Goal: Task Accomplishment & Management: Manage account settings

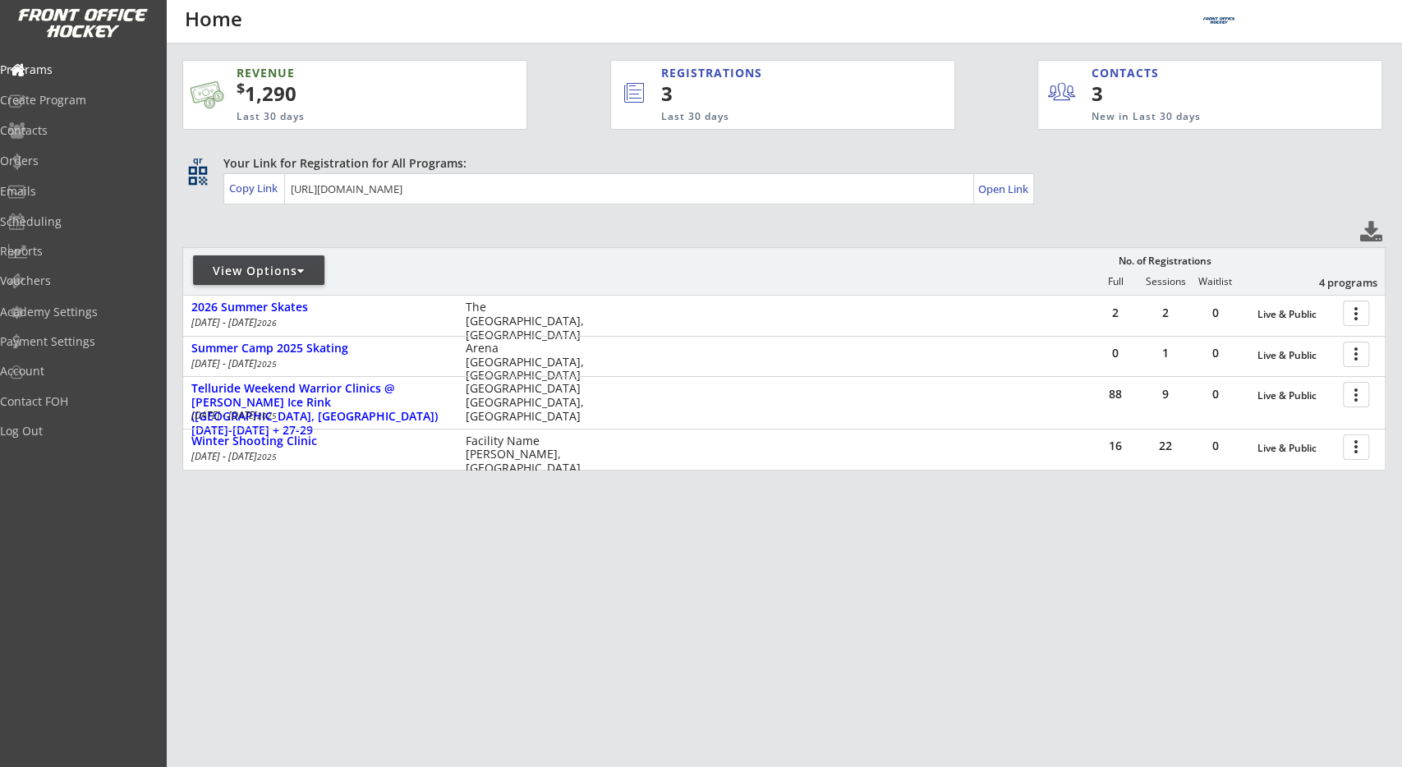
drag, startPoint x: 577, startPoint y: 86, endPoint x: 575, endPoint y: 78, distance: 8.6
click at [577, 86] on div "REVENUE $ 1,290 Last 30 days REGISTRATIONS 3 Last 30 days CONTACTS 3 New in Las…" at bounding box center [782, 88] width 1200 height 88
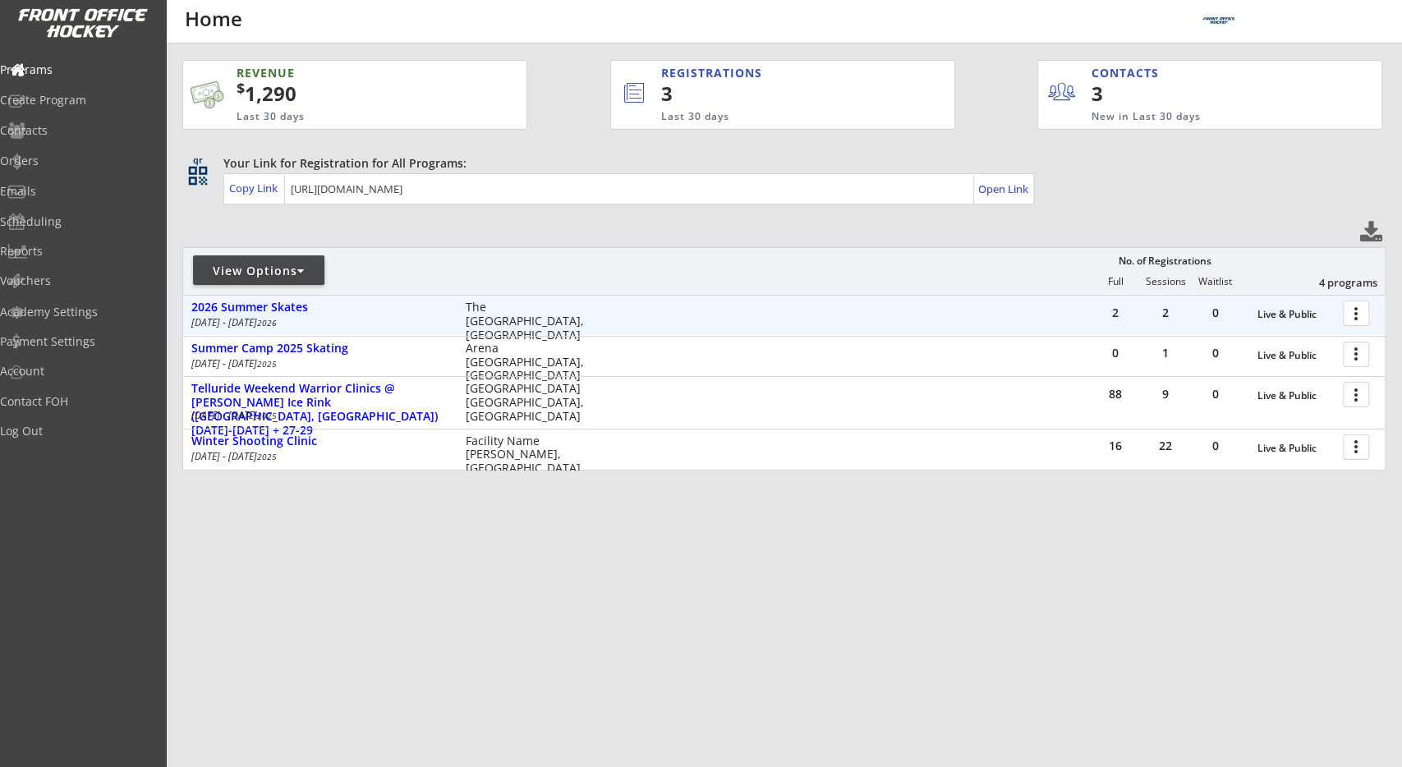
click at [1366, 315] on div at bounding box center [1358, 312] width 29 height 29
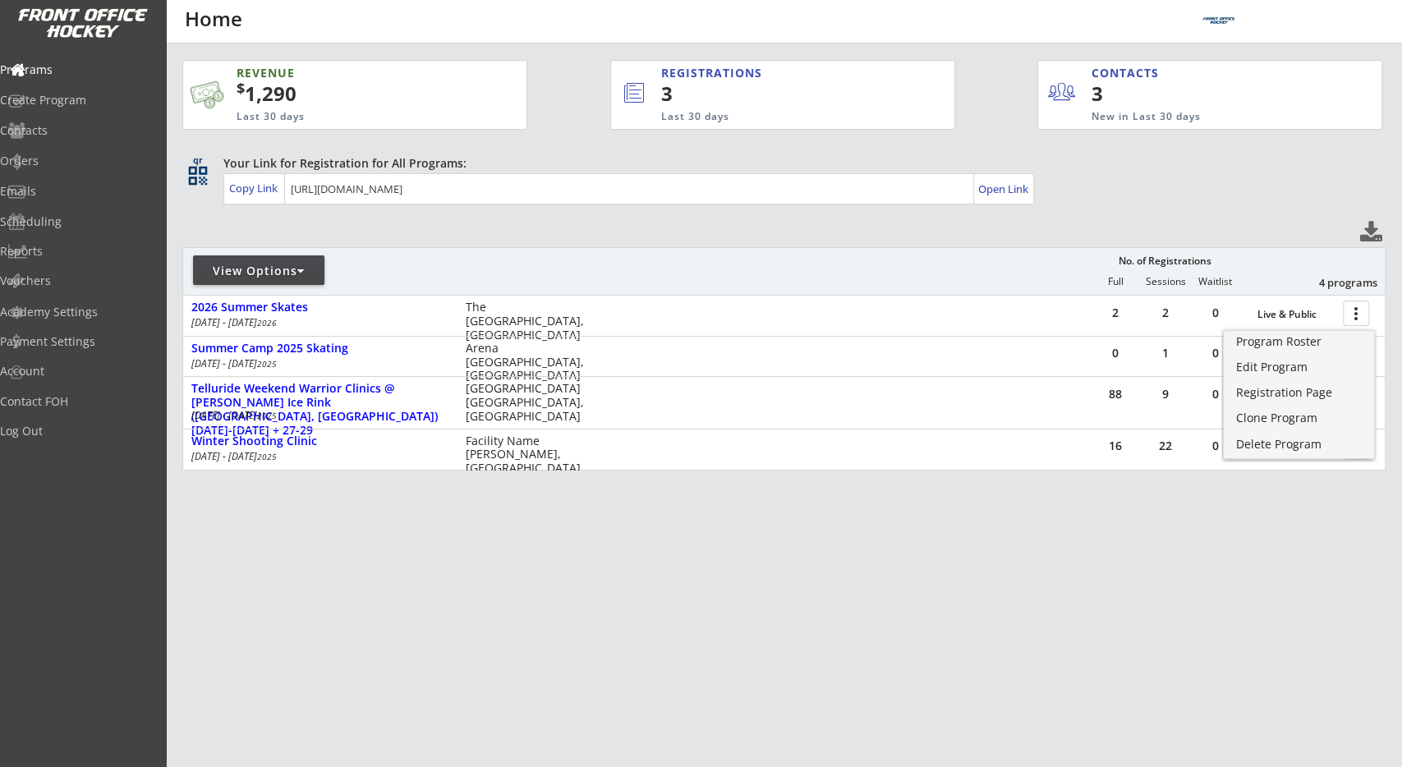
click at [1240, 594] on div "REVENUE $ 1,290 Last 30 days REGISTRATIONS 3 Last 30 days CONTACTS 3 New in Las…" at bounding box center [783, 343] width 1203 height 599
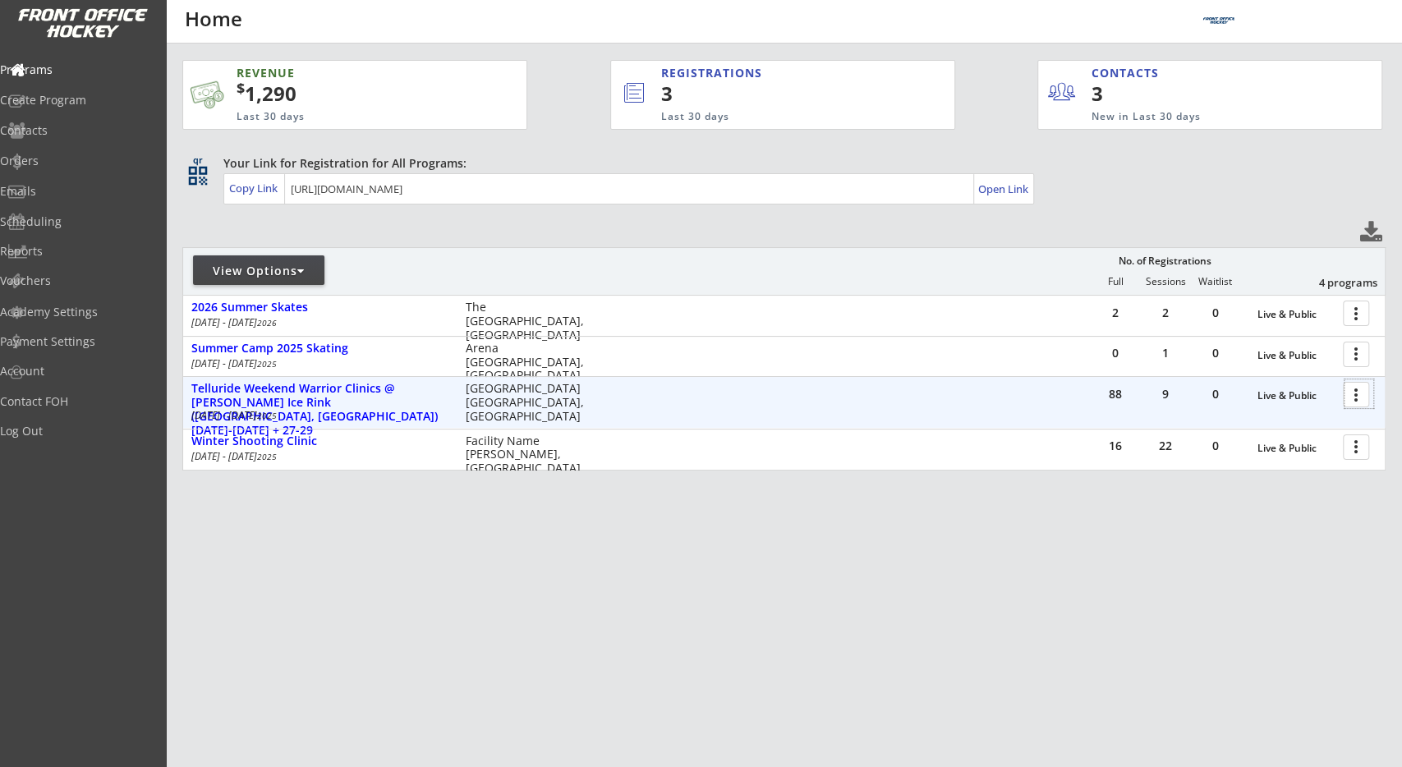
click at [1362, 400] on div at bounding box center [1358, 393] width 29 height 29
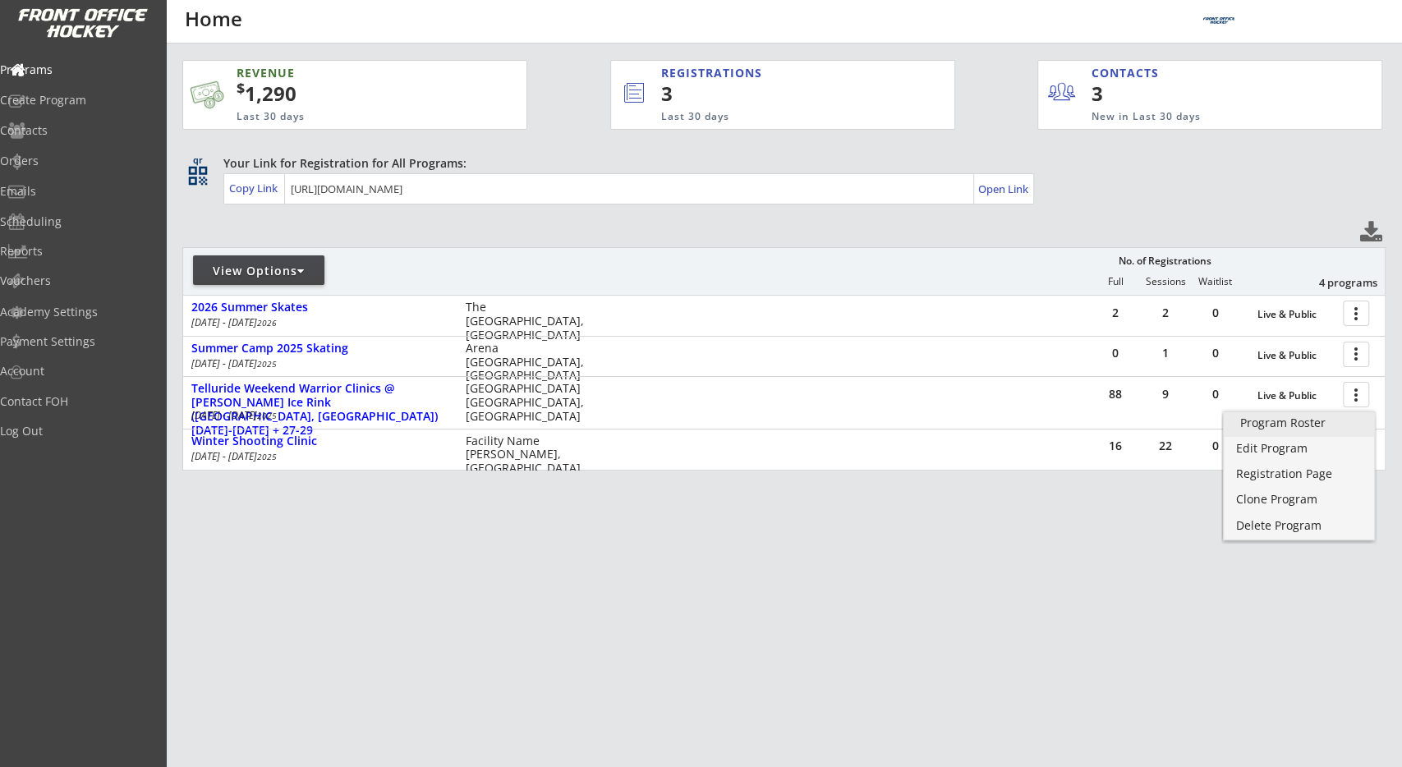
click at [1326, 426] on div "Program Roster" at bounding box center [1299, 422] width 118 height 11
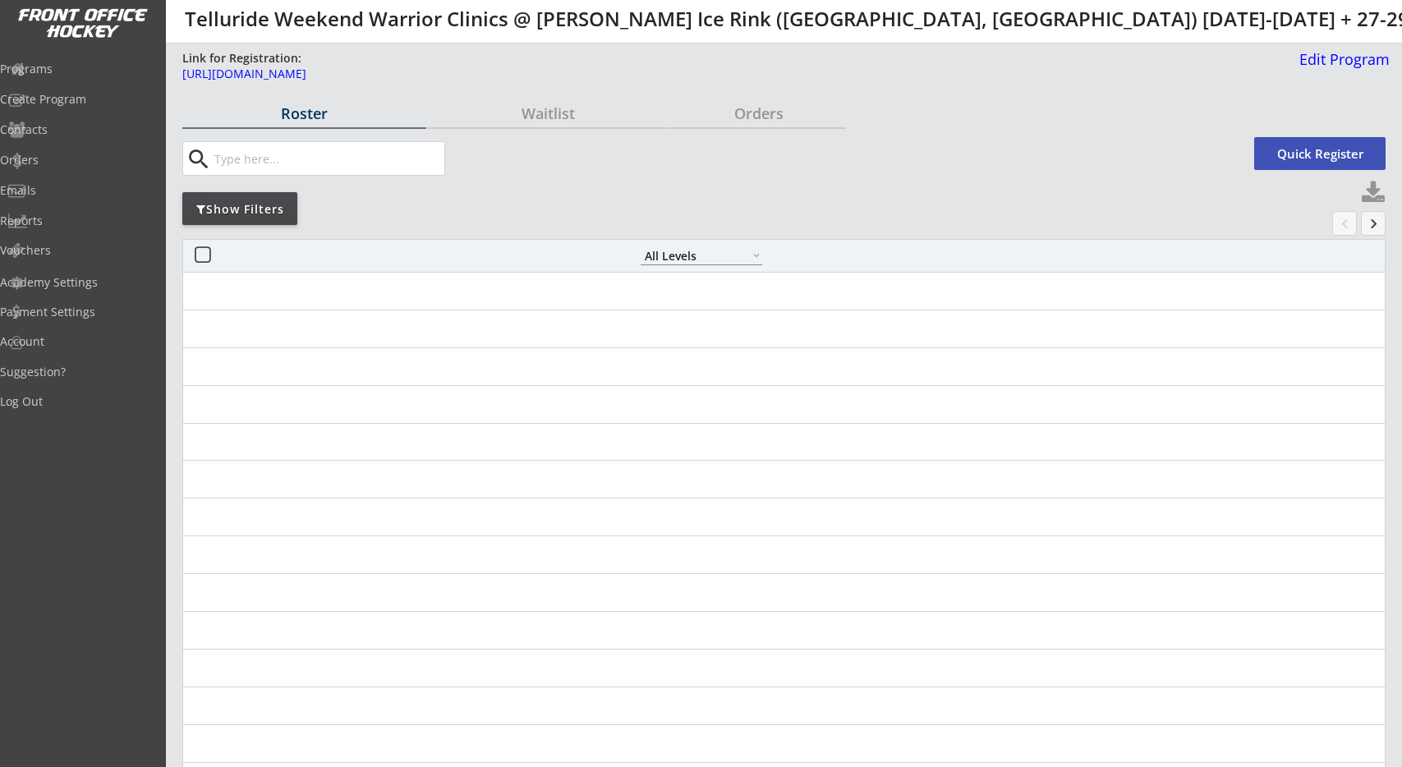
select select ""All Levels""
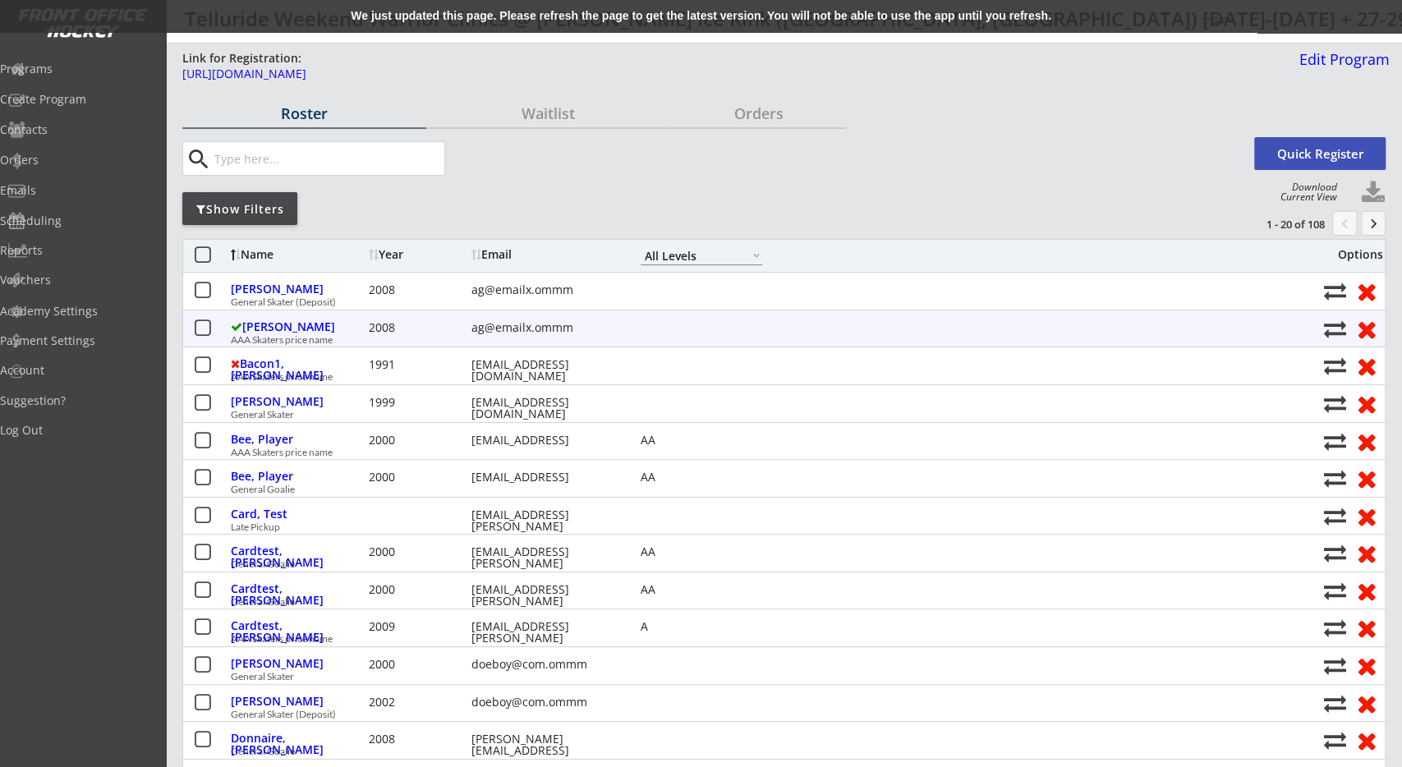
click at [200, 333] on button at bounding box center [202, 329] width 21 height 21
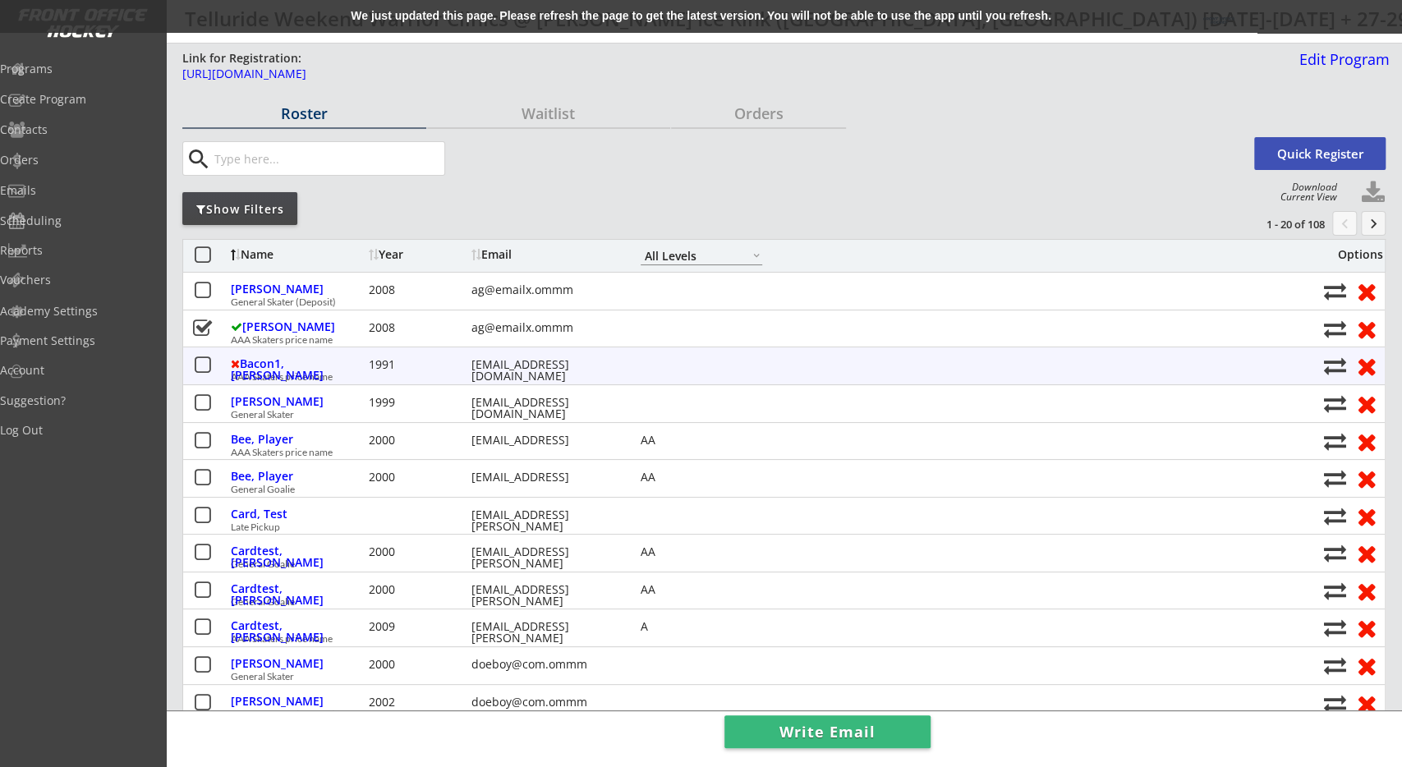
click at [200, 382] on div "Bacon1, Kevin 1991 gf_wolfer@hotmail.ca AAA Skaters price name" at bounding box center [783, 365] width 1201 height 37
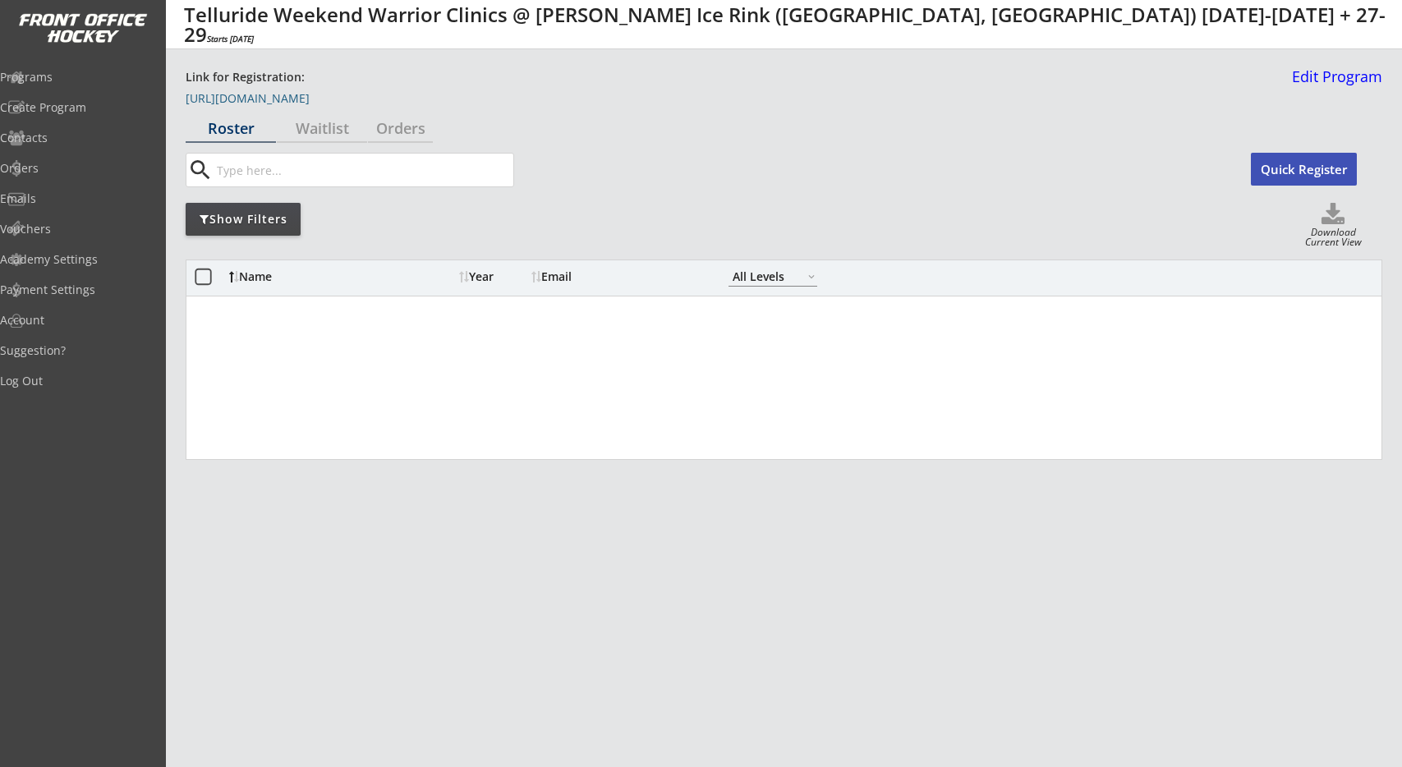
select select ""All Levels""
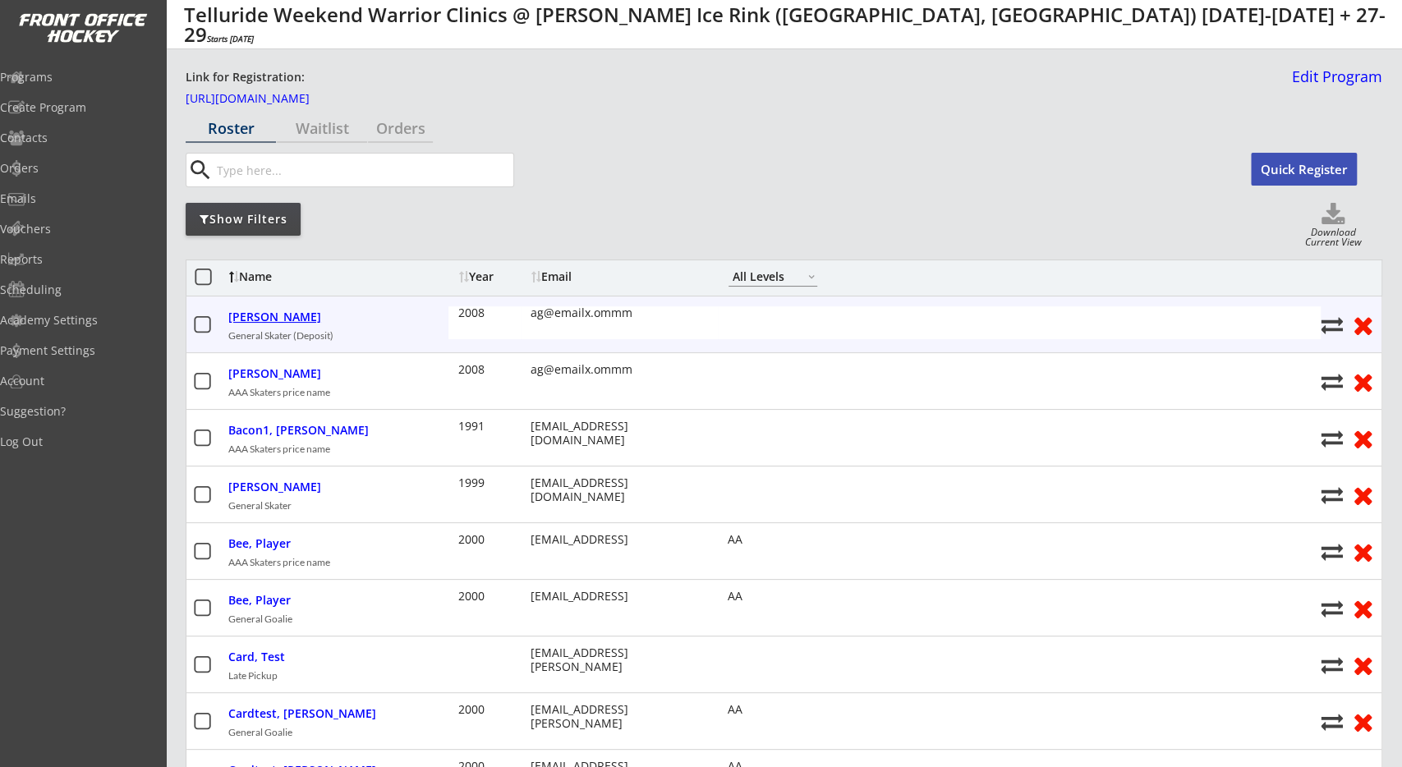
click at [267, 319] on div "Aggar, Lloyd" at bounding box center [333, 317] width 210 height 14
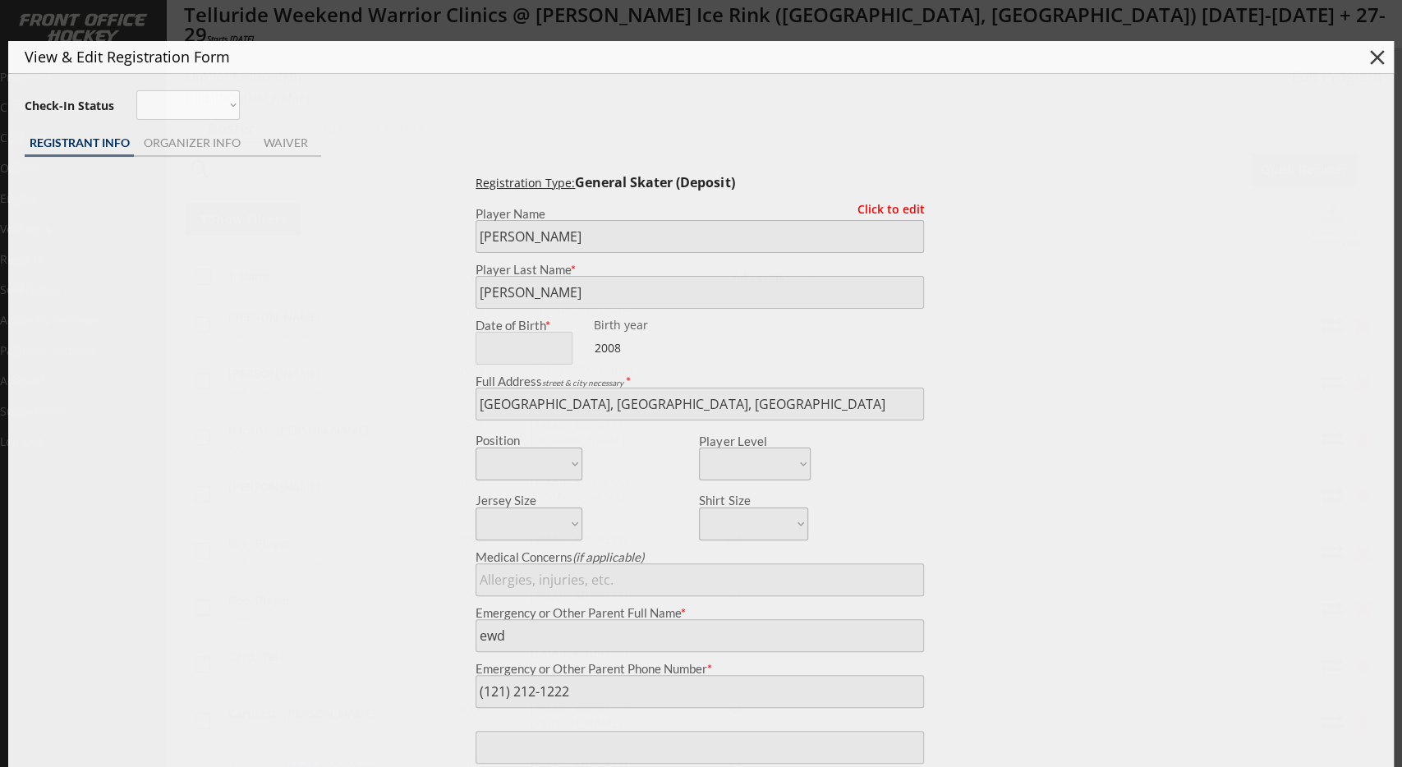
select select ""PLACEHOLDER_1427118222253""
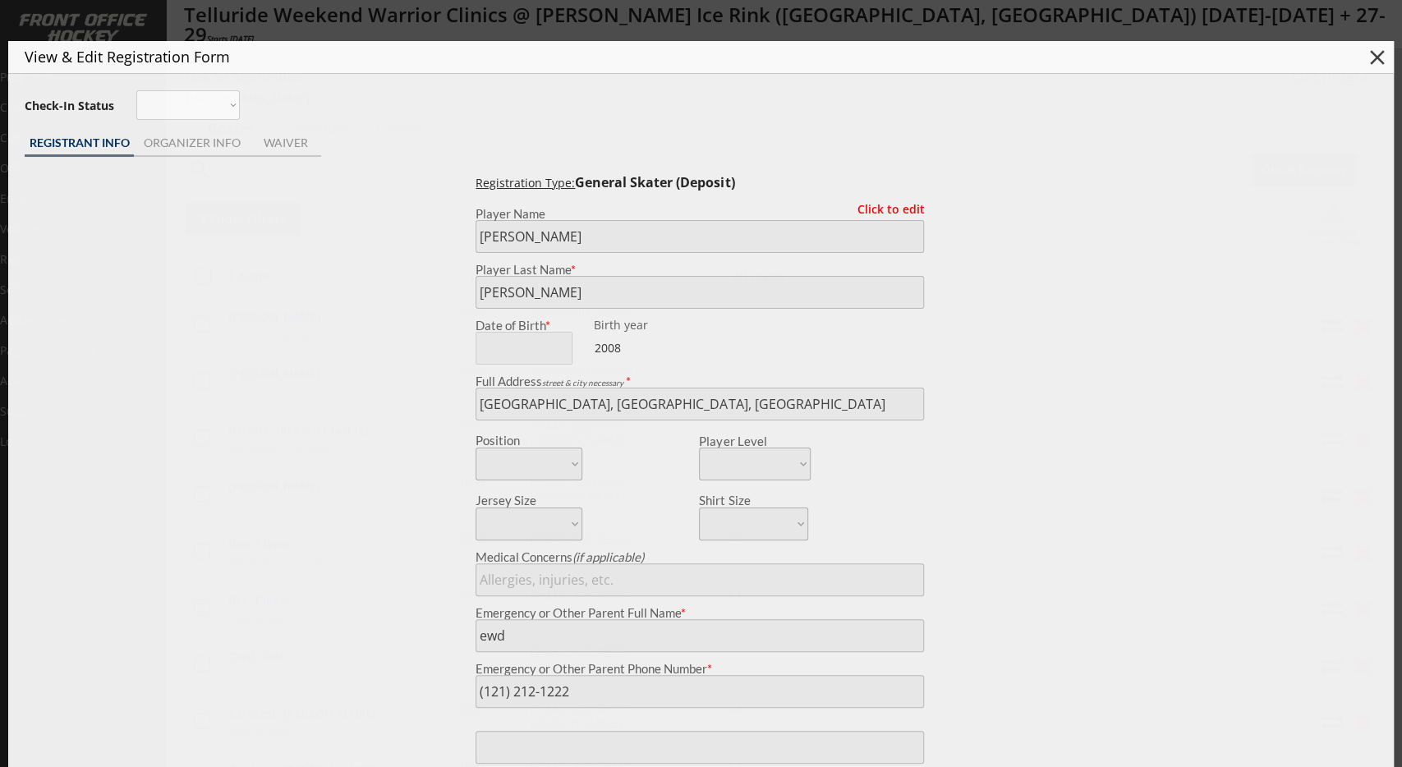
select select ""PLACEHOLDER_1427118222253""
click at [1379, 67] on button "close" at bounding box center [1377, 57] width 25 height 25
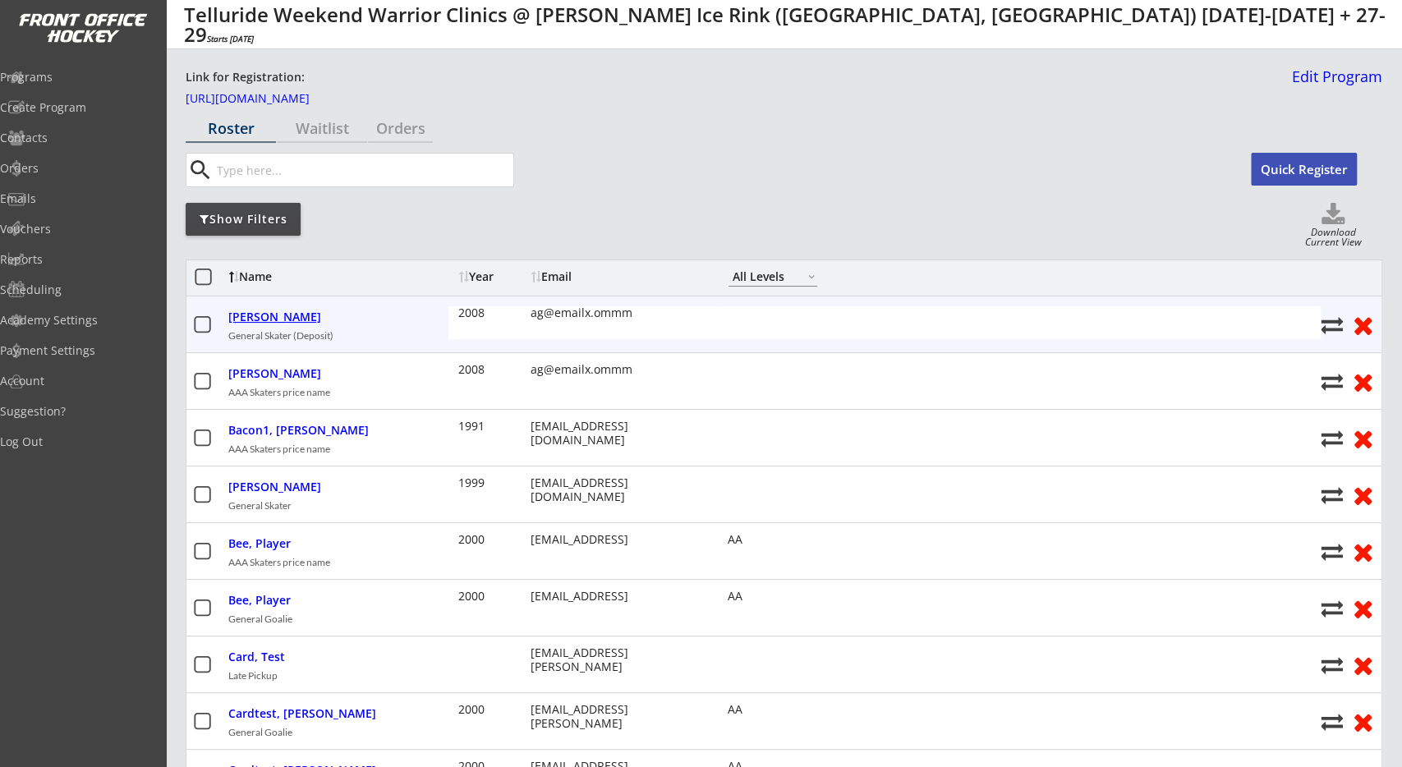
click at [278, 311] on div "[PERSON_NAME]" at bounding box center [333, 317] width 210 height 14
type input "Lloyd"
type input "Aggar"
type input "Toronto, ON, Canada"
type input "ewd"
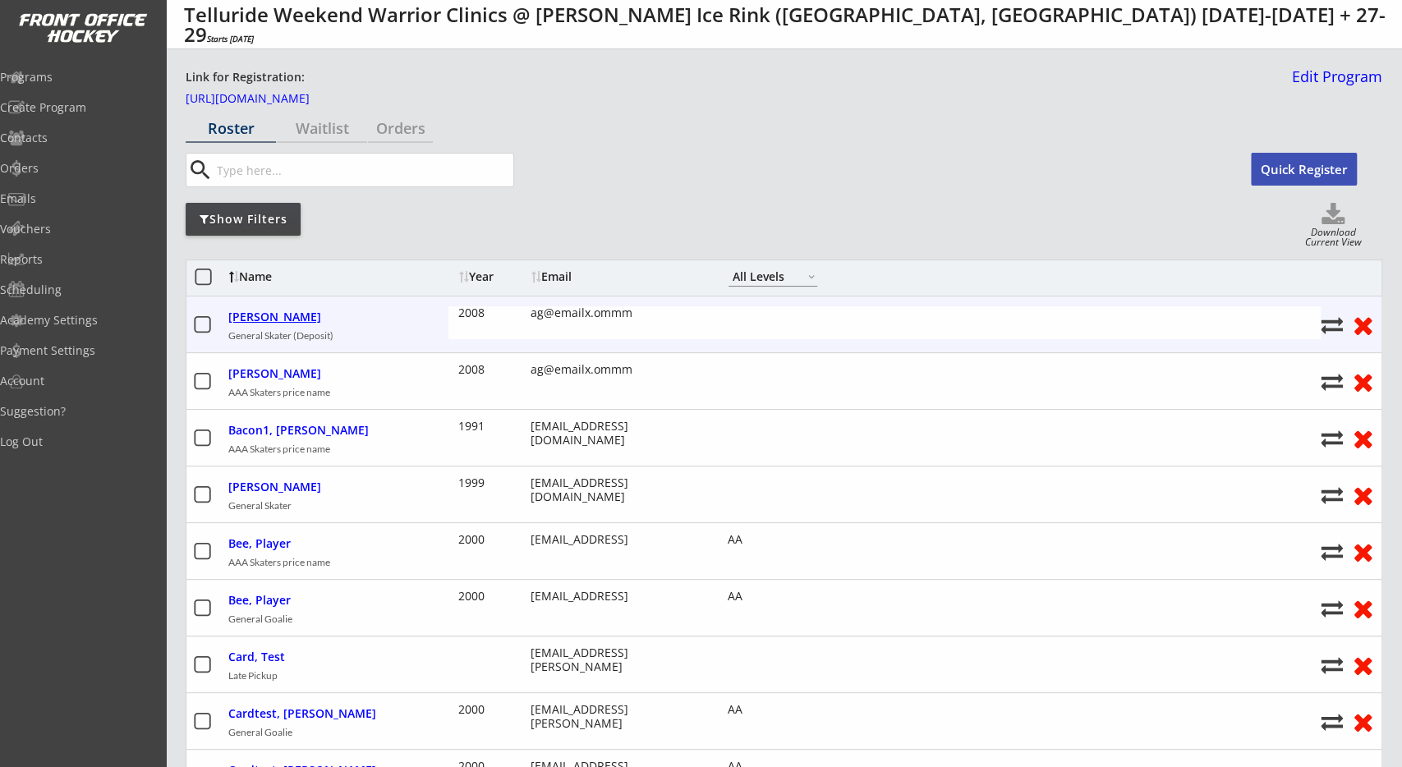
type input "(121) 212-1222"
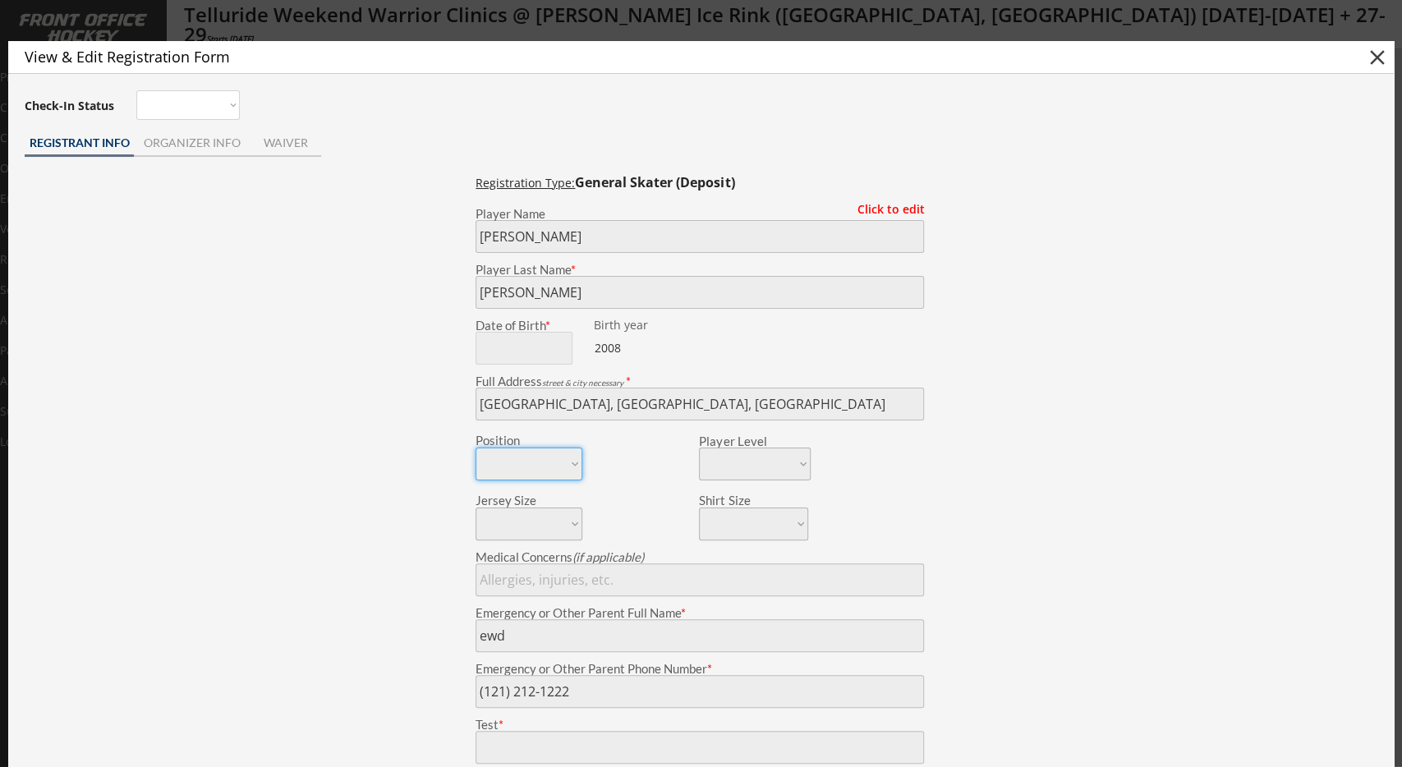
click at [998, 16] on div at bounding box center [701, 383] width 1402 height 767
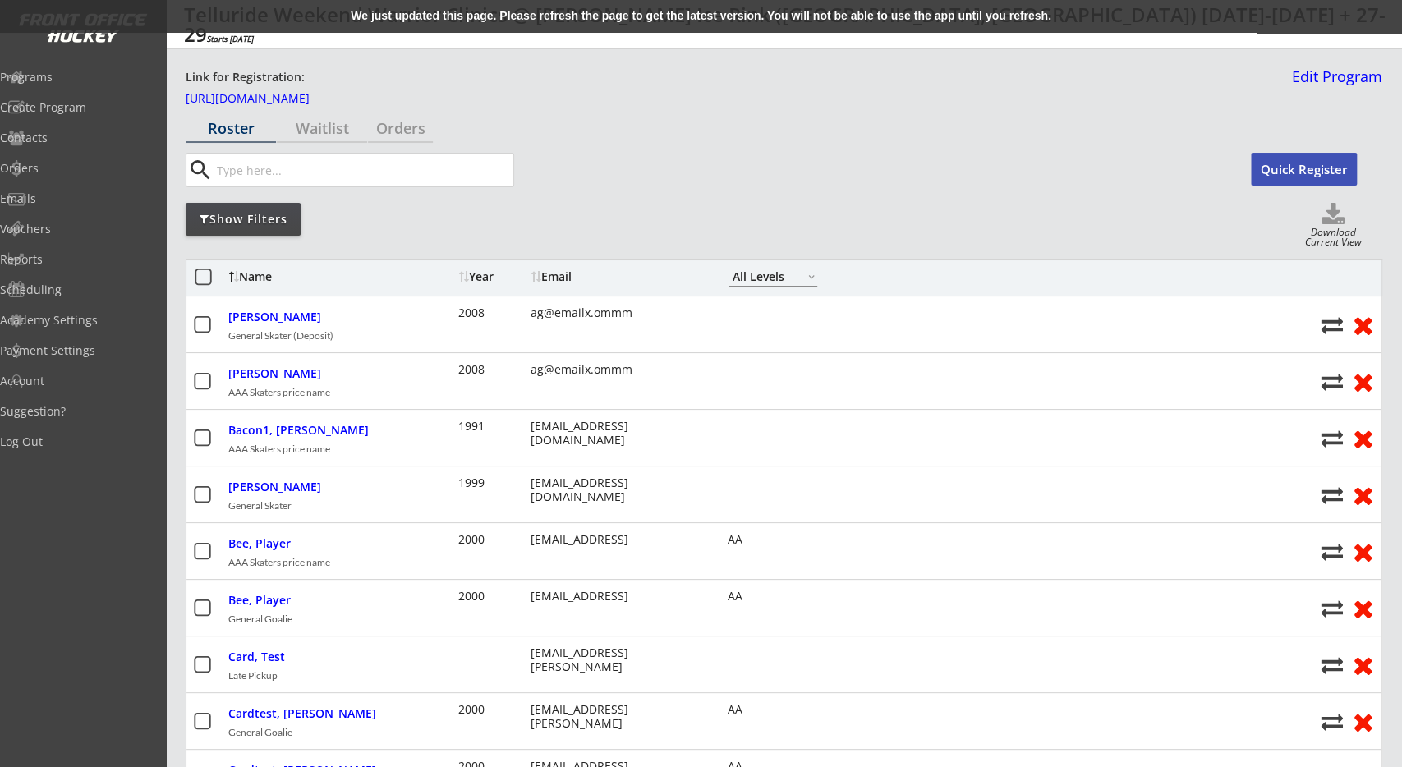
click at [477, 9] on div "We just updated this page. Please refresh the page to get the latest version. Y…" at bounding box center [701, 16] width 1402 height 33
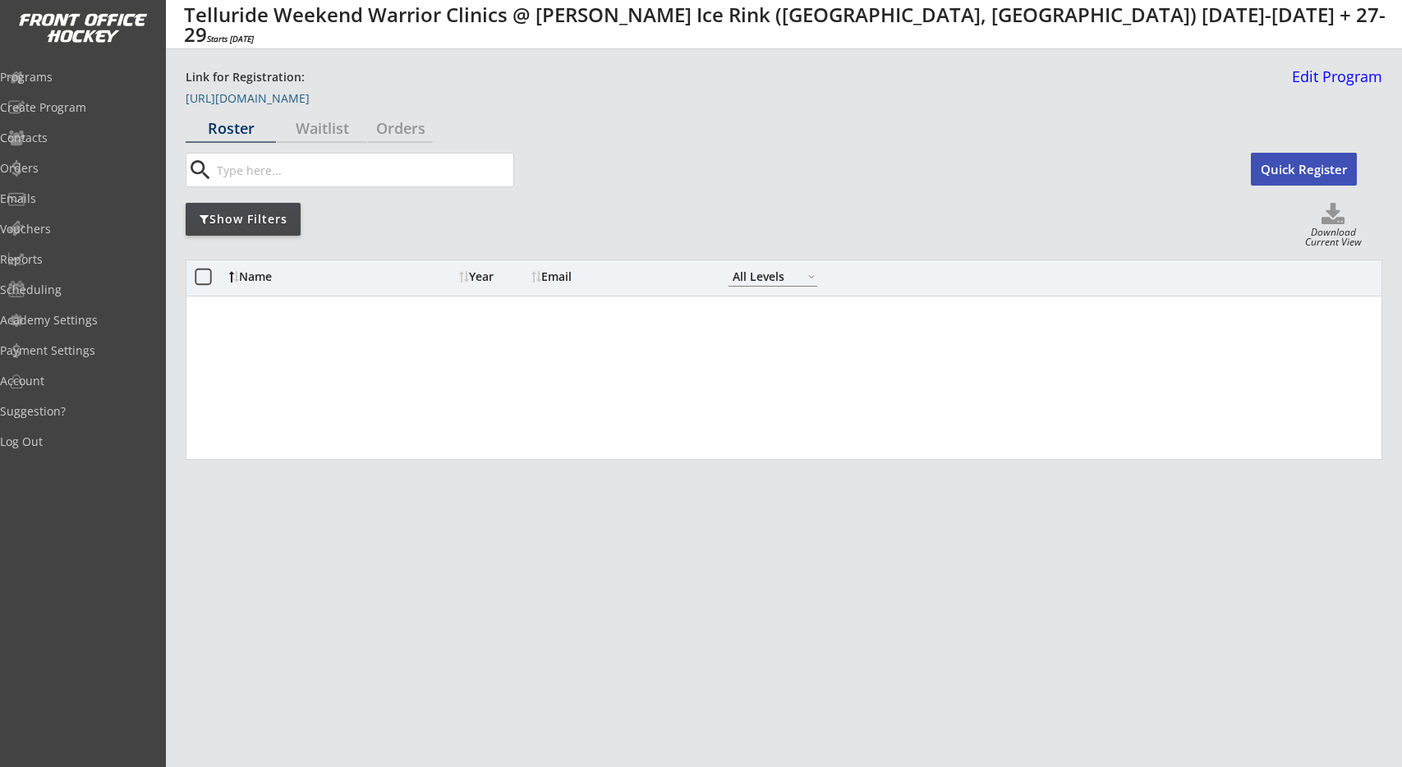
select select ""All Levels""
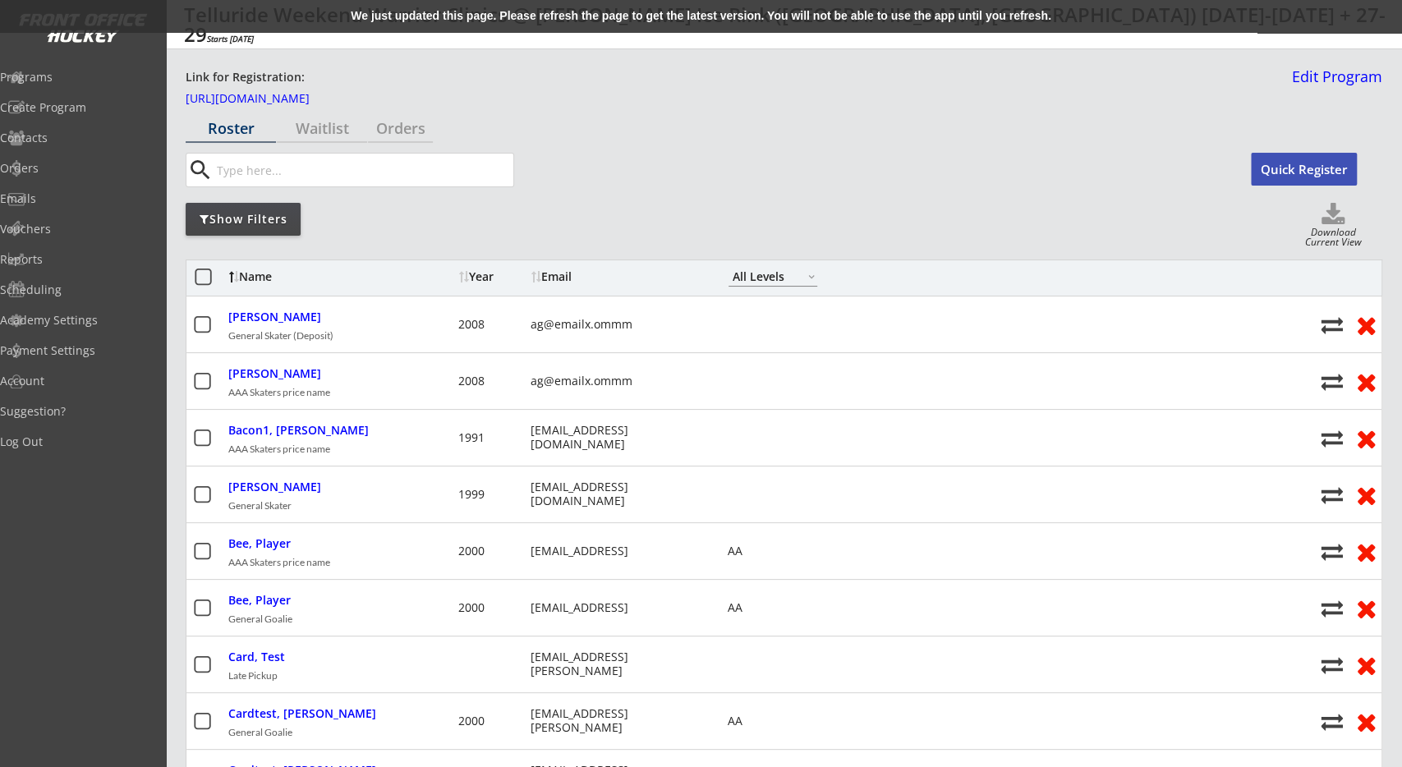
click at [523, 18] on div "We just updated this page. Please refresh the page to get the latest version. Y…" at bounding box center [701, 16] width 1402 height 33
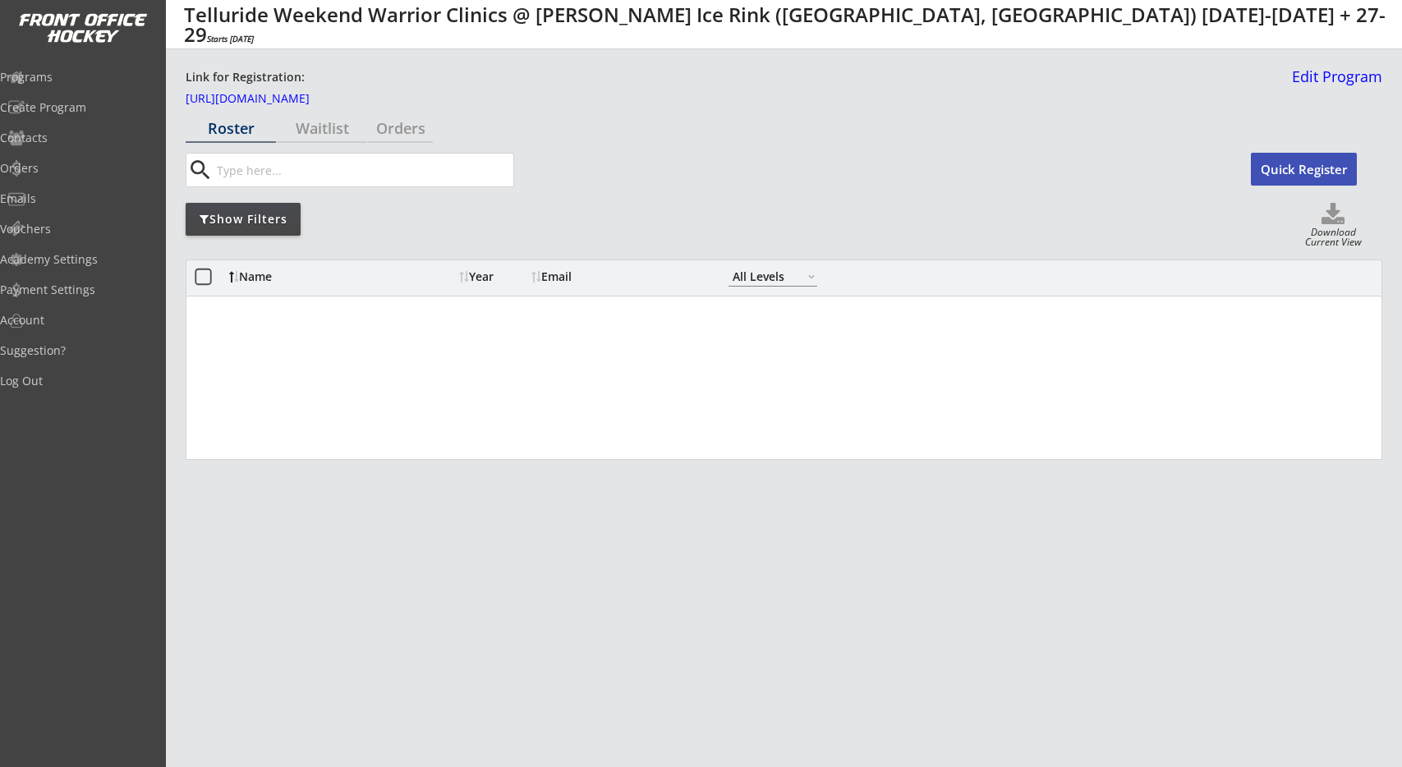
select select ""All Levels""
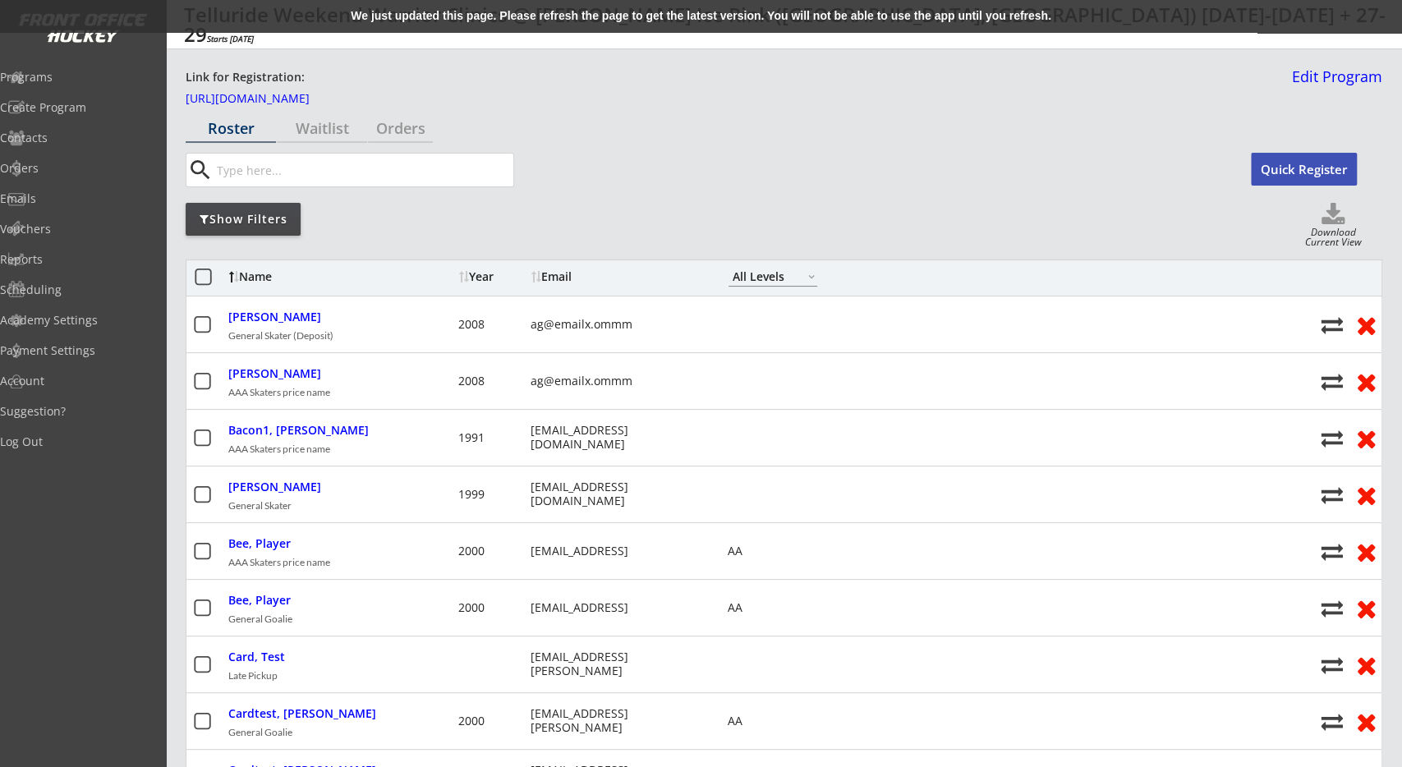
click at [498, 14] on div "We just updated this page. Please refresh the page to get the latest version. Y…" at bounding box center [701, 16] width 1402 height 33
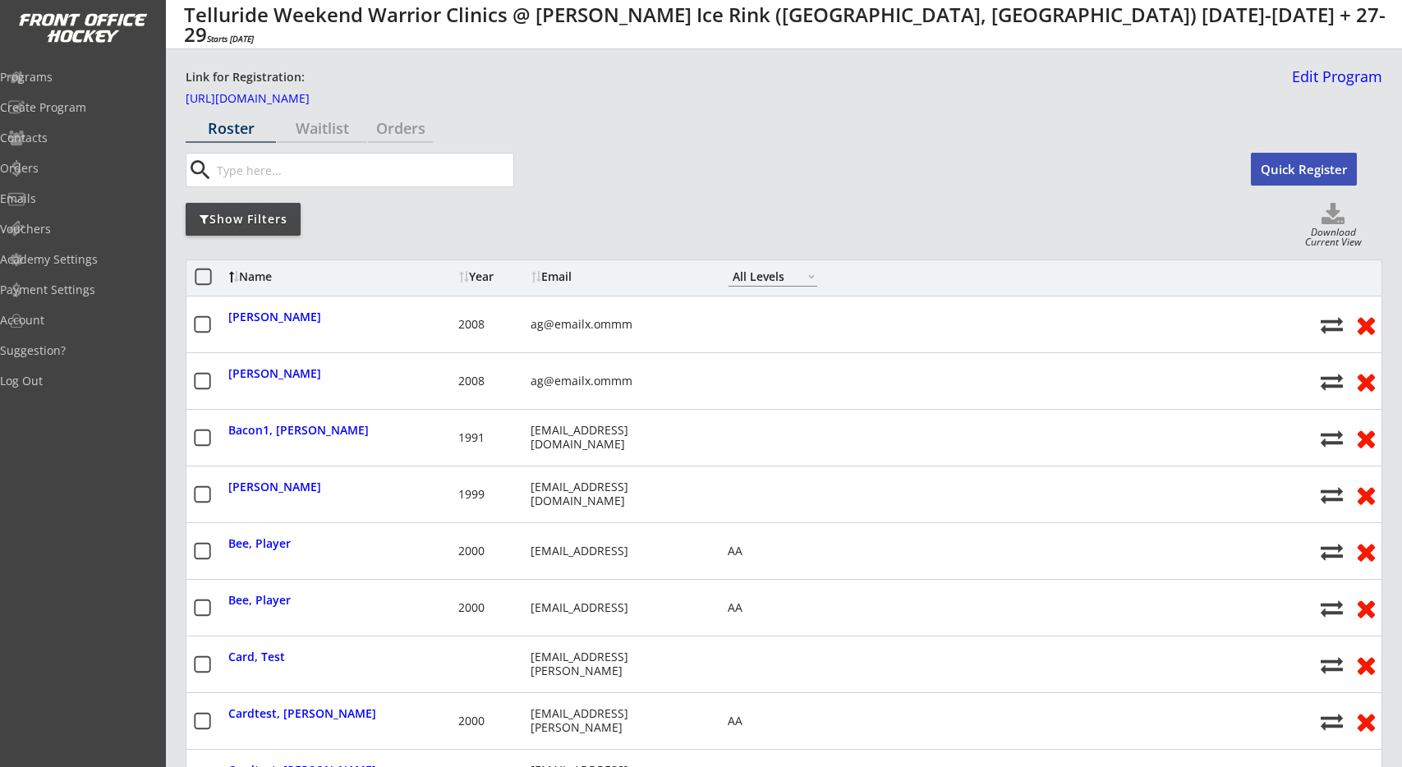
select select ""All Levels""
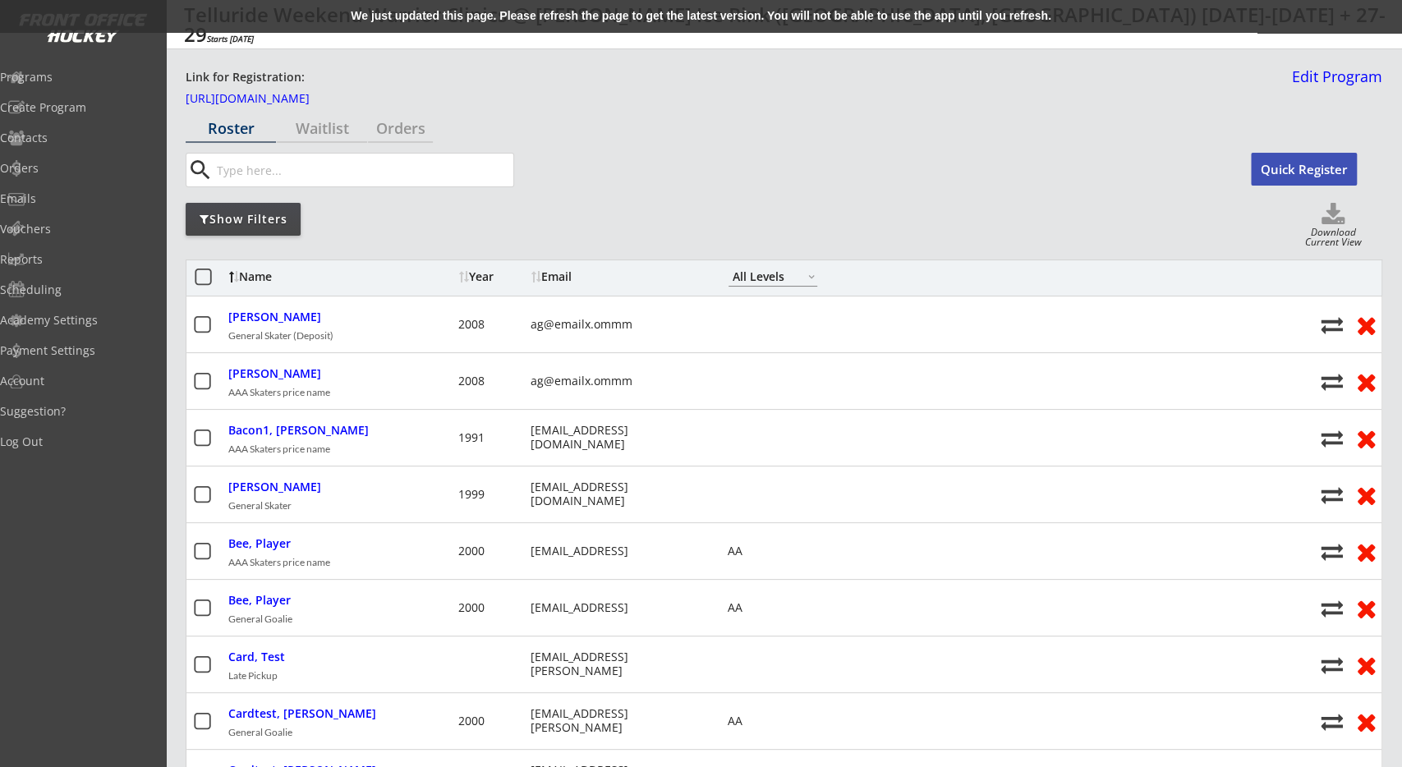
click at [484, 25] on div "We just updated this page. Please refresh the page to get the latest version. Y…" at bounding box center [701, 16] width 1402 height 33
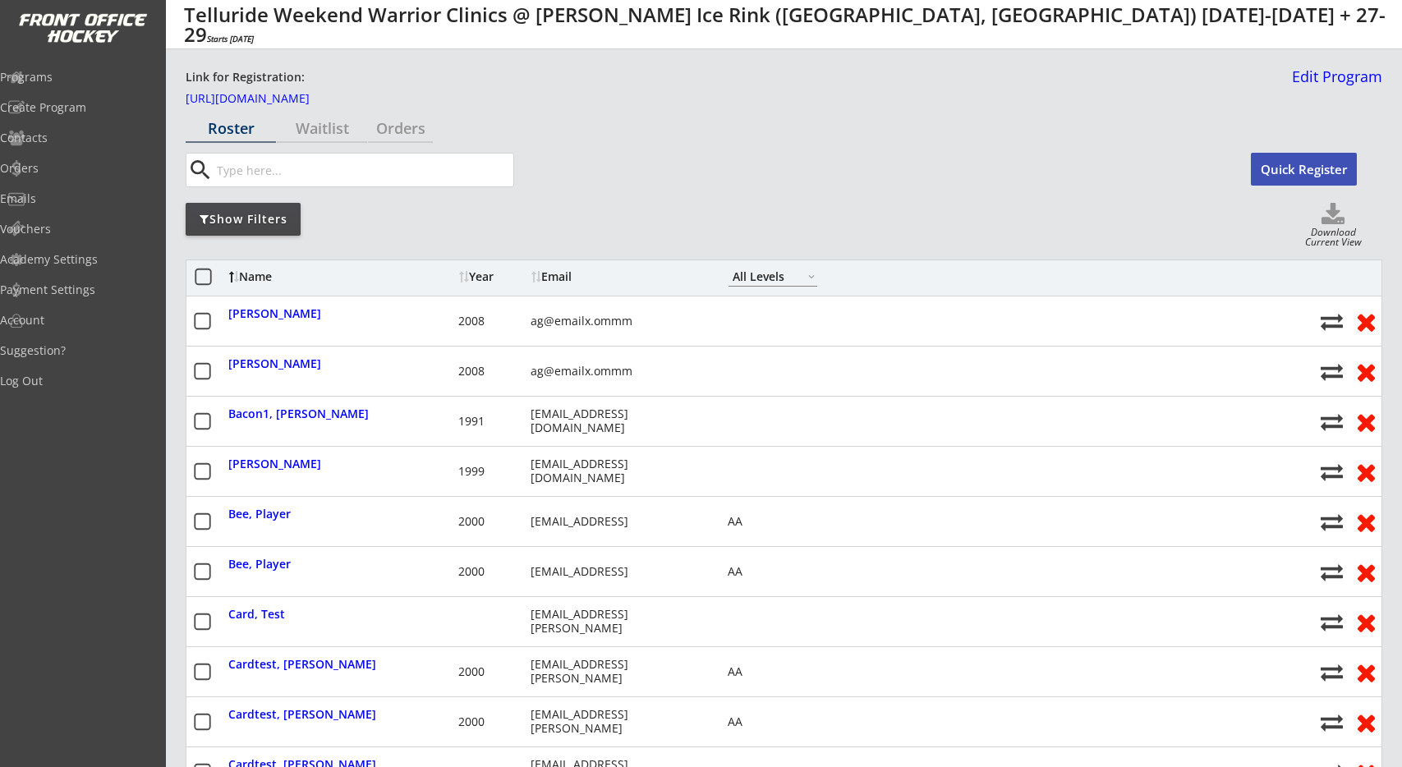
select select ""All Levels""
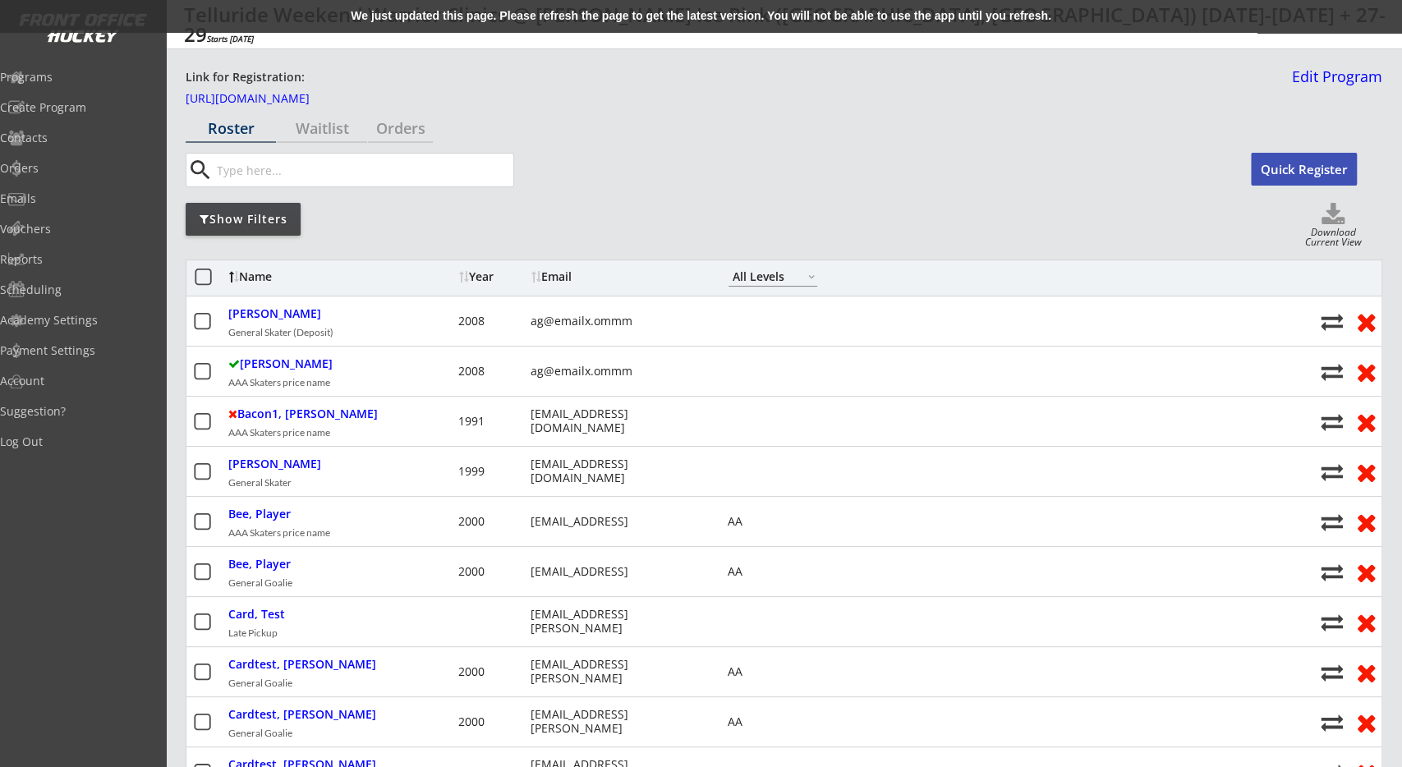
click at [471, 12] on div "We just updated this page. Please refresh the page to get the latest version. Y…" at bounding box center [701, 16] width 1402 height 33
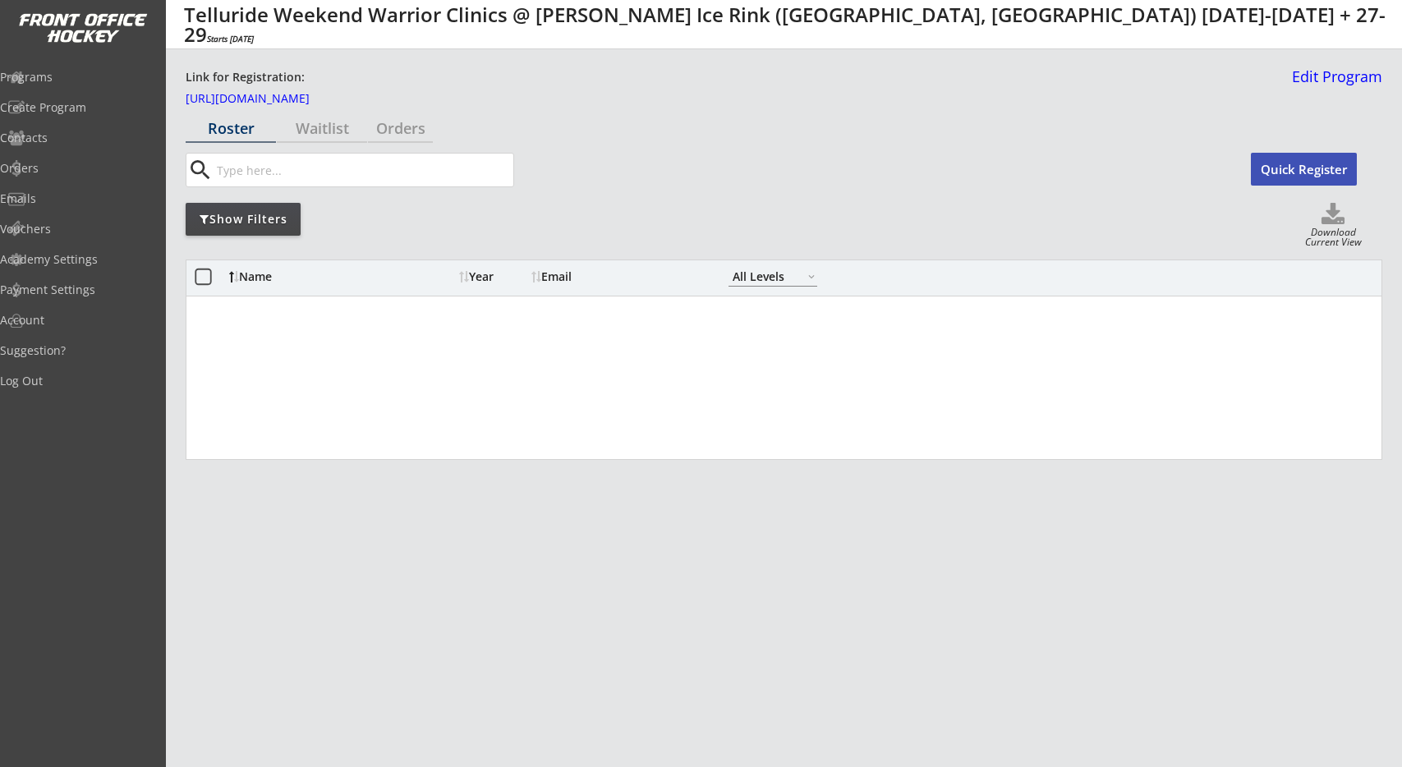
select select ""All Levels""
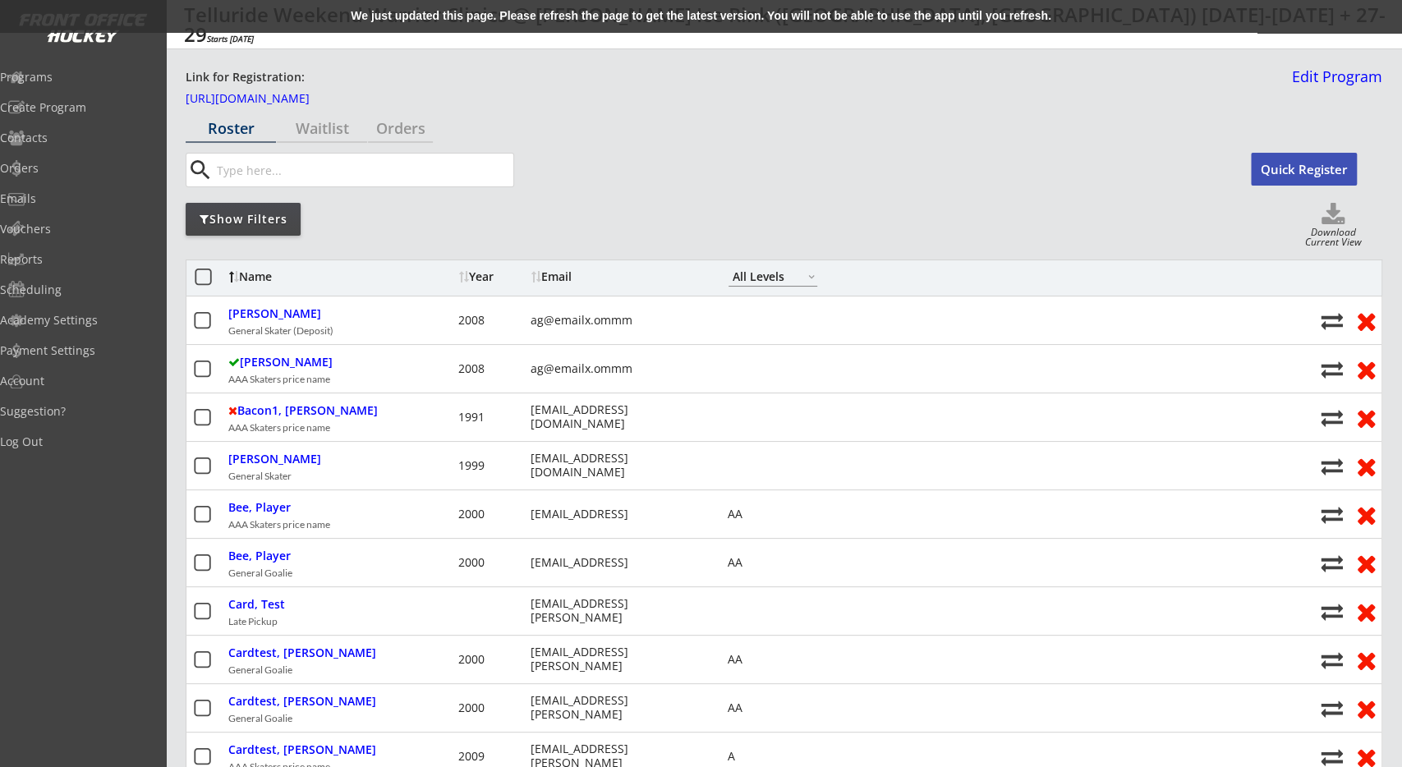
click at [592, 16] on div "We just updated this page. Please refresh the page to get the latest version. Y…" at bounding box center [701, 16] width 1402 height 33
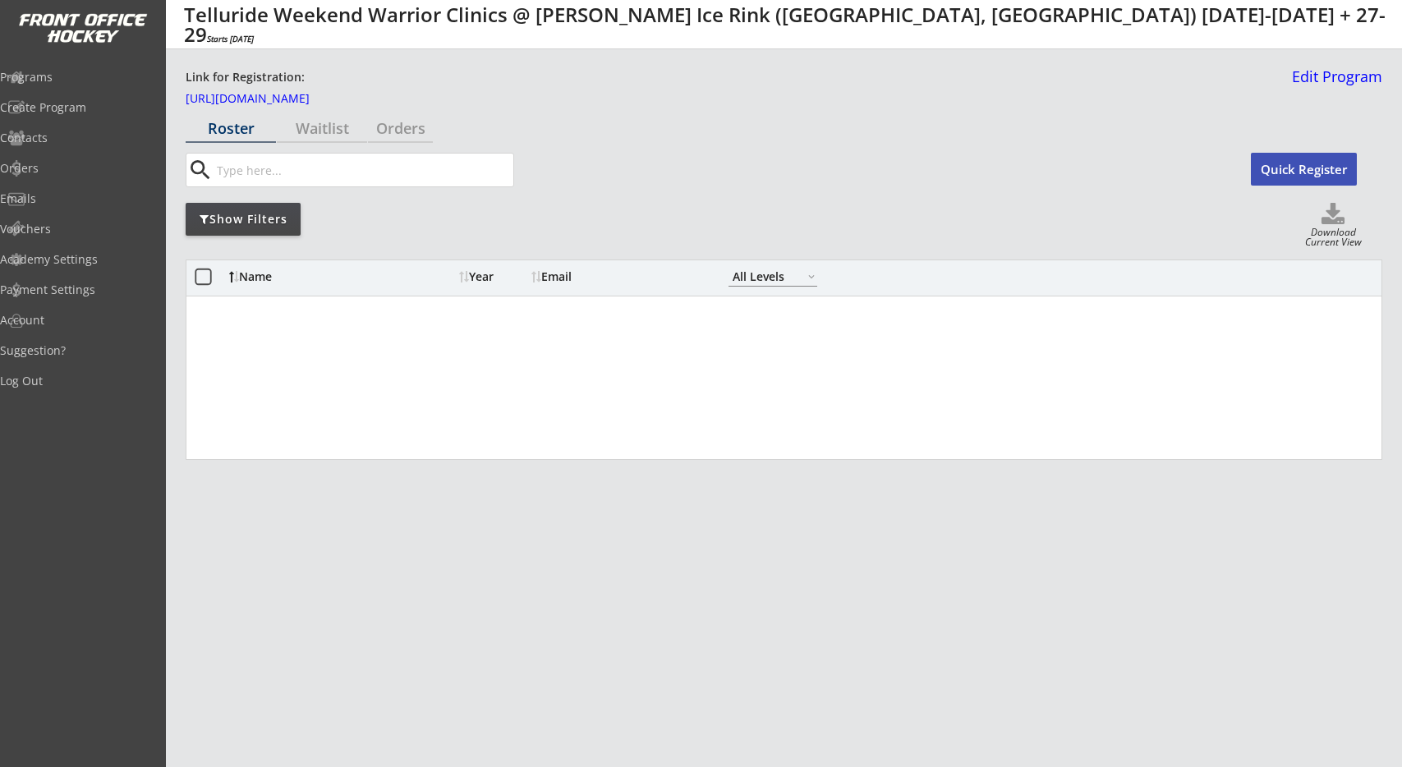
select select ""All Levels""
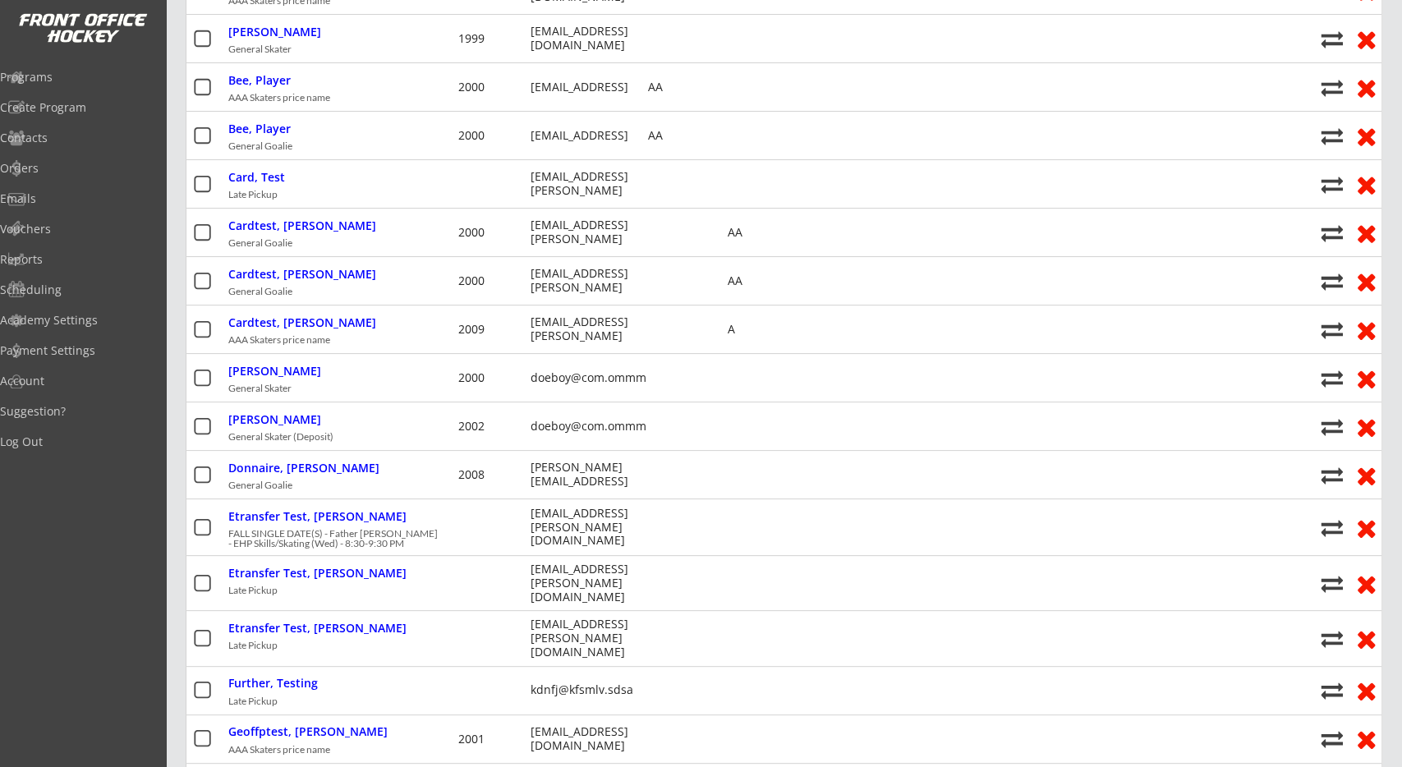
scroll to position [683, 0]
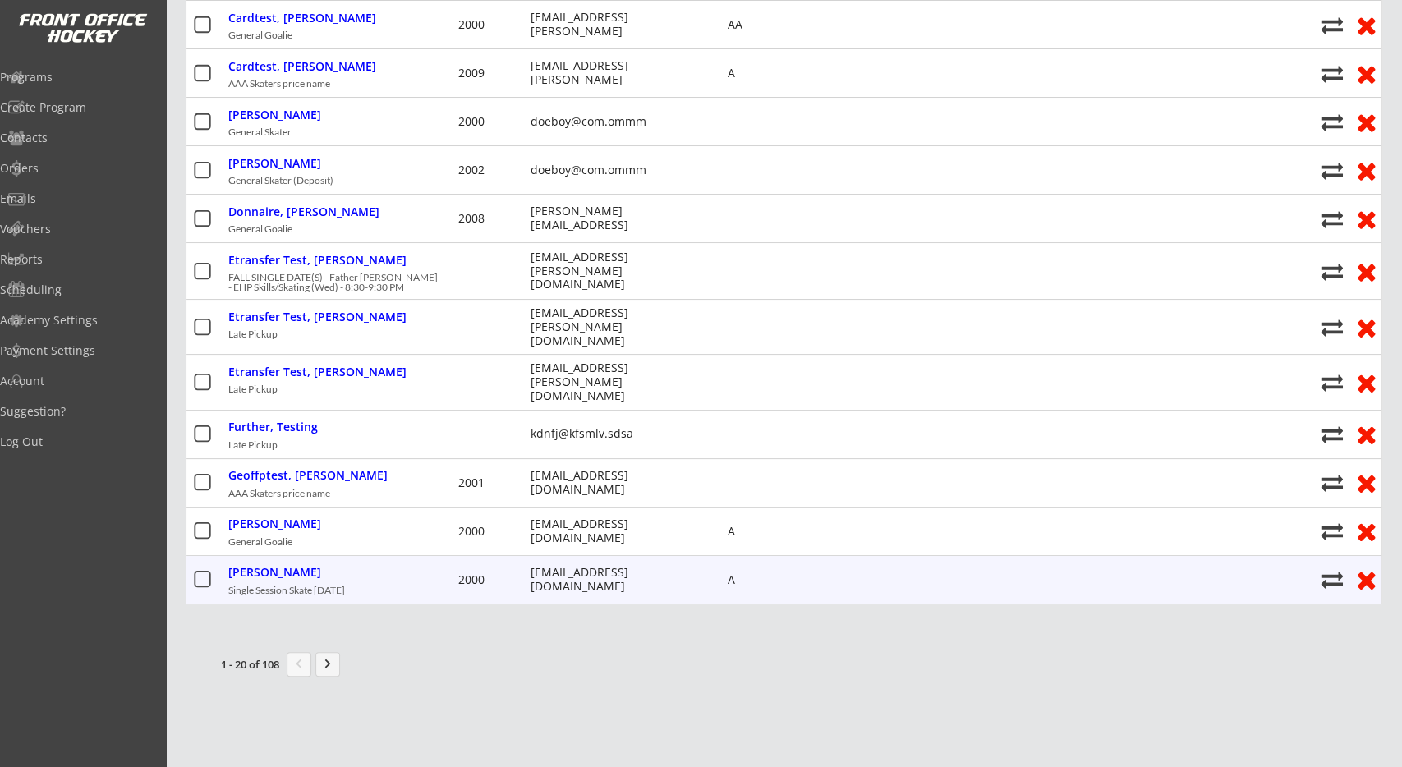
click at [599, 566] on div "[EMAIL_ADDRESS][DOMAIN_NAME]" at bounding box center [619, 580] width 177 height 28
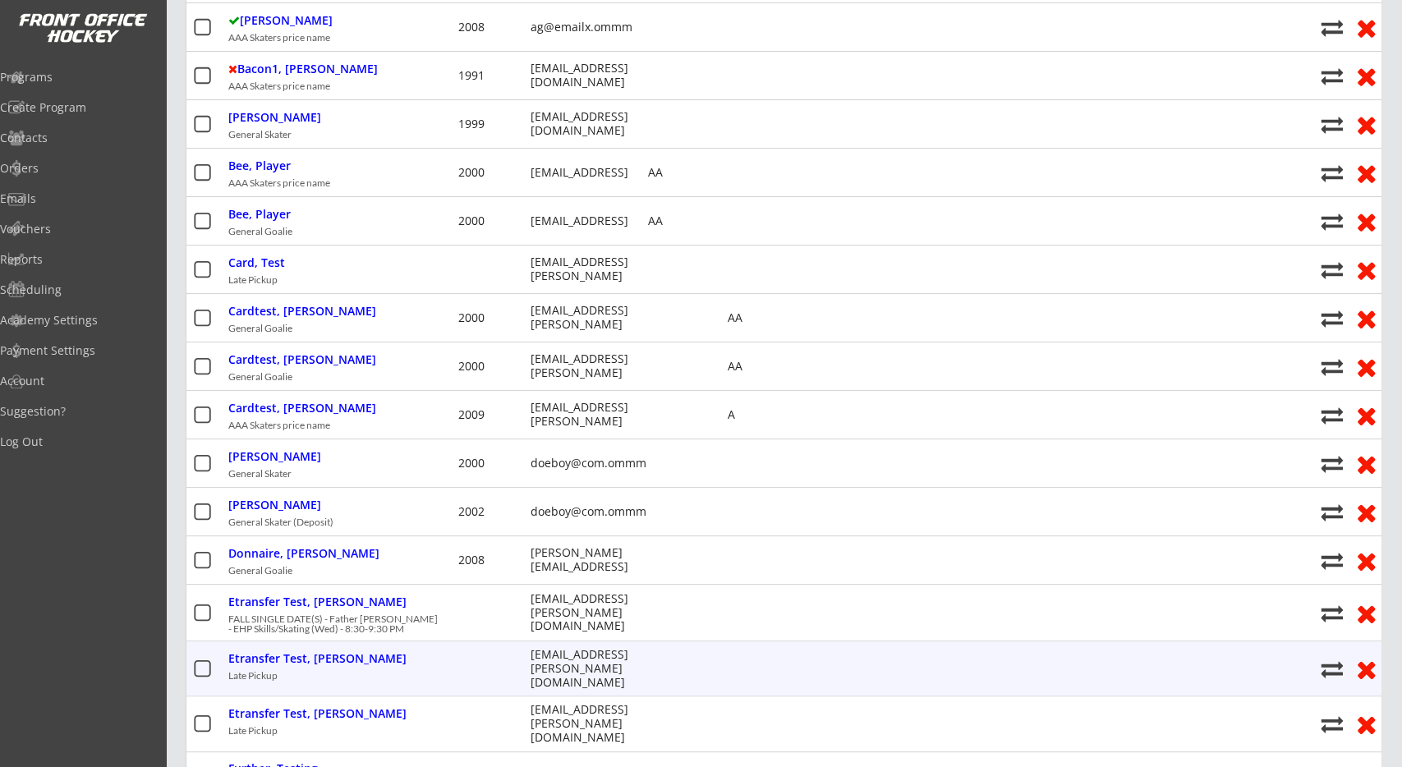
scroll to position [171, 0]
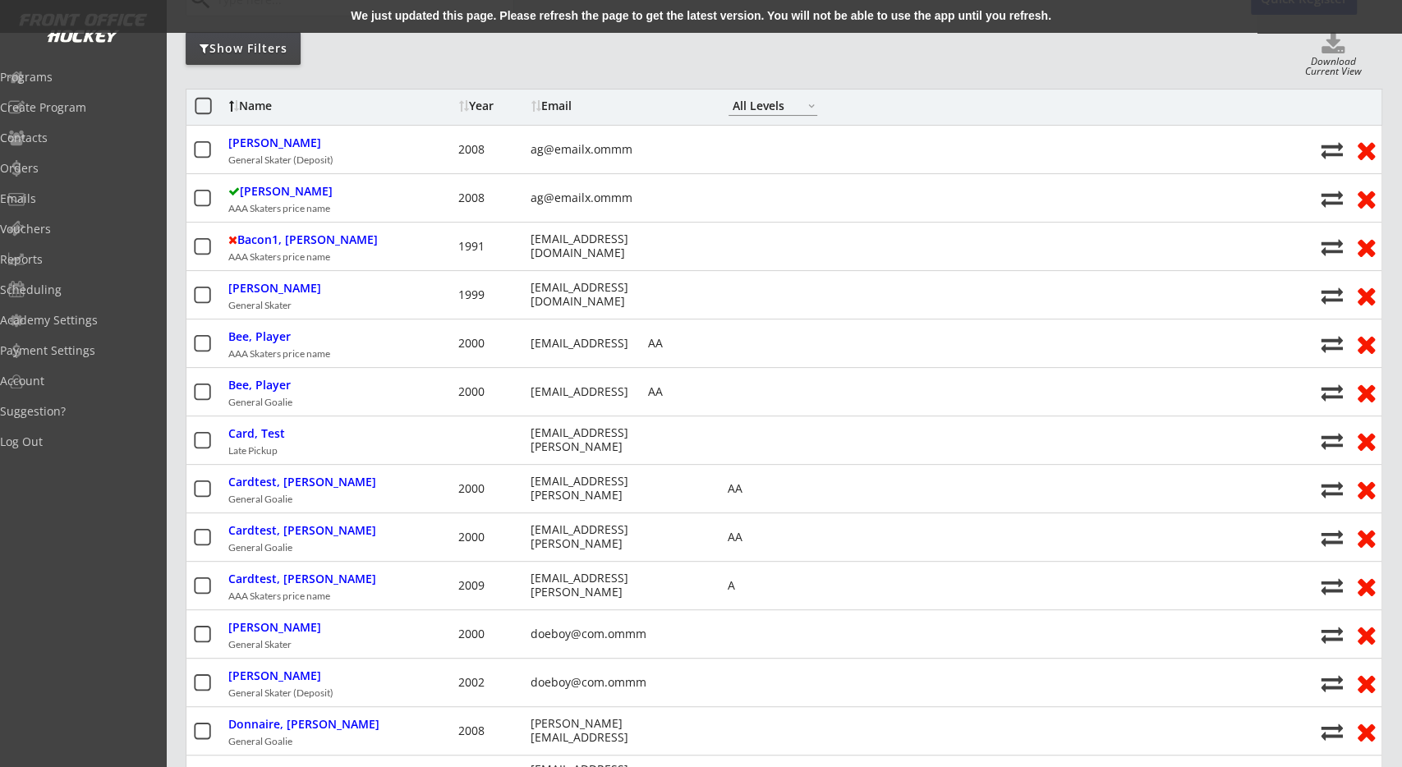
click at [521, 7] on div "We just updated this page. Please refresh the page to get the latest version. Y…" at bounding box center [701, 16] width 1402 height 33
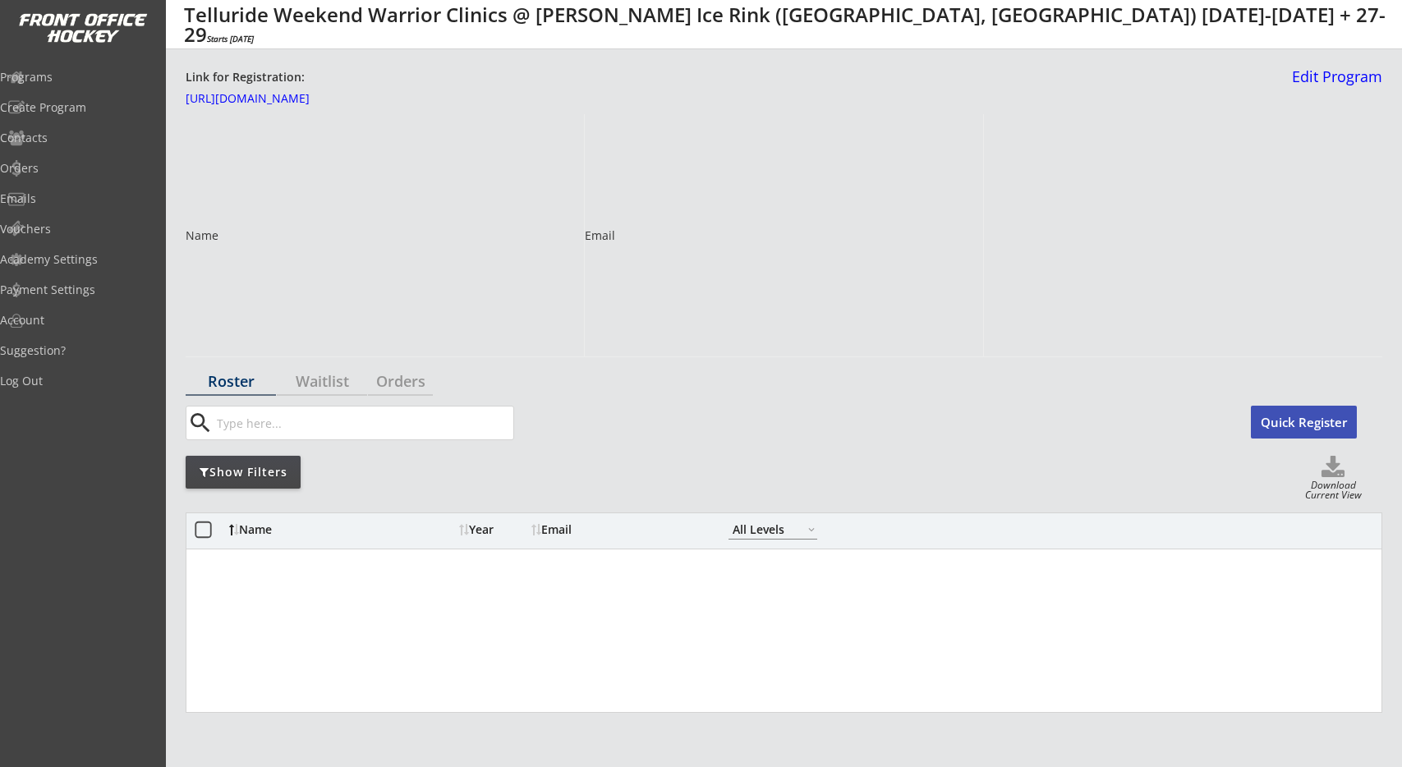
select select ""All Levels""
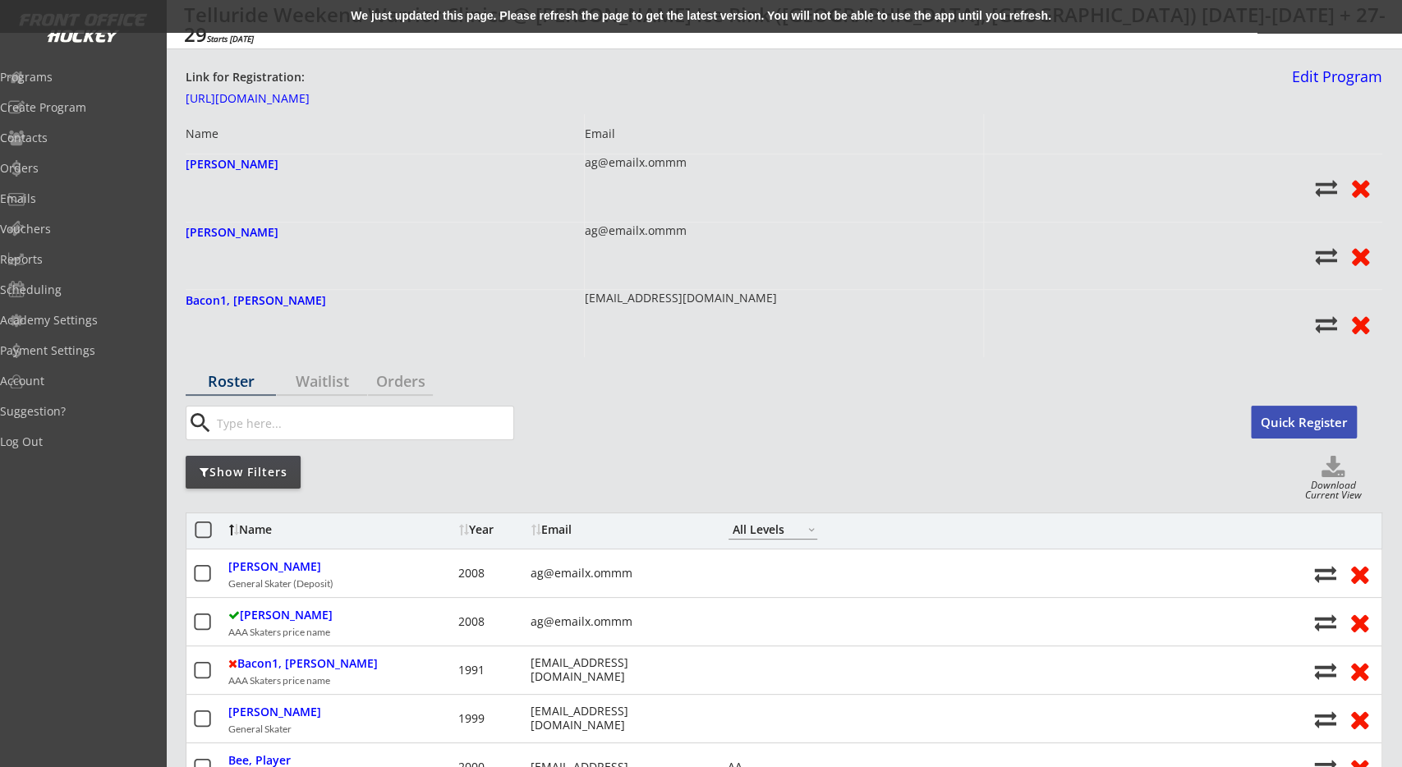
click at [523, 19] on div "We just updated this page. Please refresh the page to get the latest version. Y…" at bounding box center [701, 16] width 1402 height 33
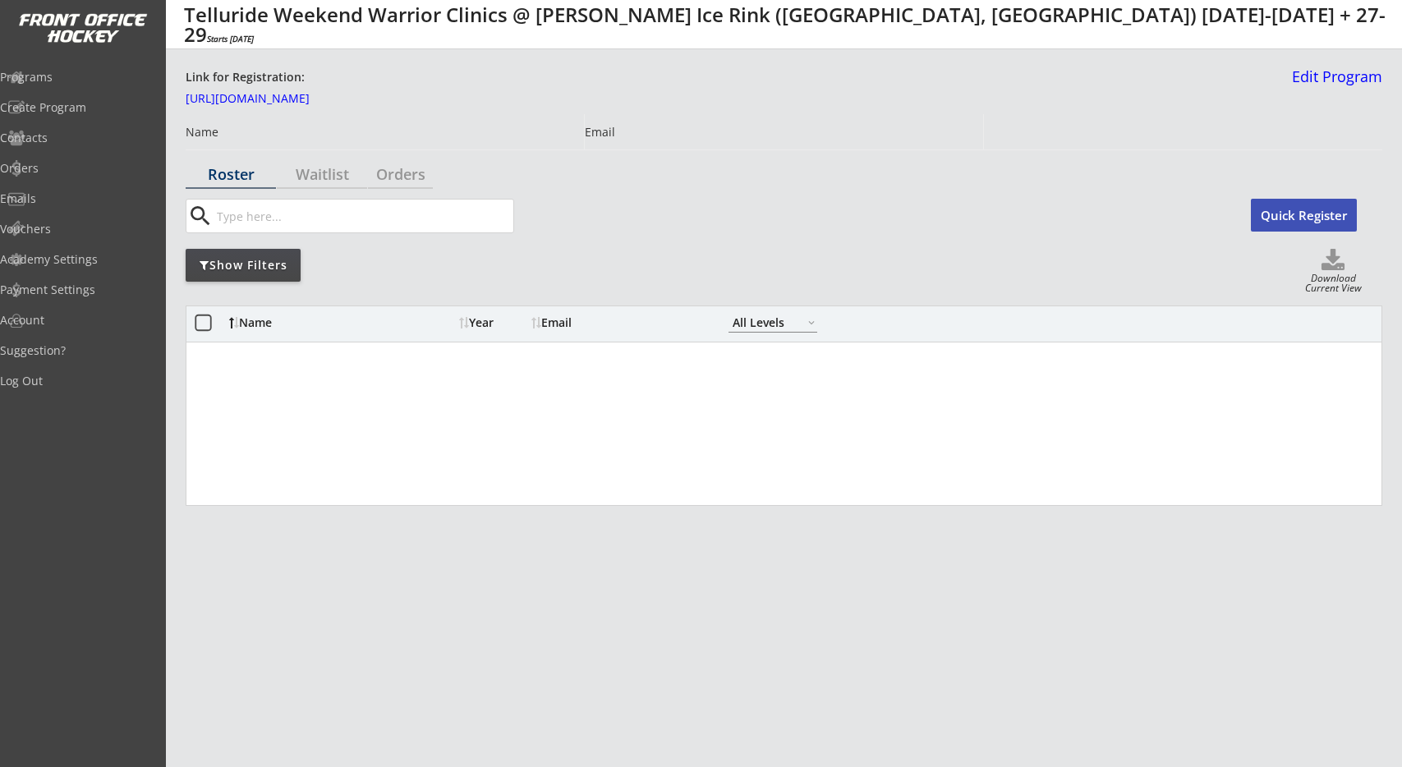
select select ""All Levels""
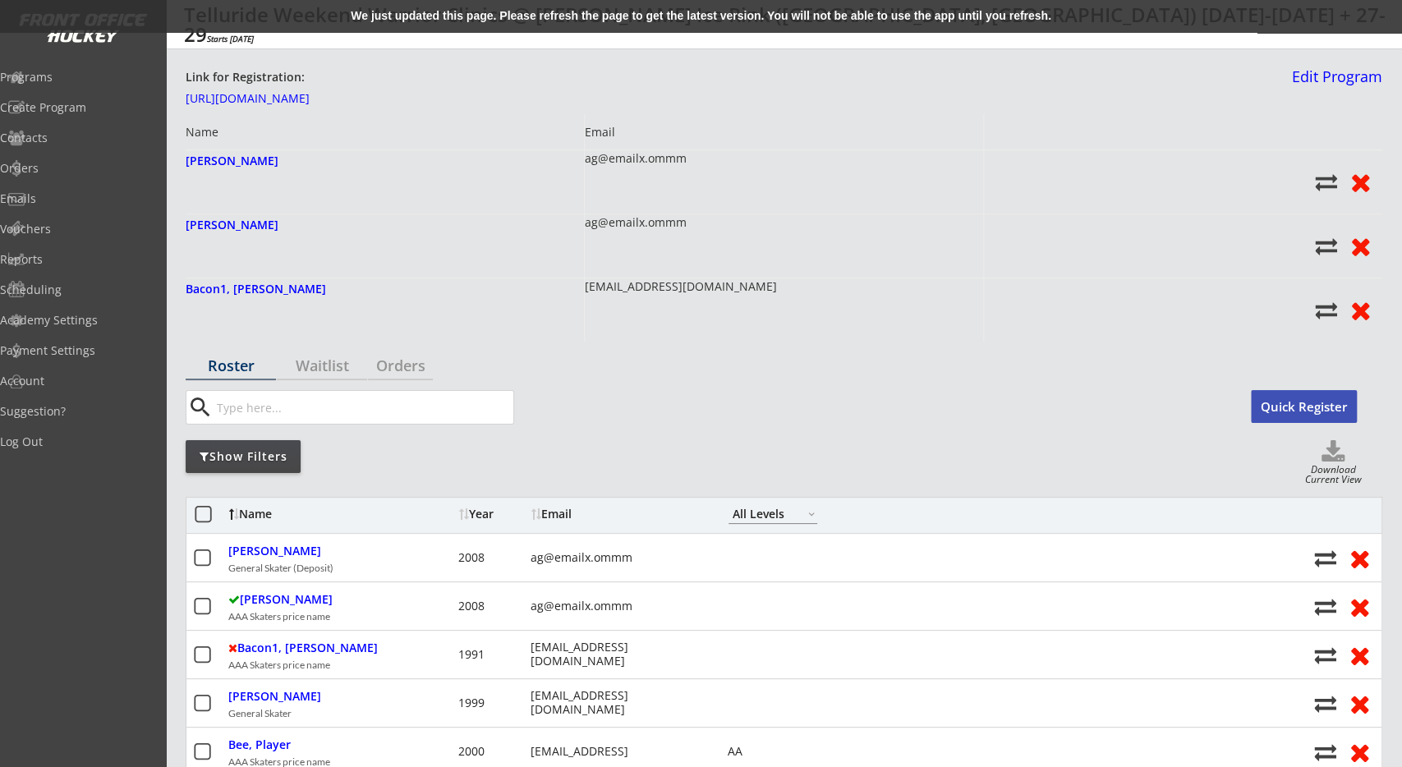
click at [505, 11] on div "We just updated this page. Please refresh the page to get the latest version. Y…" at bounding box center [701, 16] width 1402 height 33
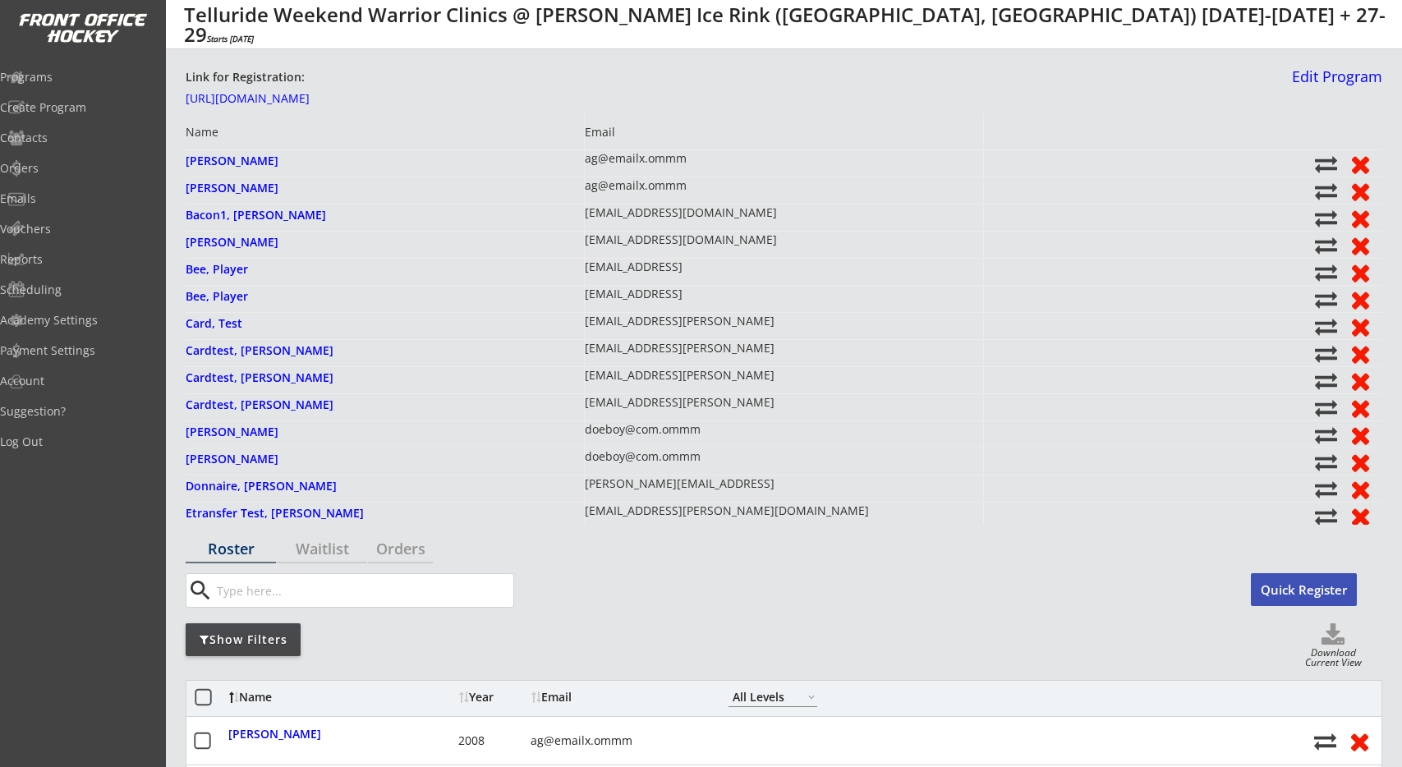
select select ""All Levels""
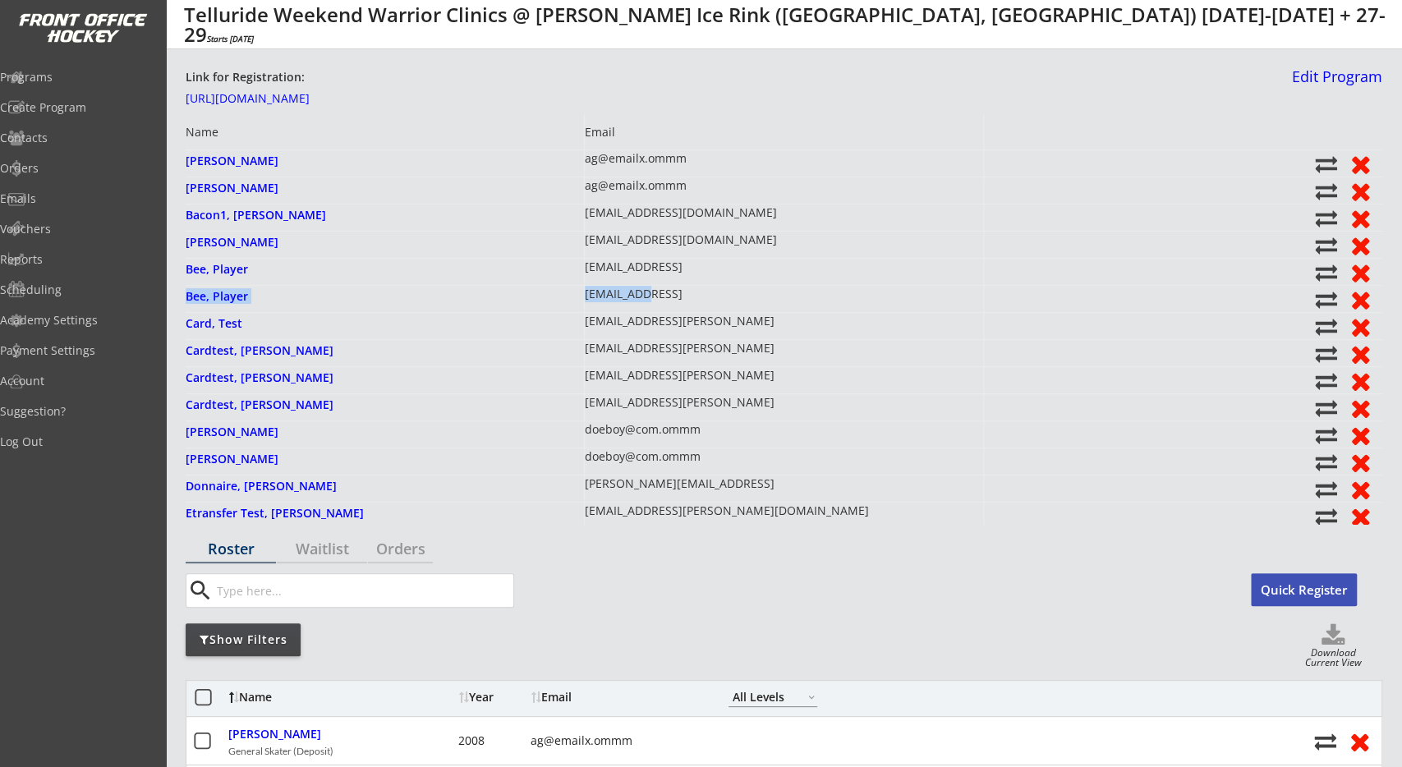
drag, startPoint x: 650, startPoint y: 208, endPoint x: 650, endPoint y: 292, distance: 83.8
click at [650, 231] on div "[EMAIL_ADDRESS][DOMAIN_NAME]" at bounding box center [784, 217] width 399 height 26
click at [650, 292] on div "[EMAIL_ADDRESS]" at bounding box center [634, 294] width 98 height 16
click at [1361, 296] on use at bounding box center [1360, 300] width 17 height 17
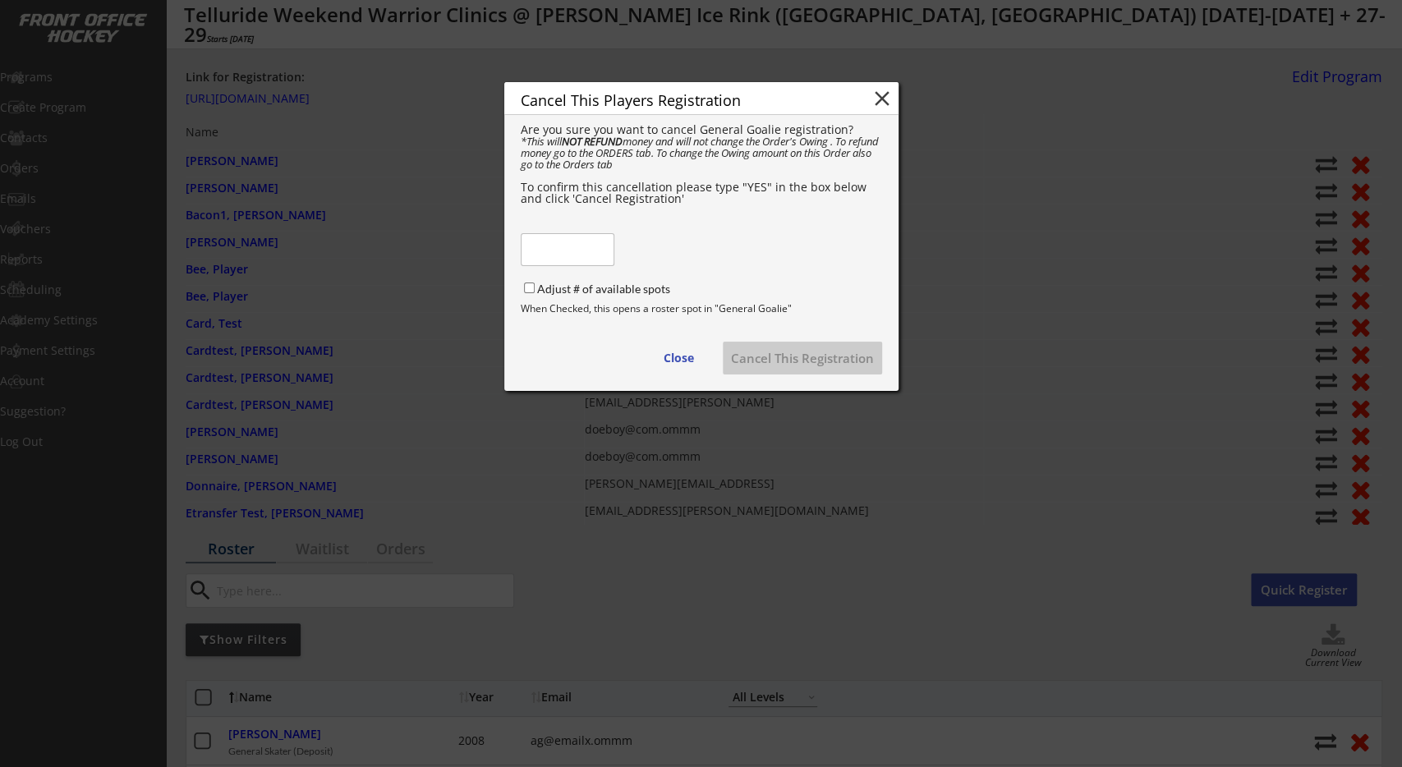
click at [881, 91] on button "close" at bounding box center [882, 98] width 25 height 25
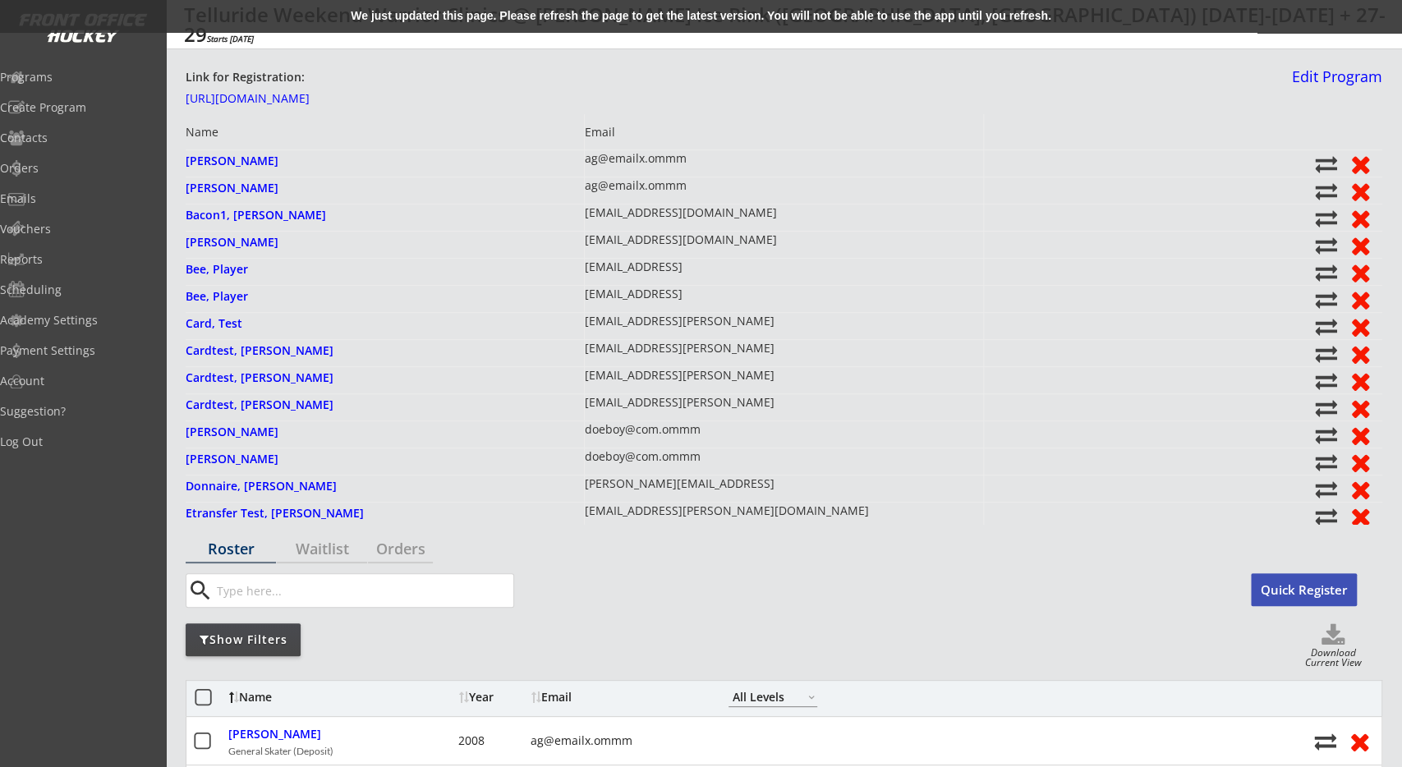
click at [457, 0] on div "We just updated this page. Please refresh the page to get the latest version. Y…" at bounding box center [701, 16] width 1402 height 33
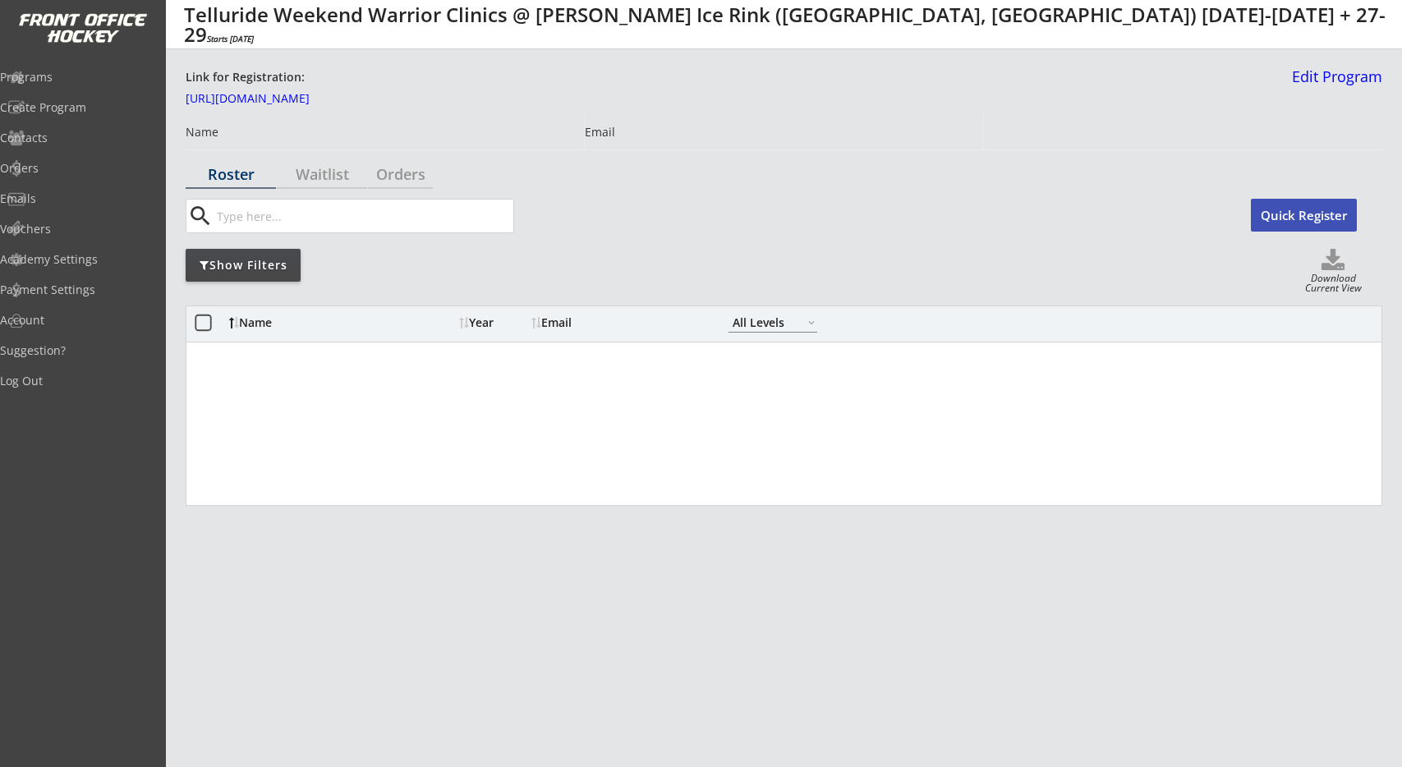
select select ""All Levels""
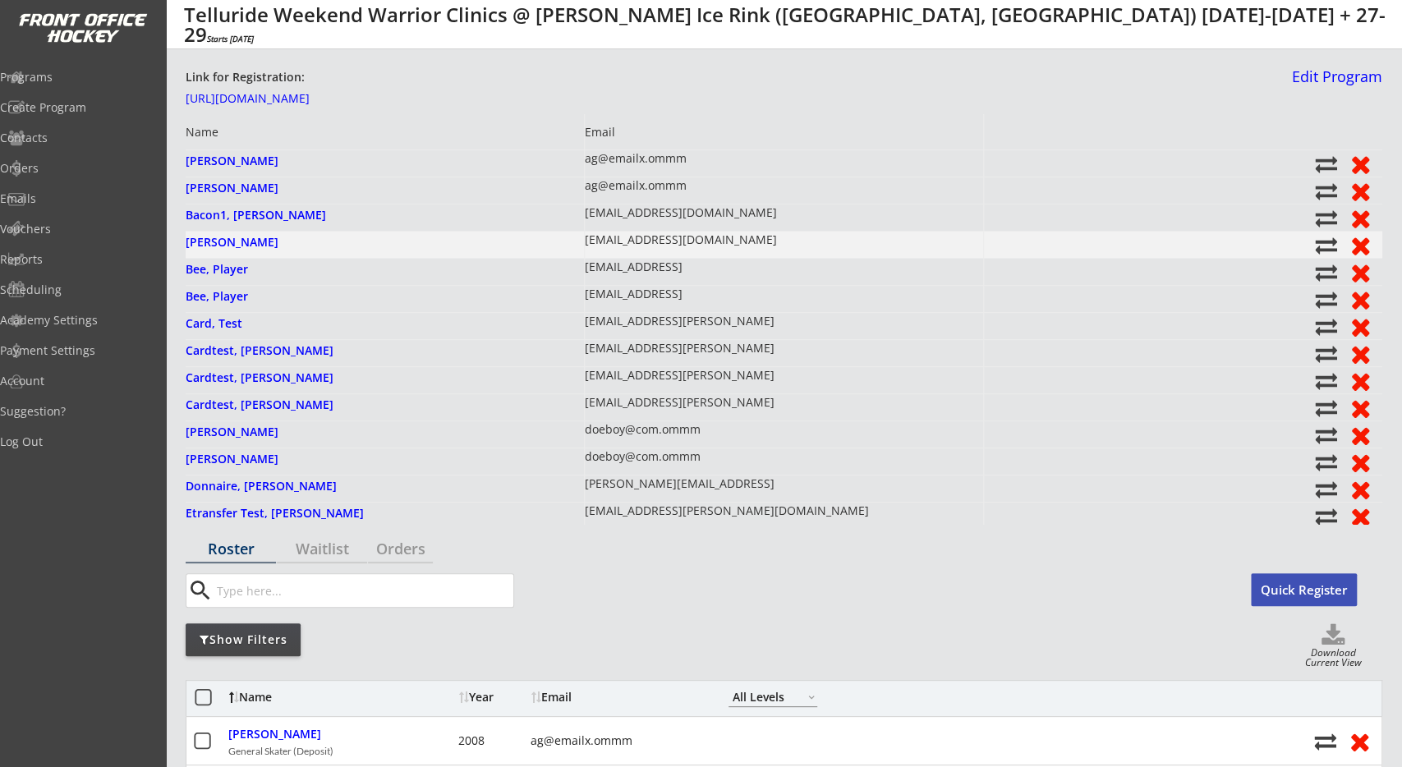
click at [673, 244] on div "[EMAIL_ADDRESS][DOMAIN_NAME]" at bounding box center [681, 240] width 192 height 16
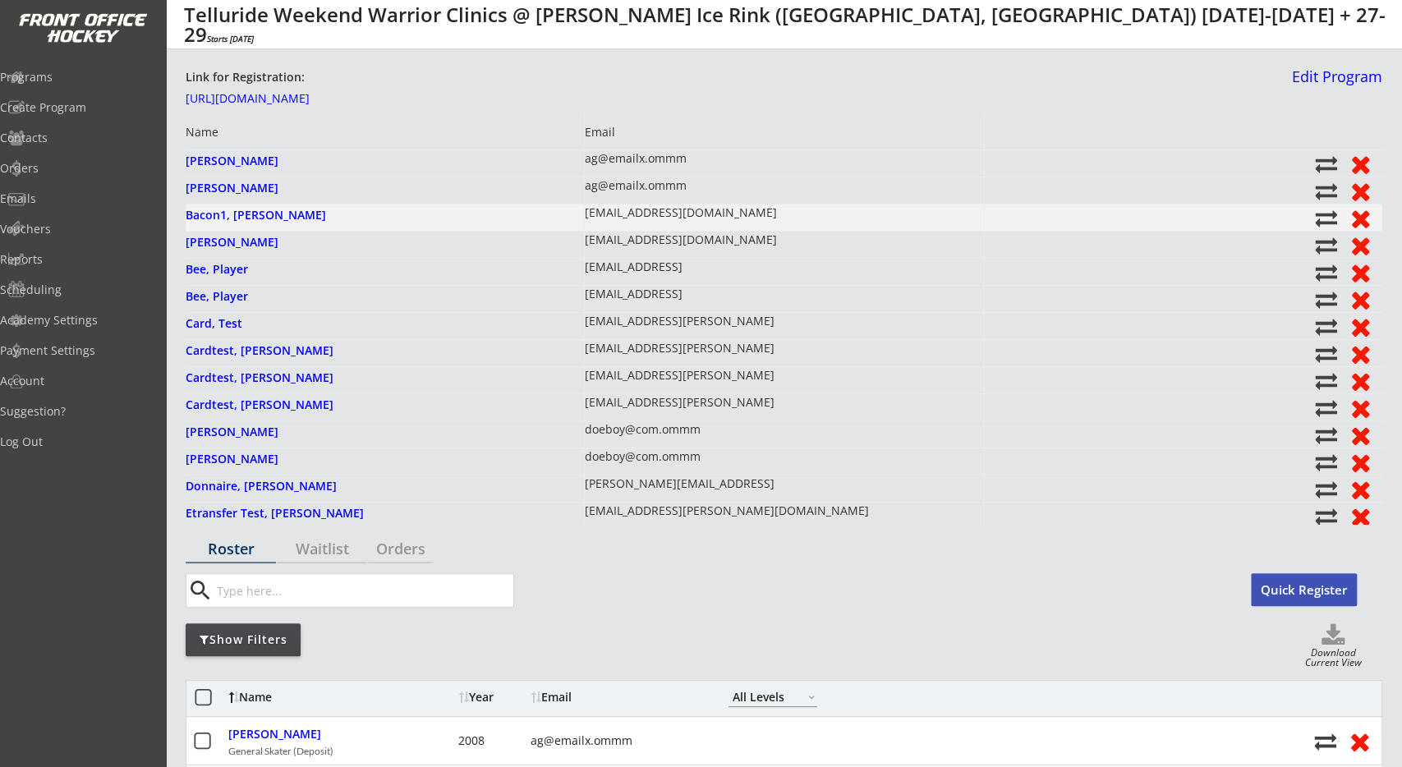
click at [684, 209] on div "[EMAIL_ADDRESS][DOMAIN_NAME]" at bounding box center [784, 217] width 399 height 26
click at [628, 719] on div "[EMAIL_ADDRESS][DOMAIN_NAME]" at bounding box center [681, 727] width 192 height 16
click at [678, 719] on div "[EMAIL_ADDRESS][DOMAIN_NAME]" at bounding box center [784, 732] width 399 height 26
click at [688, 475] on div "[PERSON_NAME][EMAIL_ADDRESS]" at bounding box center [784, 488] width 399 height 26
click at [587, 638] on div "[EMAIL_ADDRESS][DOMAIN_NAME]" at bounding box center [784, 651] width 399 height 26
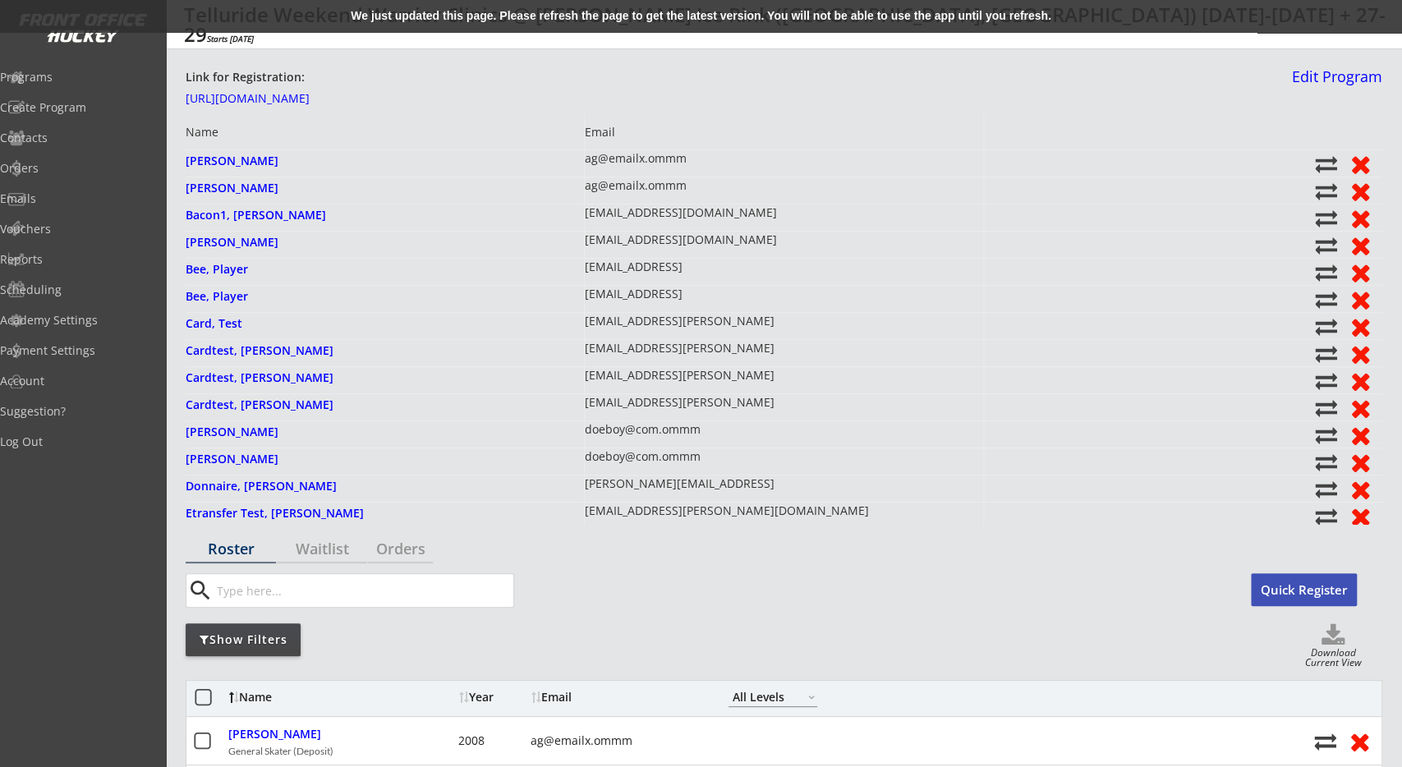
click at [512, 22] on div "We just updated this page. Please refresh the page to get the latest version. Y…" at bounding box center [701, 16] width 1402 height 33
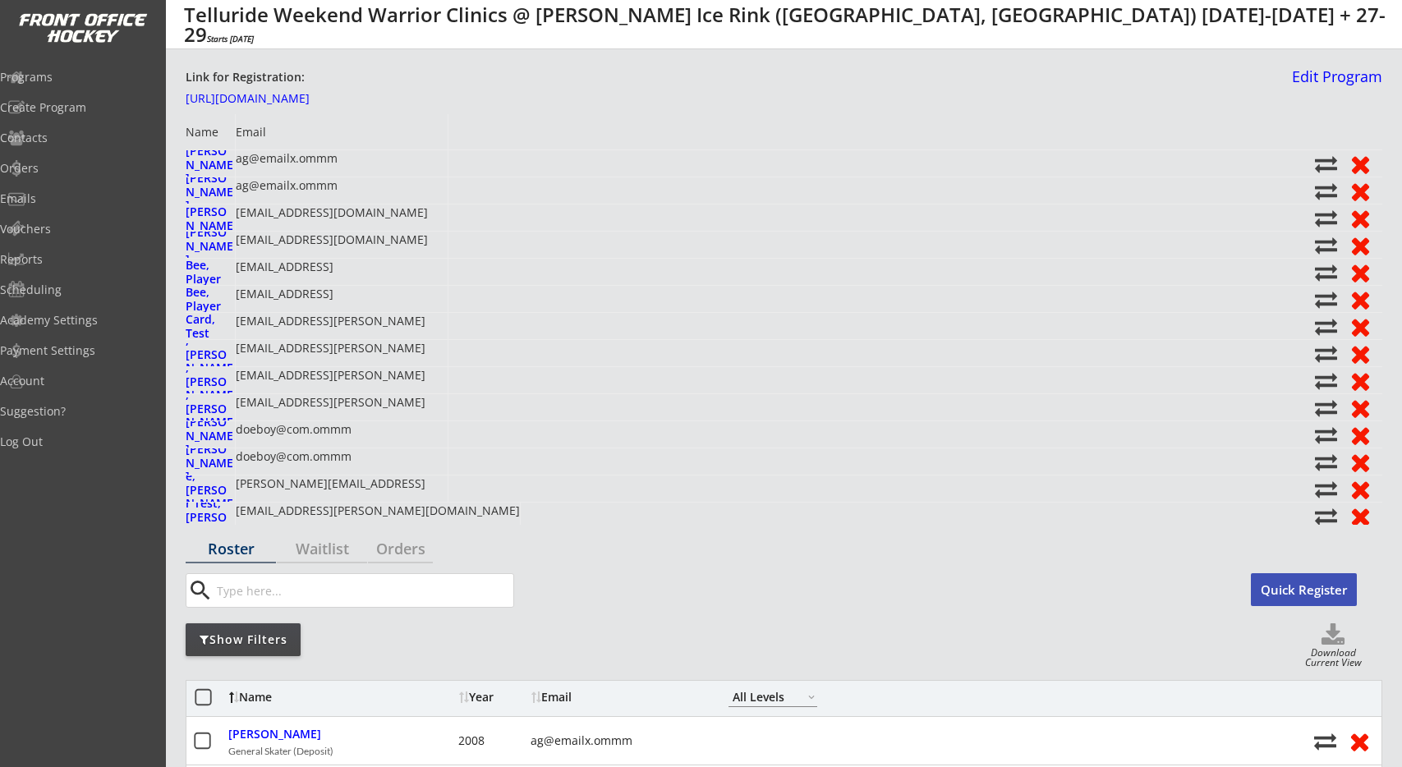
select select ""All Levels""
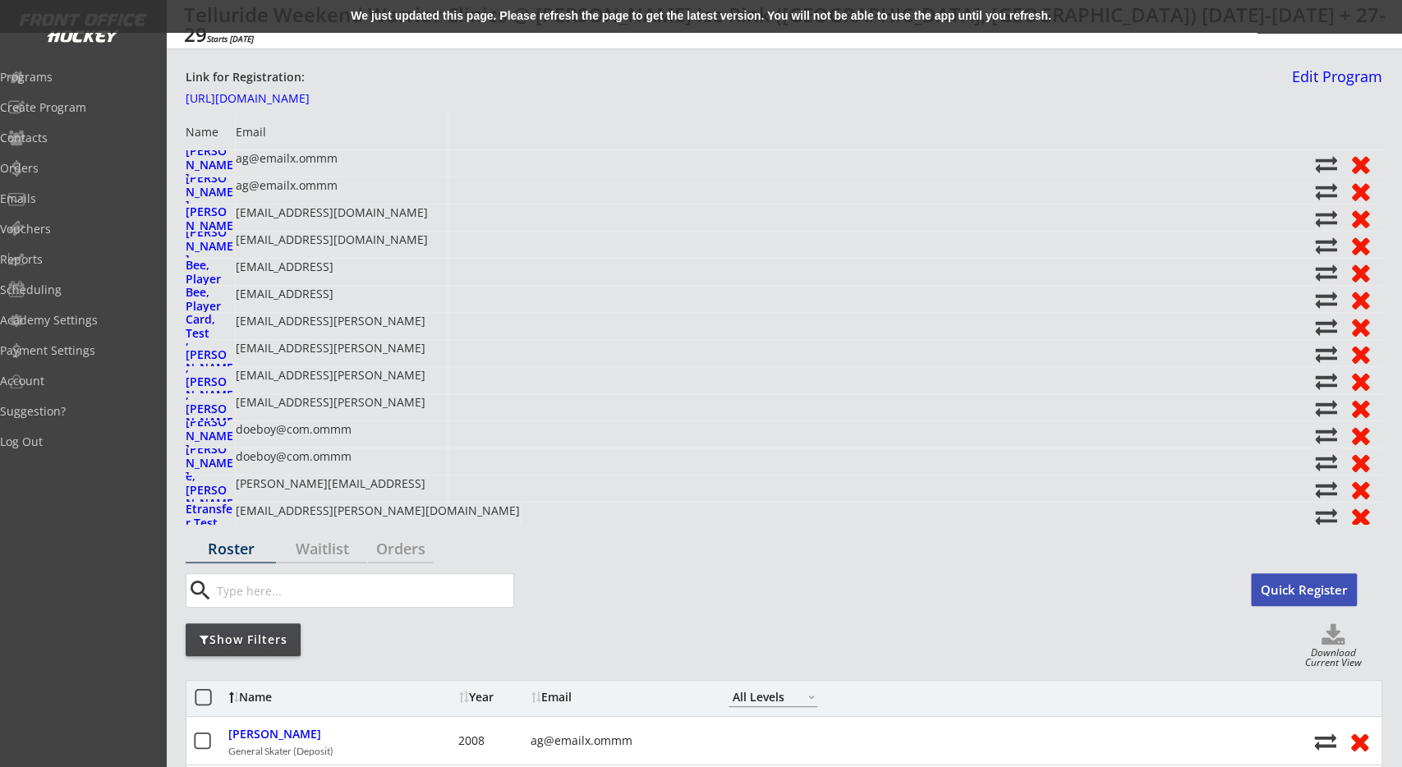
click at [502, 16] on div "We just updated this page. Please refresh the page to get the latest version. Y…" at bounding box center [701, 16] width 1402 height 33
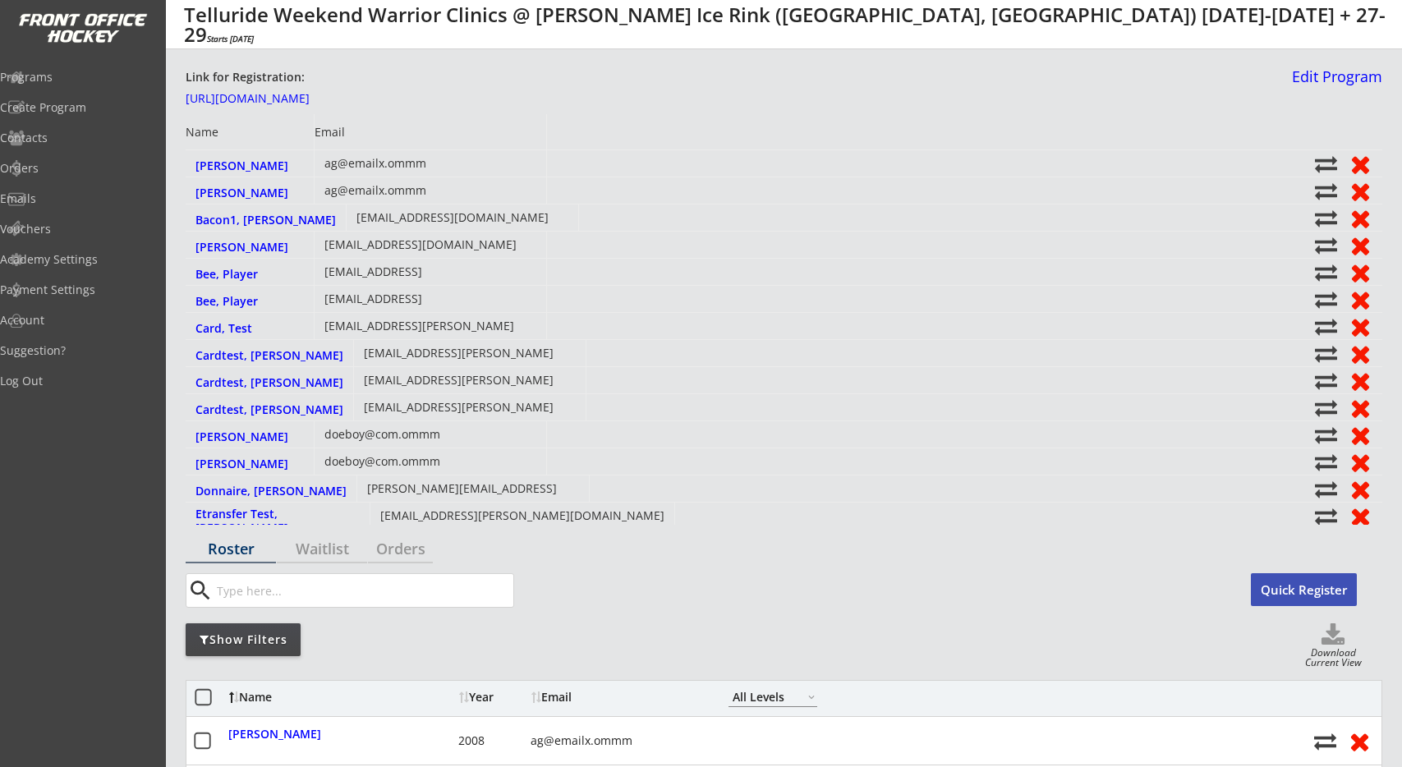
select select ""All Levels""
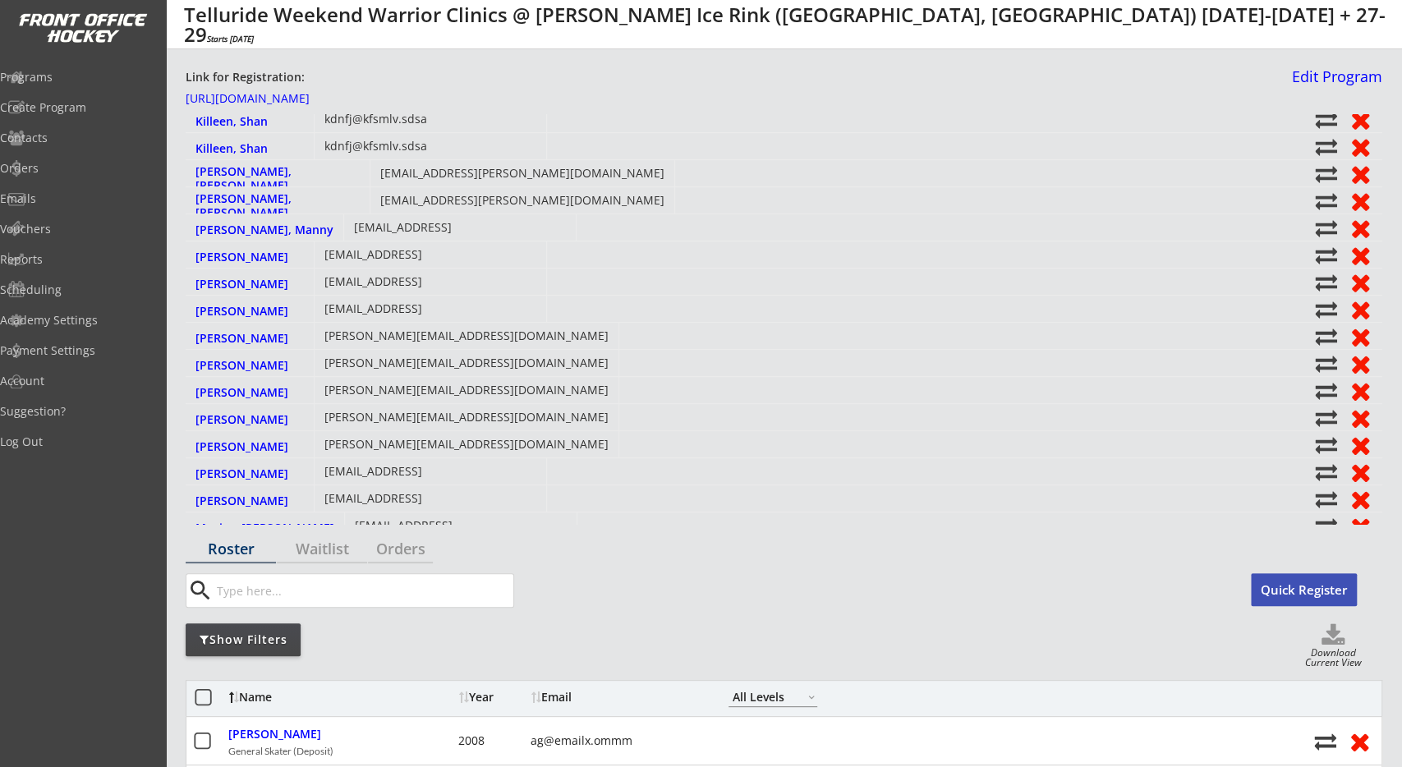
click at [937, 89] on div "Link for Registration: https://frontofficehockey.com/version-test/program/15405…" at bounding box center [736, 90] width 1100 height 42
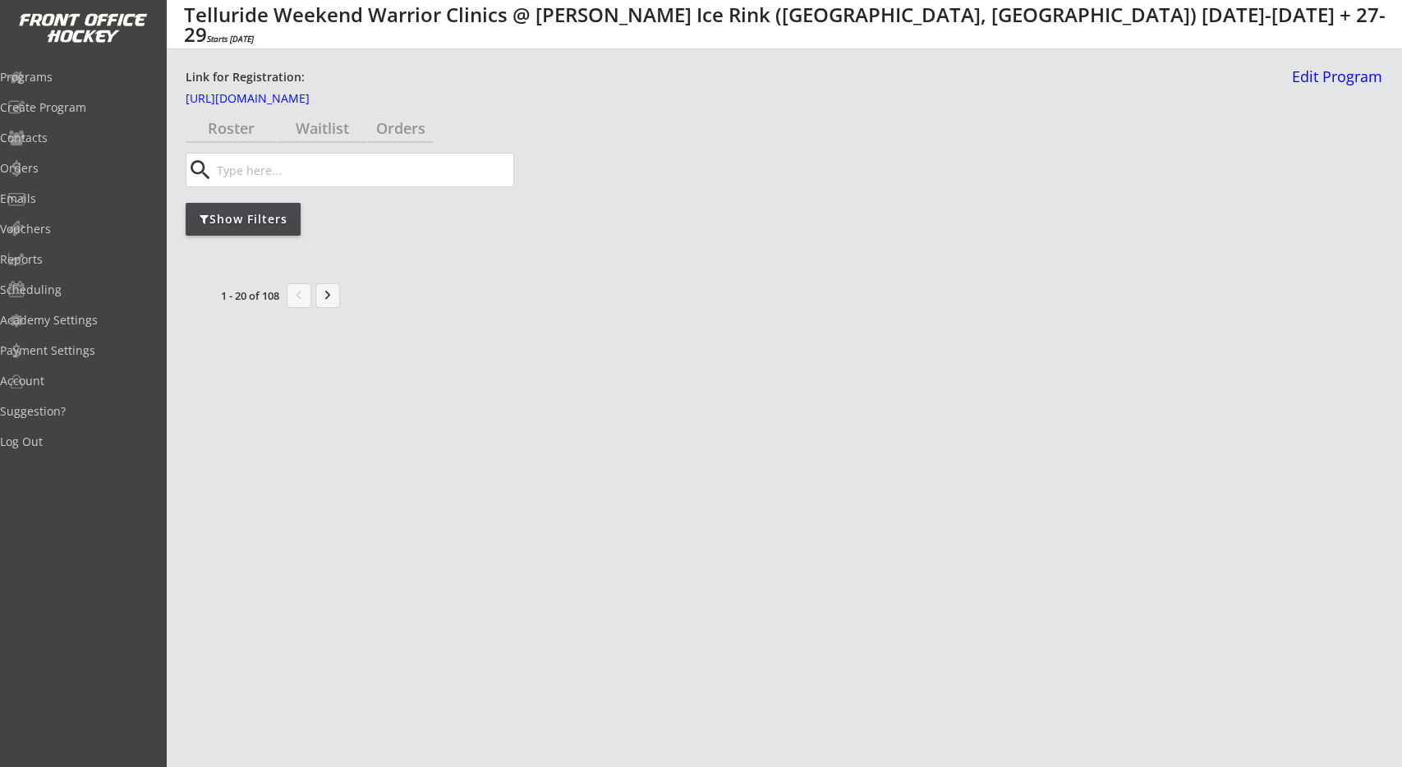
select select ""All Levels""
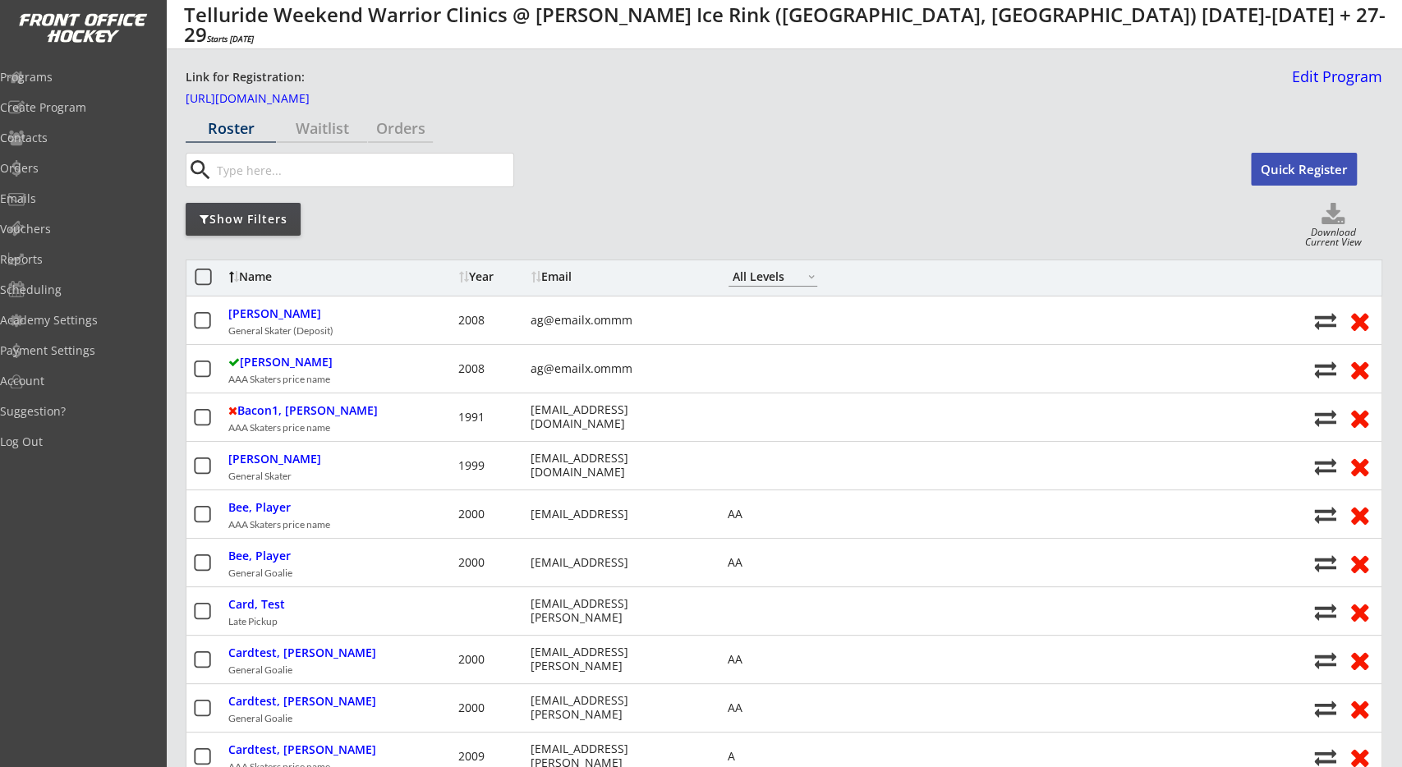
click at [624, 206] on div "Show Filters Download Current View" at bounding box center [784, 226] width 1197 height 47
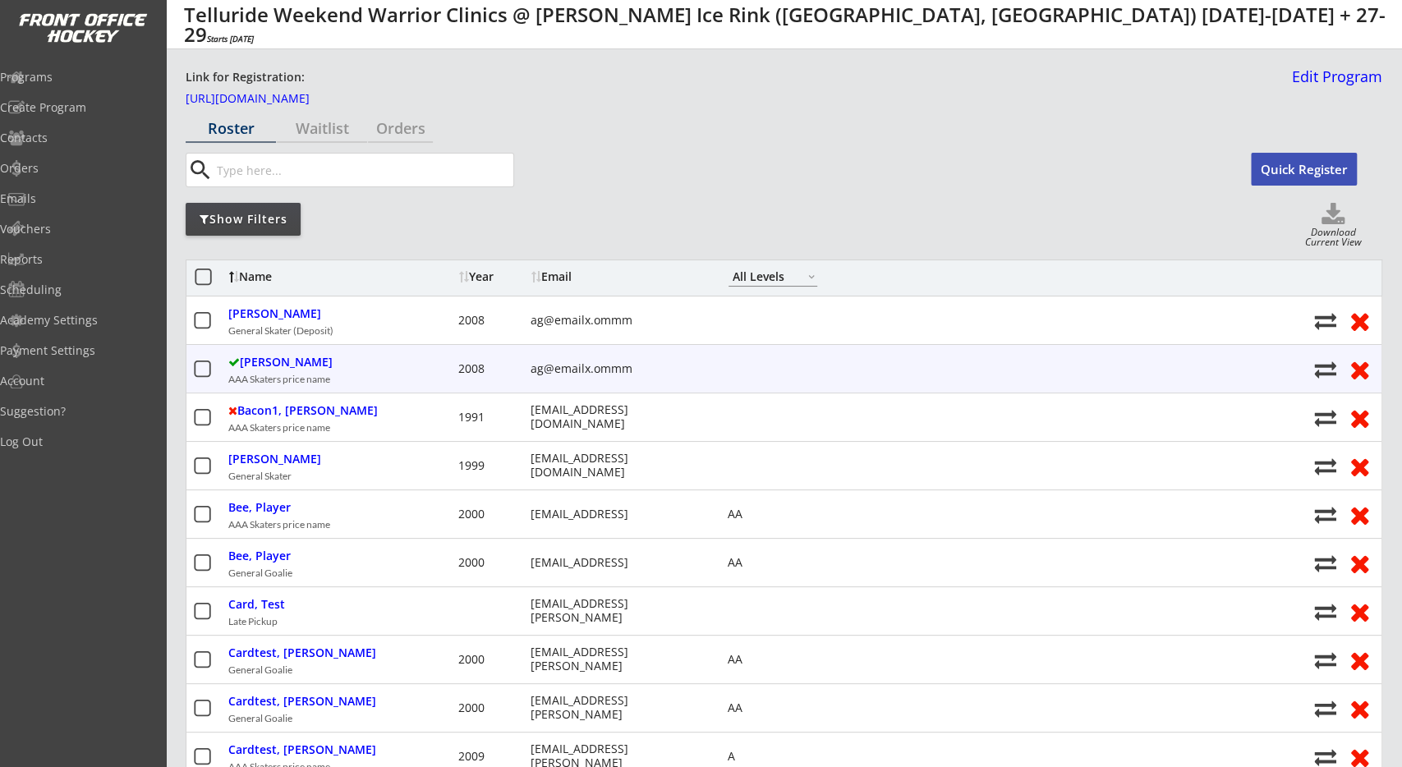
drag, startPoint x: 206, startPoint y: 367, endPoint x: 204, endPoint y: 298, distance: 69.0
click at [208, 367] on icon at bounding box center [202, 369] width 21 height 21
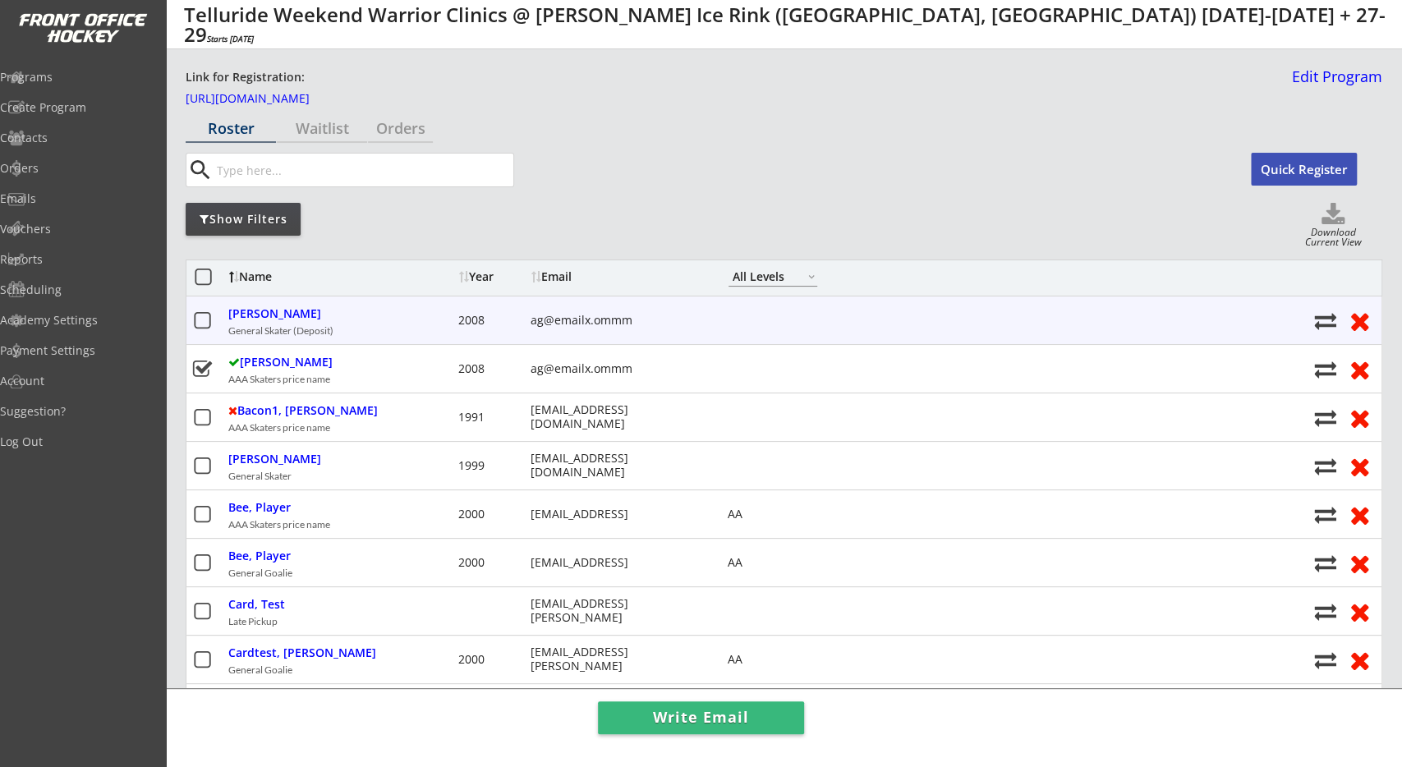
click at [204, 298] on div "[PERSON_NAME] General Skater (Deposit) 2008 ag@emailx.ommm" at bounding box center [783, 320] width 1195 height 48
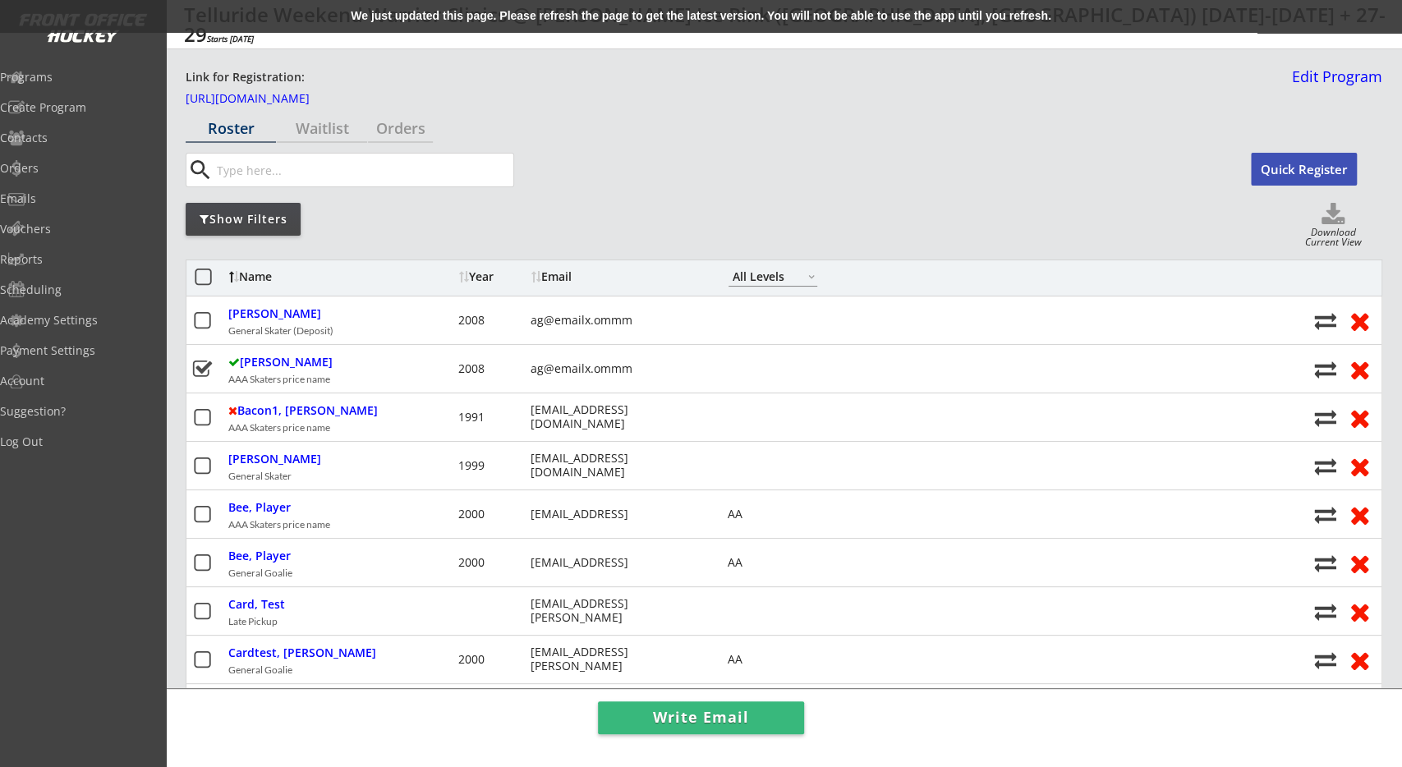
drag, startPoint x: 487, startPoint y: 23, endPoint x: 517, endPoint y: 48, distance: 39.6
click at [489, 23] on div "We just updated this page. Please refresh the page to get the latest version. Y…" at bounding box center [701, 16] width 1402 height 33
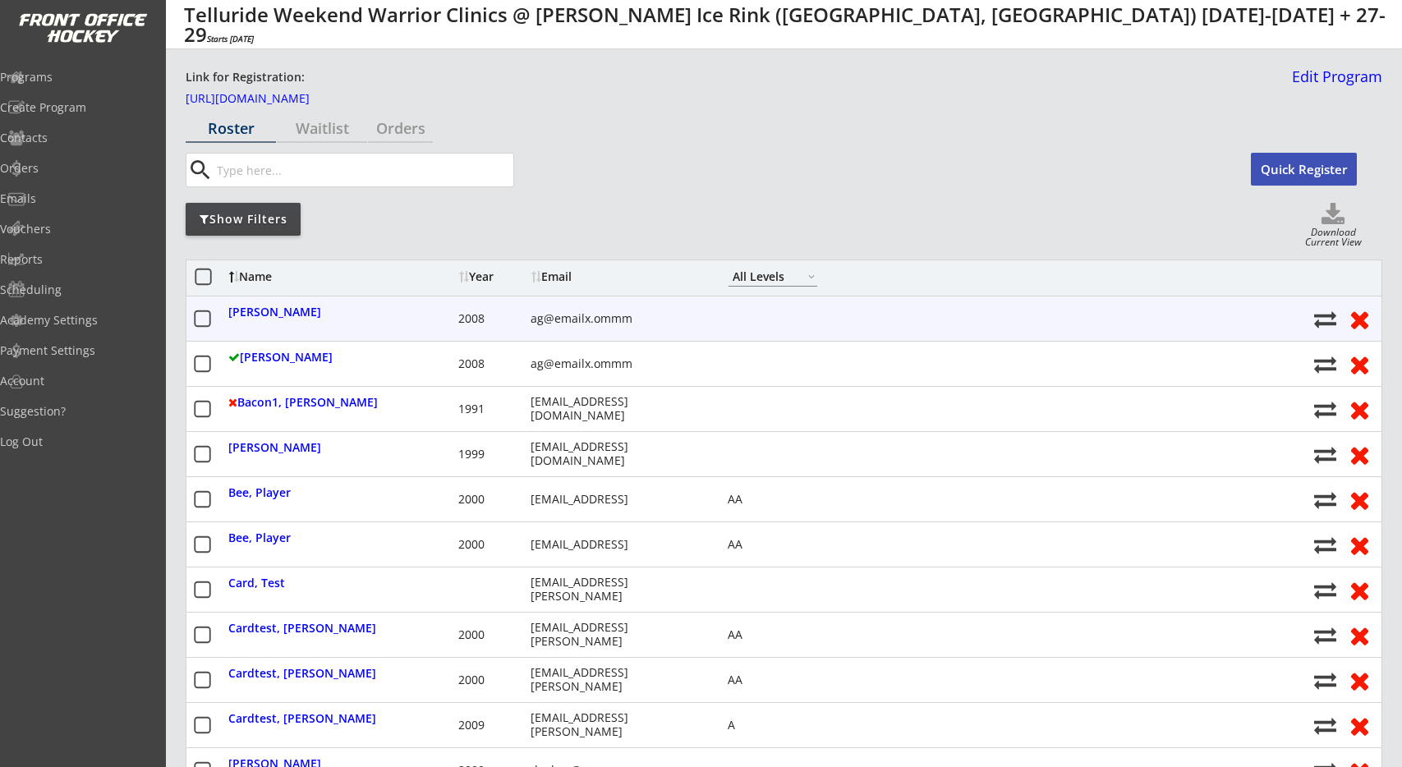
select select ""All Levels""
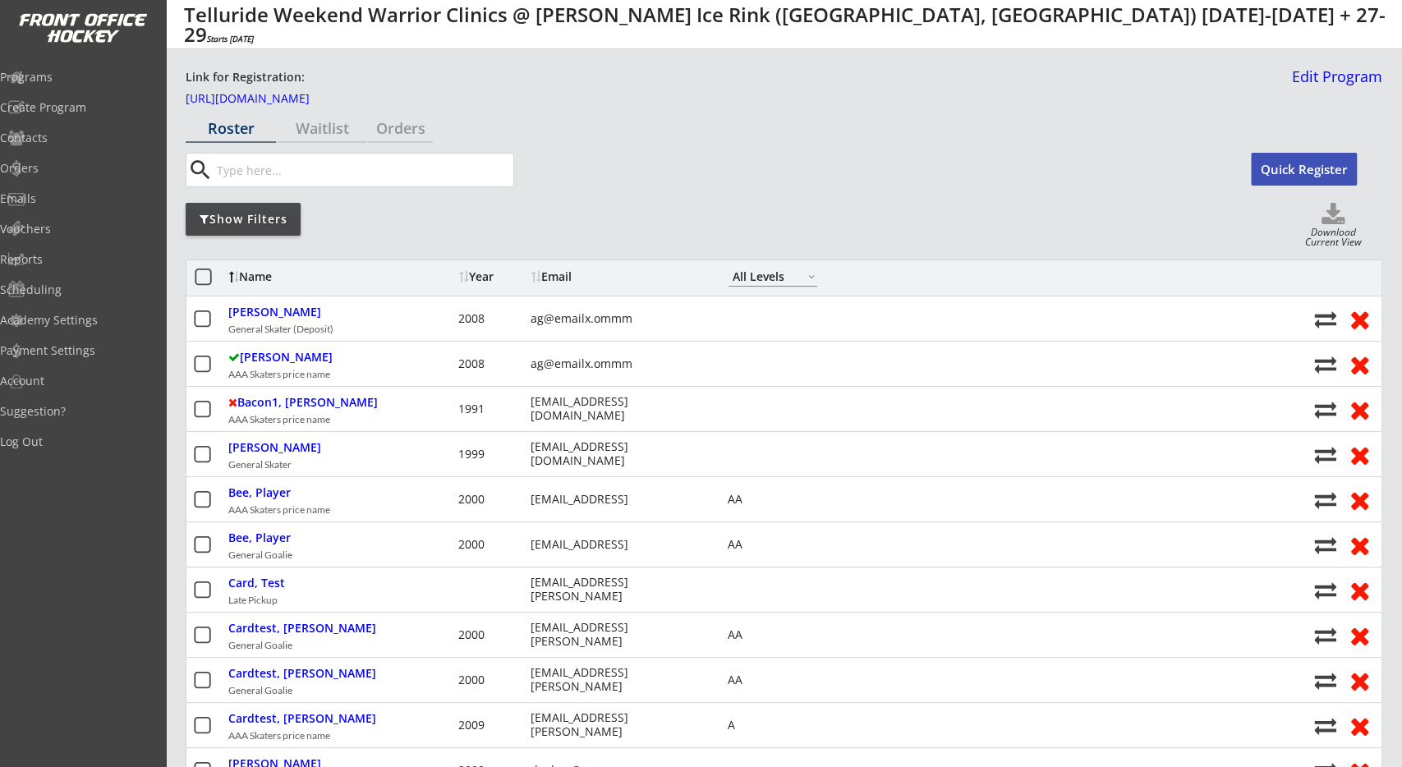
click at [906, 264] on div "A AA AAA B House All Levels" at bounding box center [1020, 276] width 602 height 33
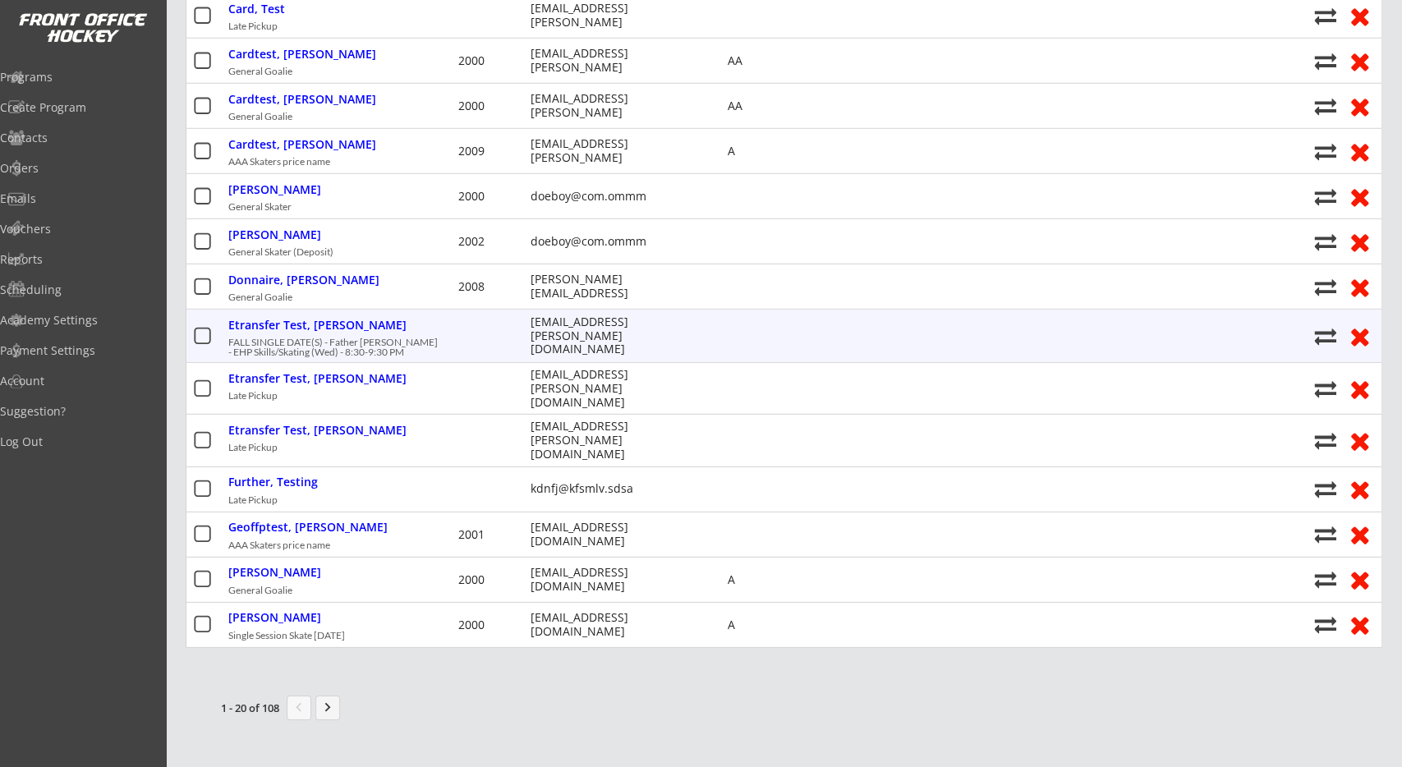
scroll to position [683, 0]
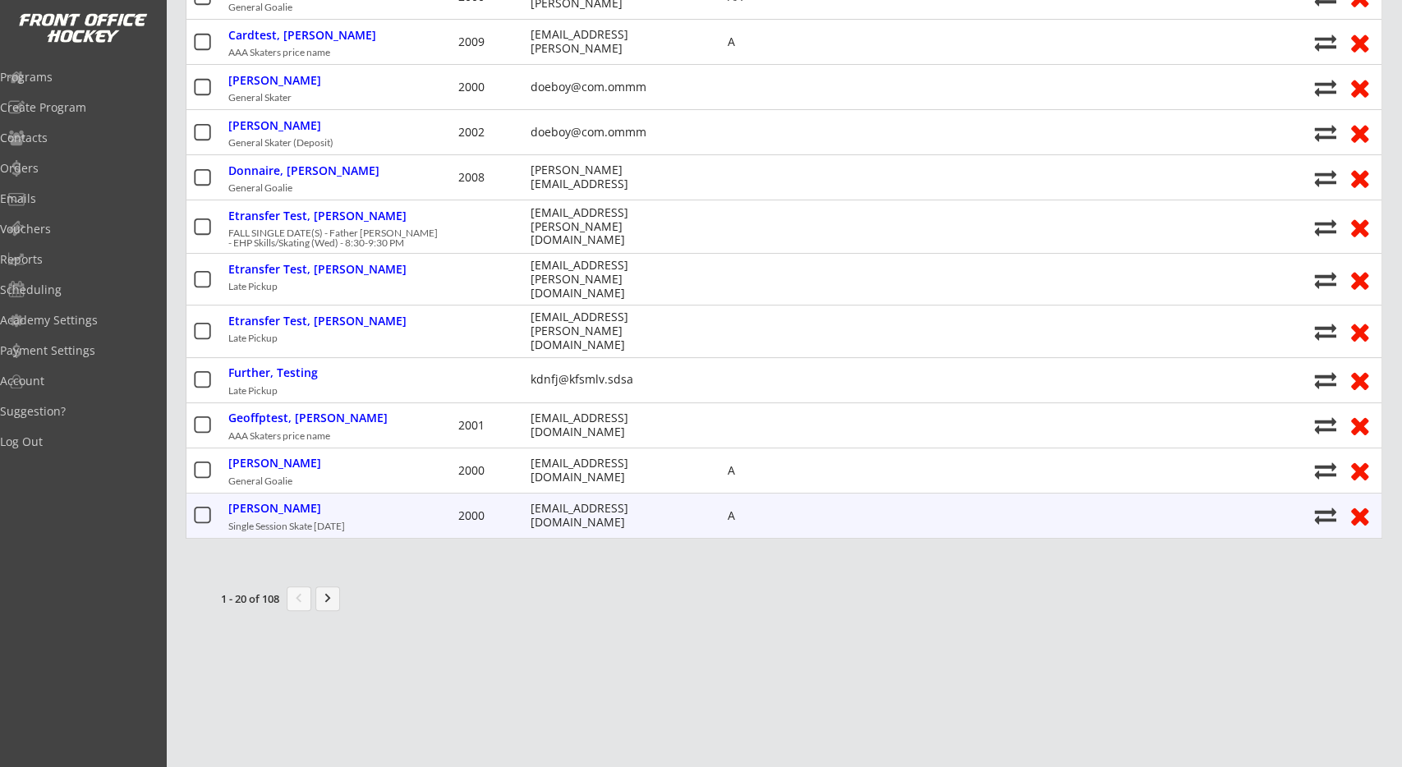
click at [475, 510] on div "2000" at bounding box center [484, 515] width 53 height 11
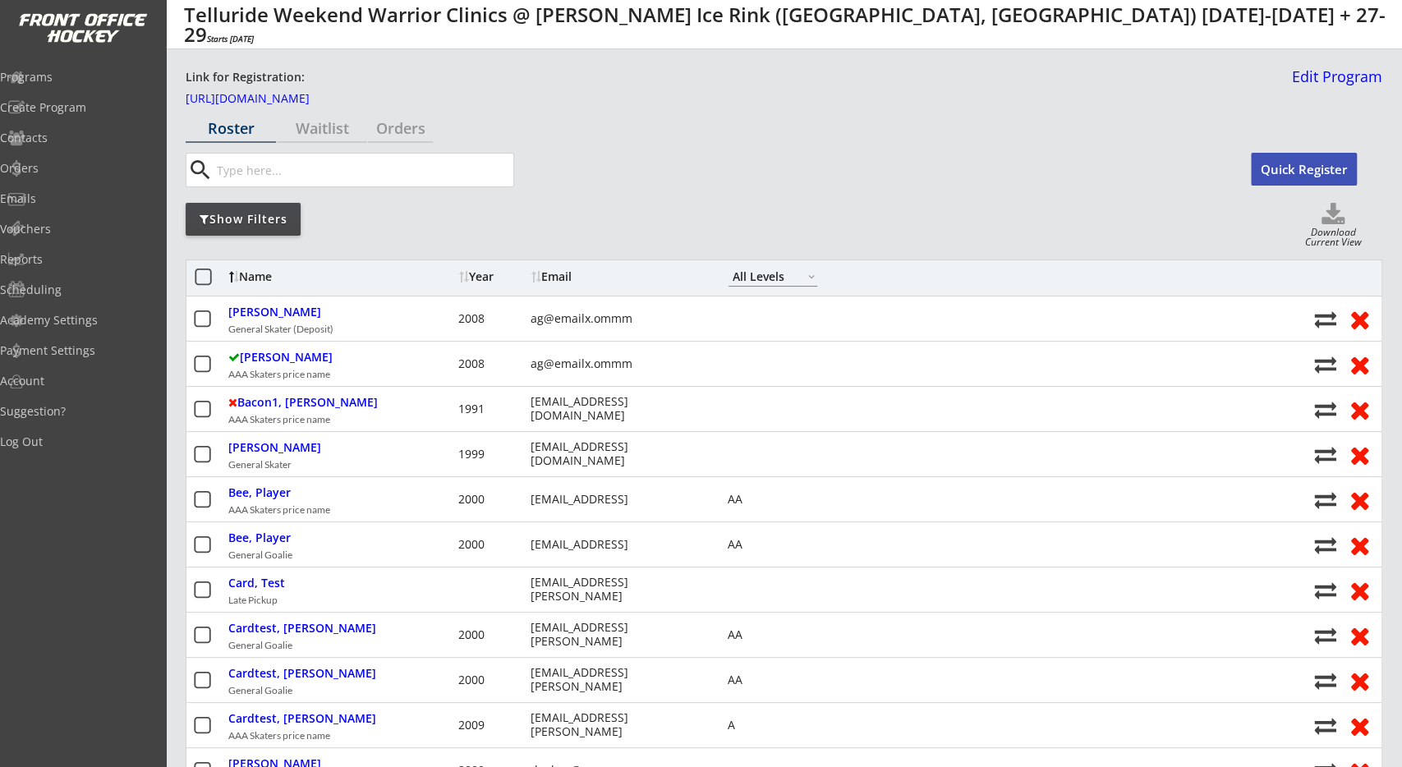
click at [579, 218] on div "Show Filters Download Current View" at bounding box center [784, 226] width 1197 height 47
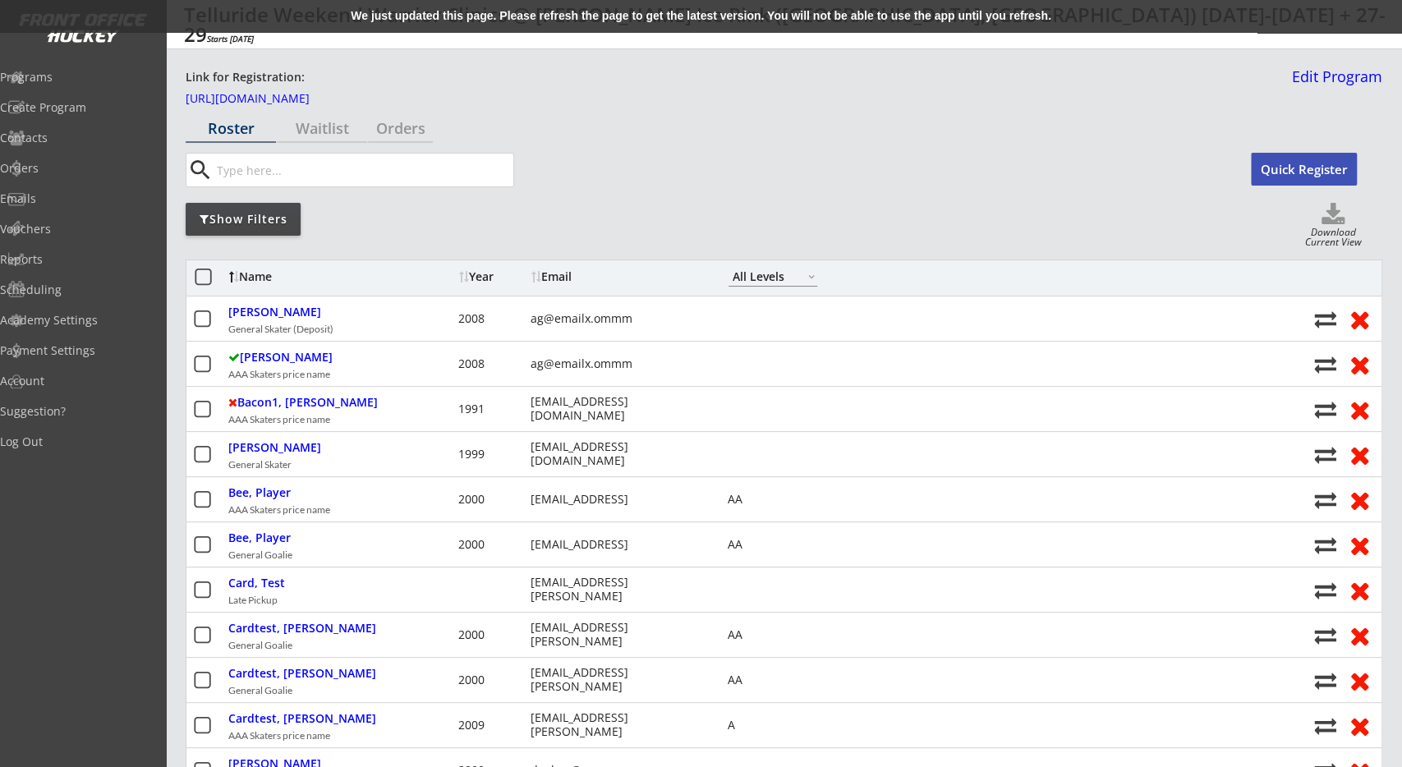
click at [548, 0] on div "We just updated this page. Please refresh the page to get the latest version. Y…" at bounding box center [701, 16] width 1402 height 33
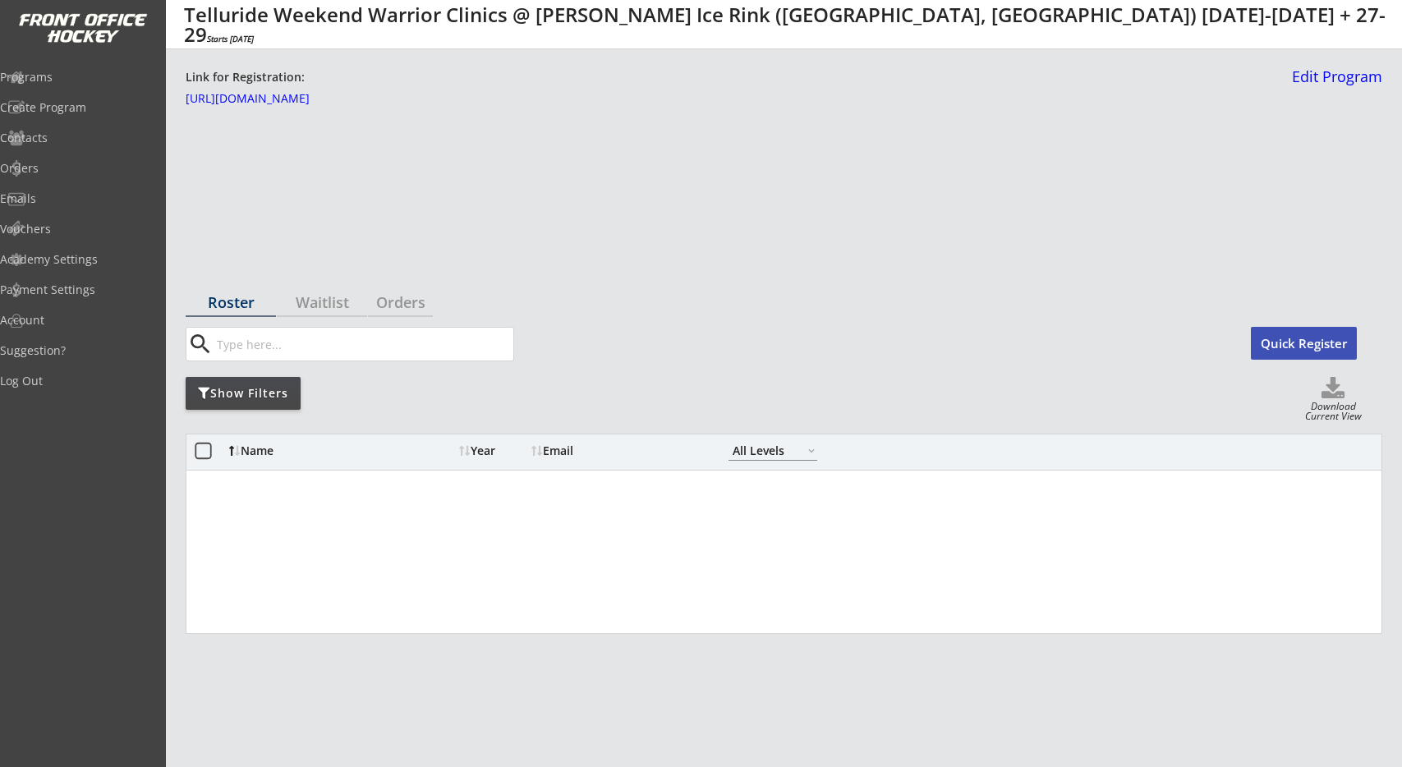
select select ""All Levels""
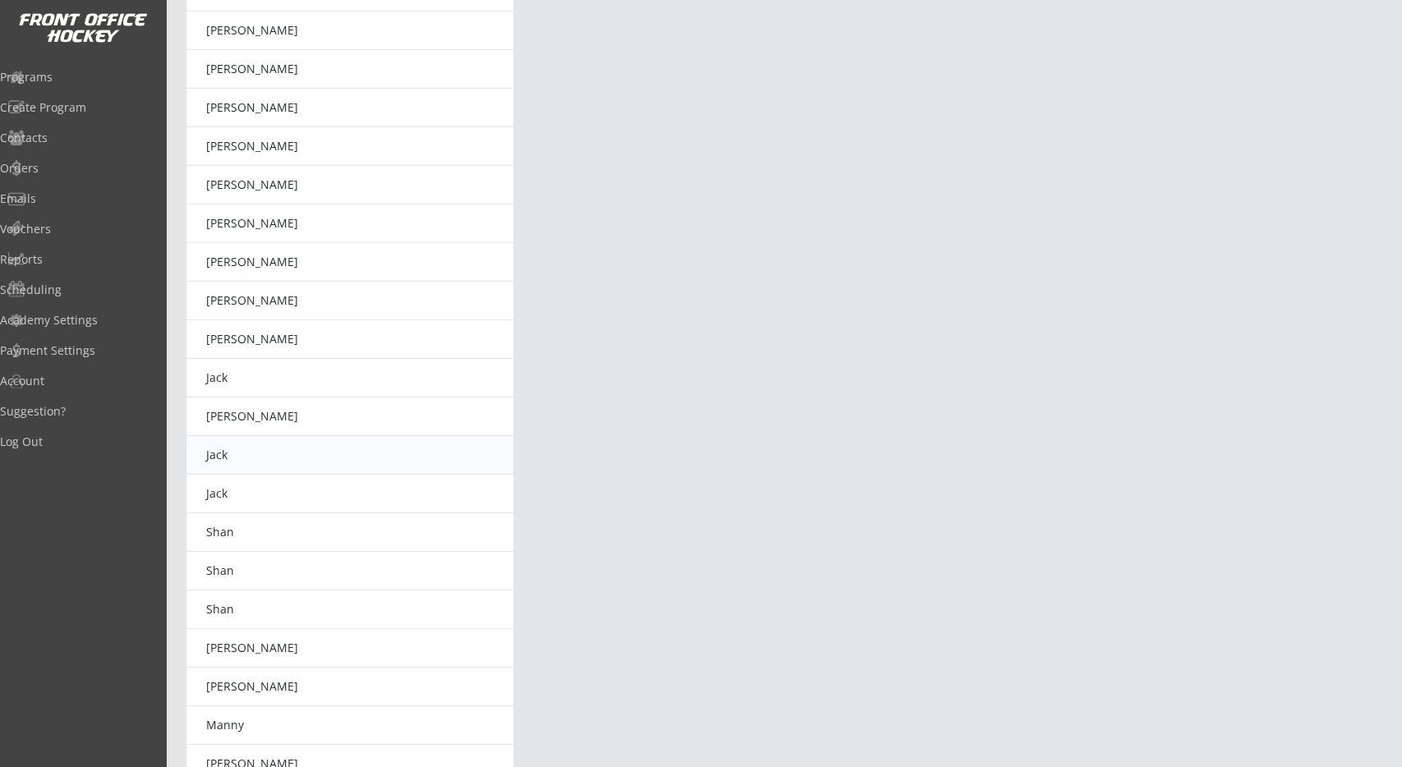
scroll to position [939, 0]
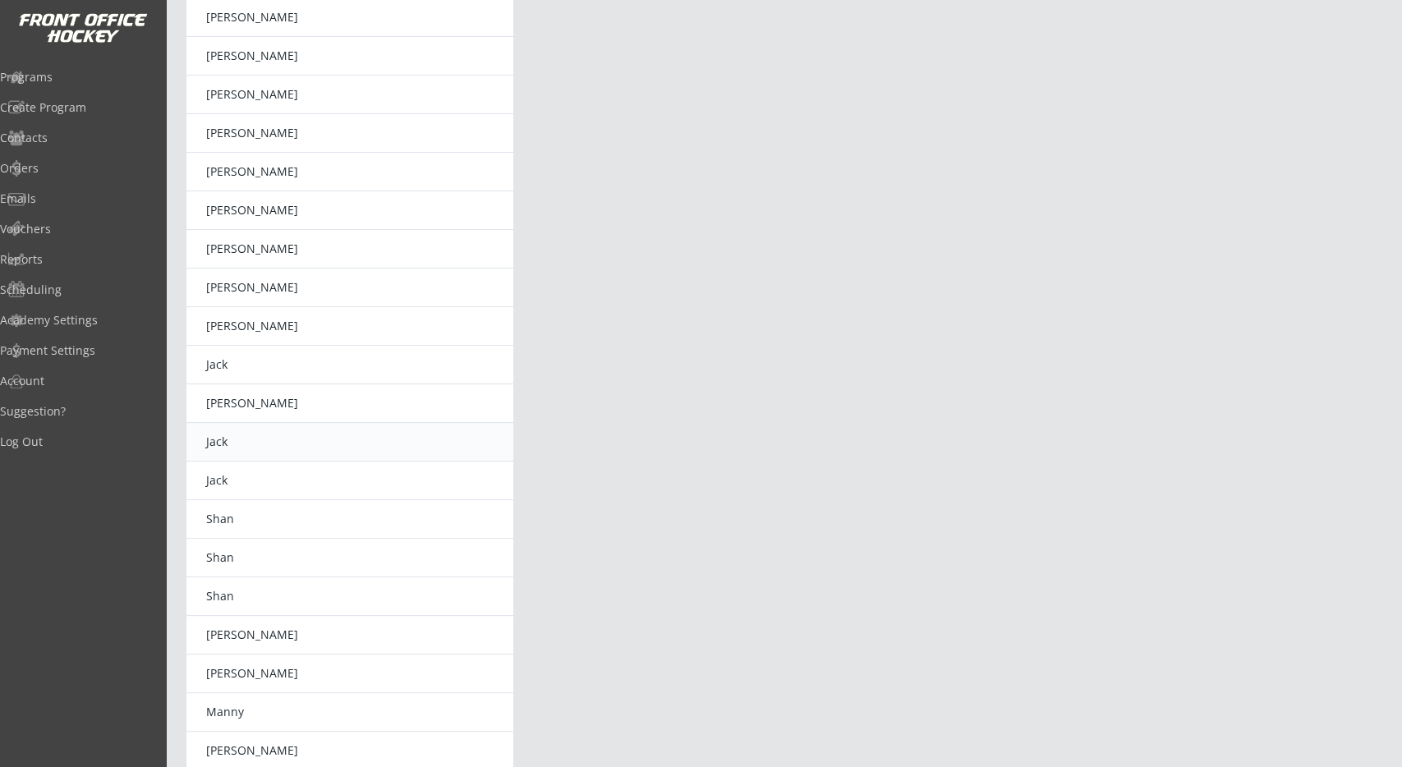
click at [342, 434] on td "Jack" at bounding box center [350, 442] width 328 height 39
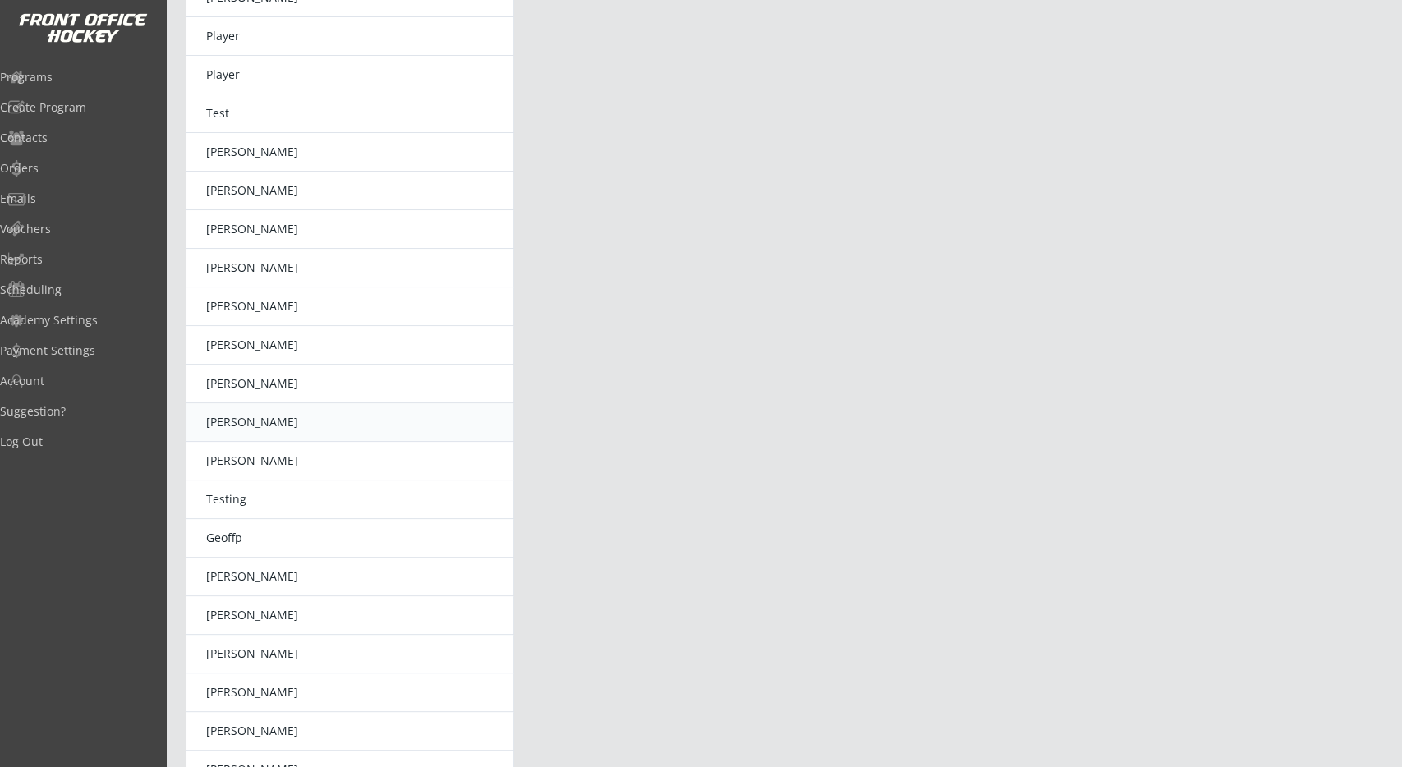
scroll to position [0, 0]
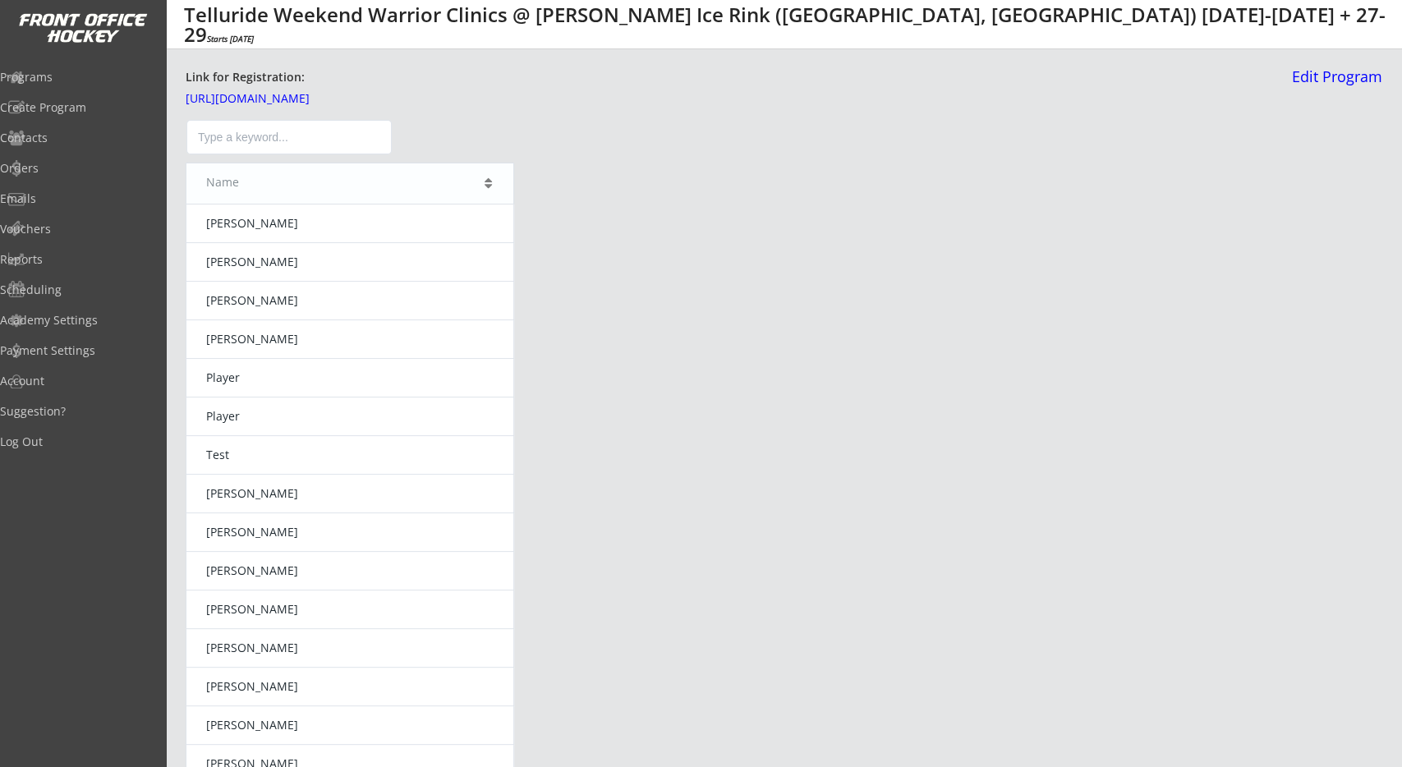
click at [490, 182] on button "Sort column ascending" at bounding box center [488, 183] width 11 height 13
click at [490, 182] on button "Sort column descending" at bounding box center [488, 183] width 11 height 13
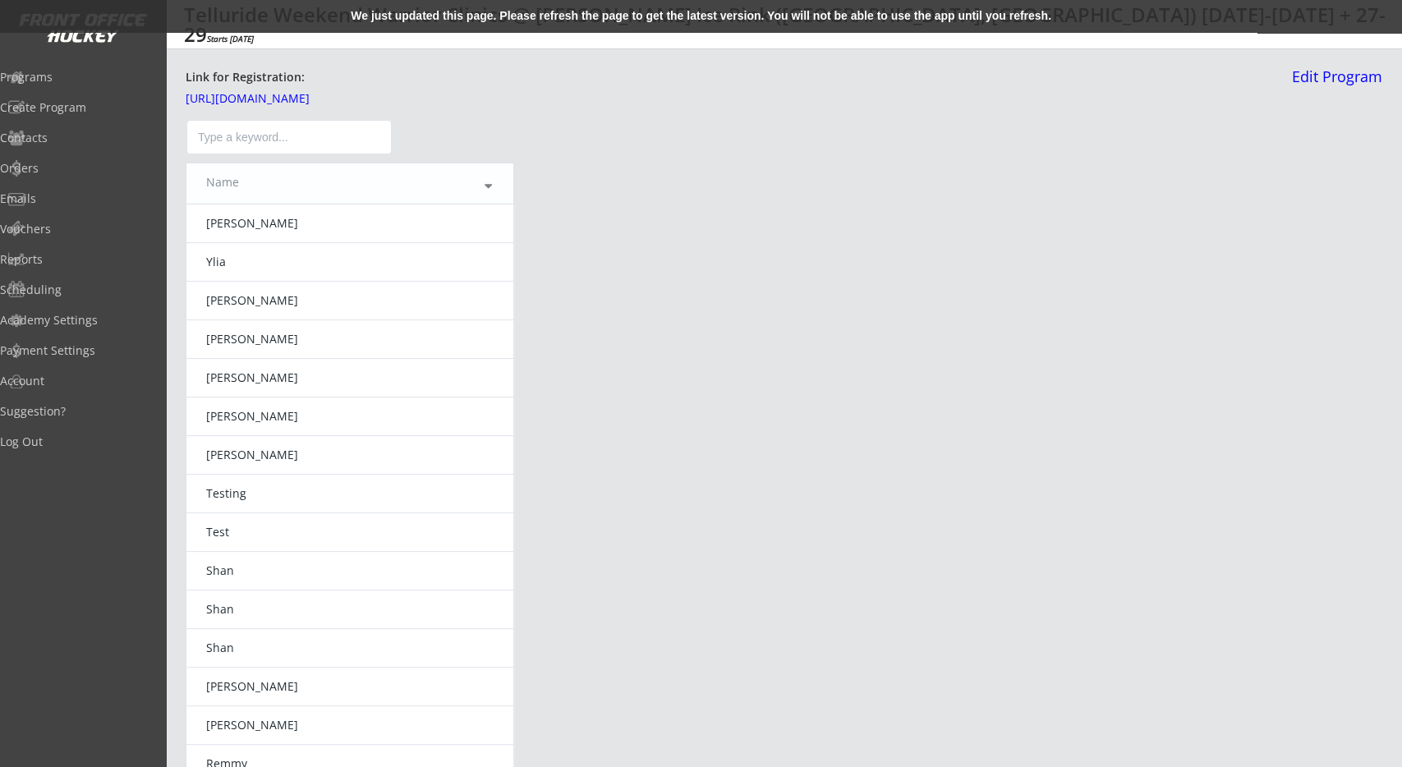
click at [535, 16] on div "We just updated this page. Please refresh the page to get the latest version. Y…" at bounding box center [701, 16] width 1402 height 33
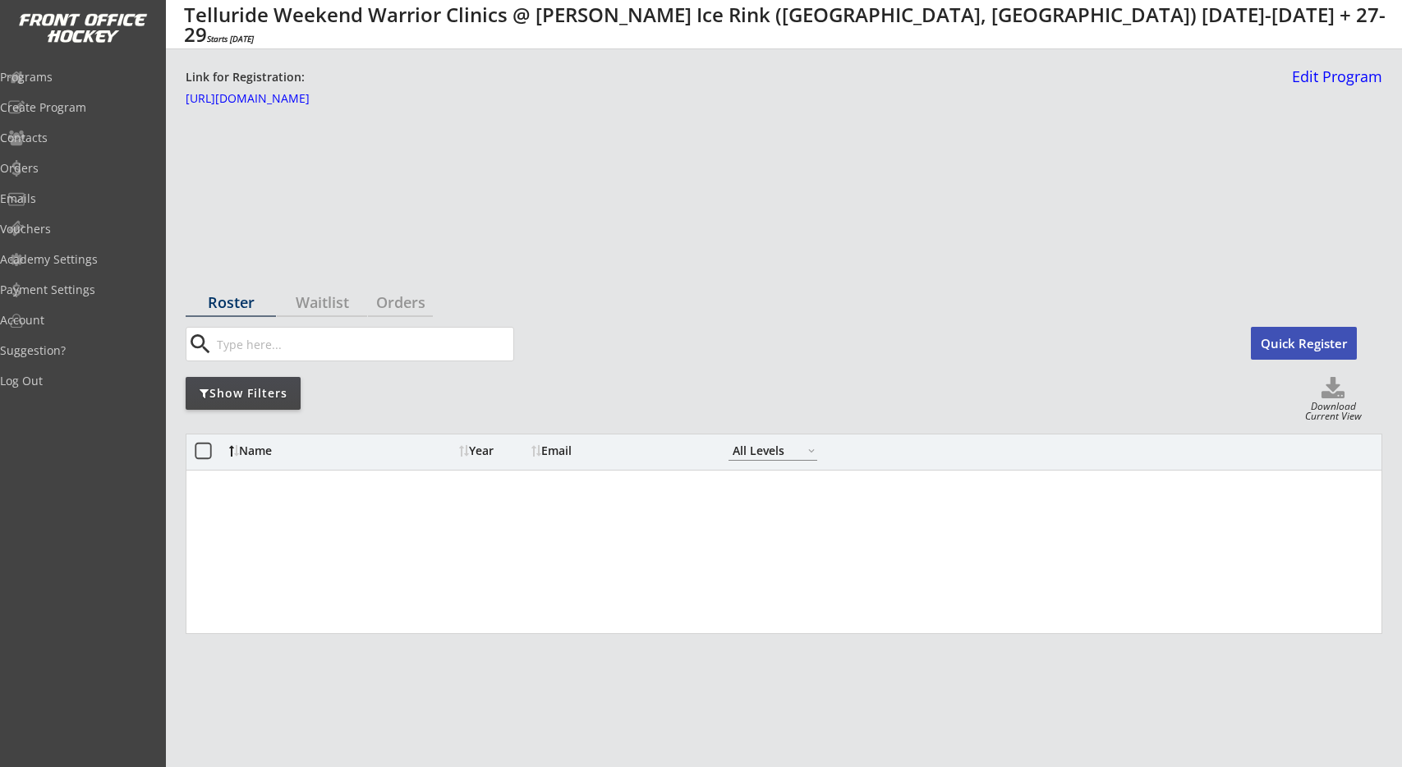
select select ""All Levels""
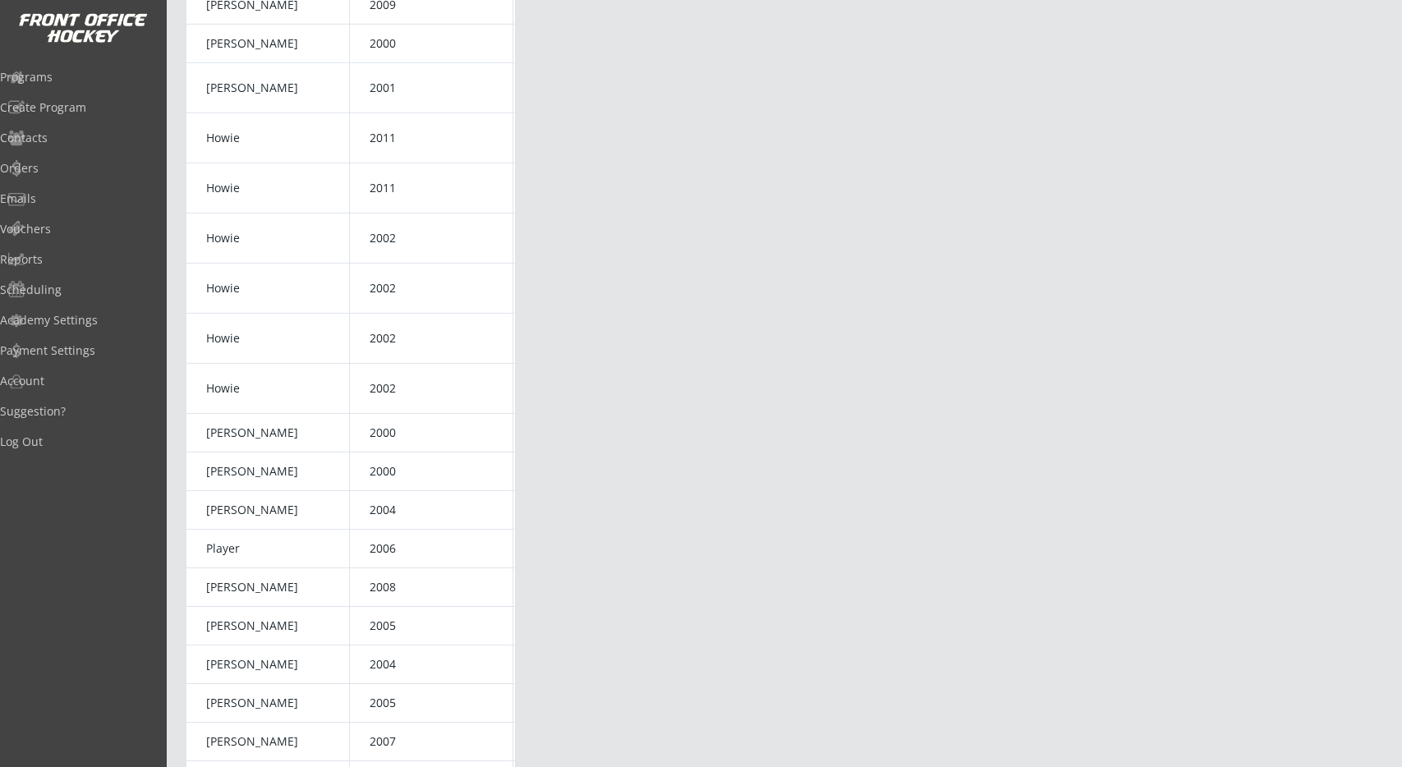
scroll to position [0, 251]
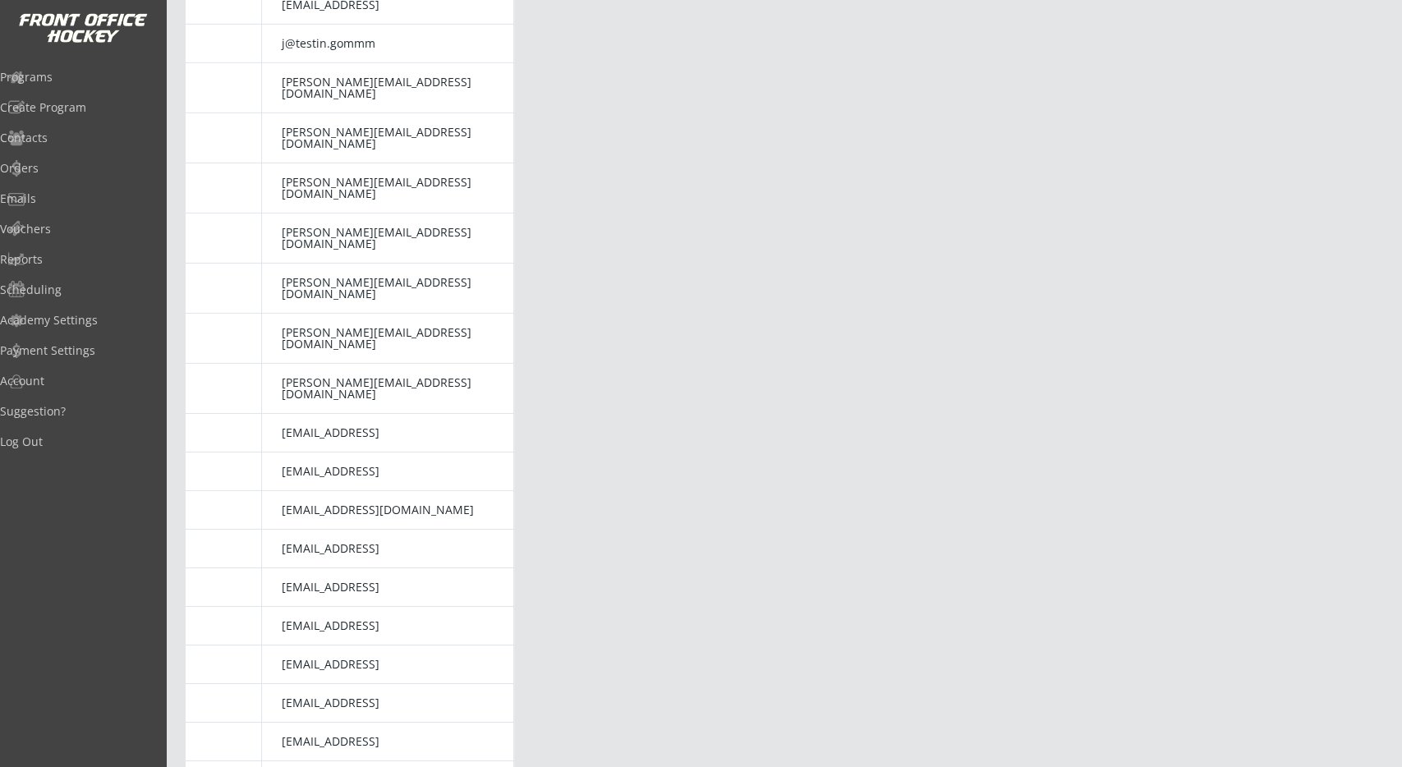
drag, startPoint x: 471, startPoint y: 344, endPoint x: 645, endPoint y: 319, distance: 175.8
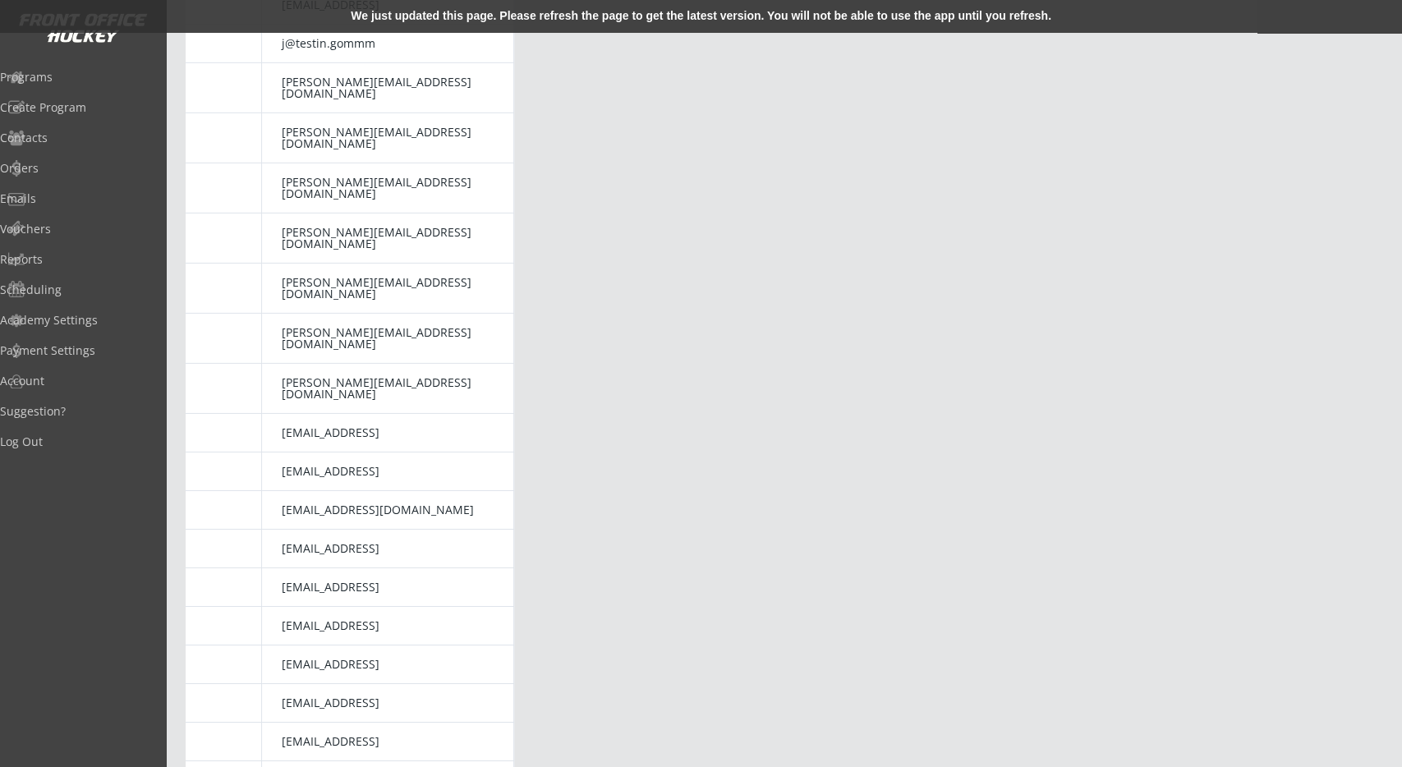
click at [494, 17] on div "We just updated this page. Please refresh the page to get the latest version. Y…" at bounding box center [701, 16] width 1402 height 33
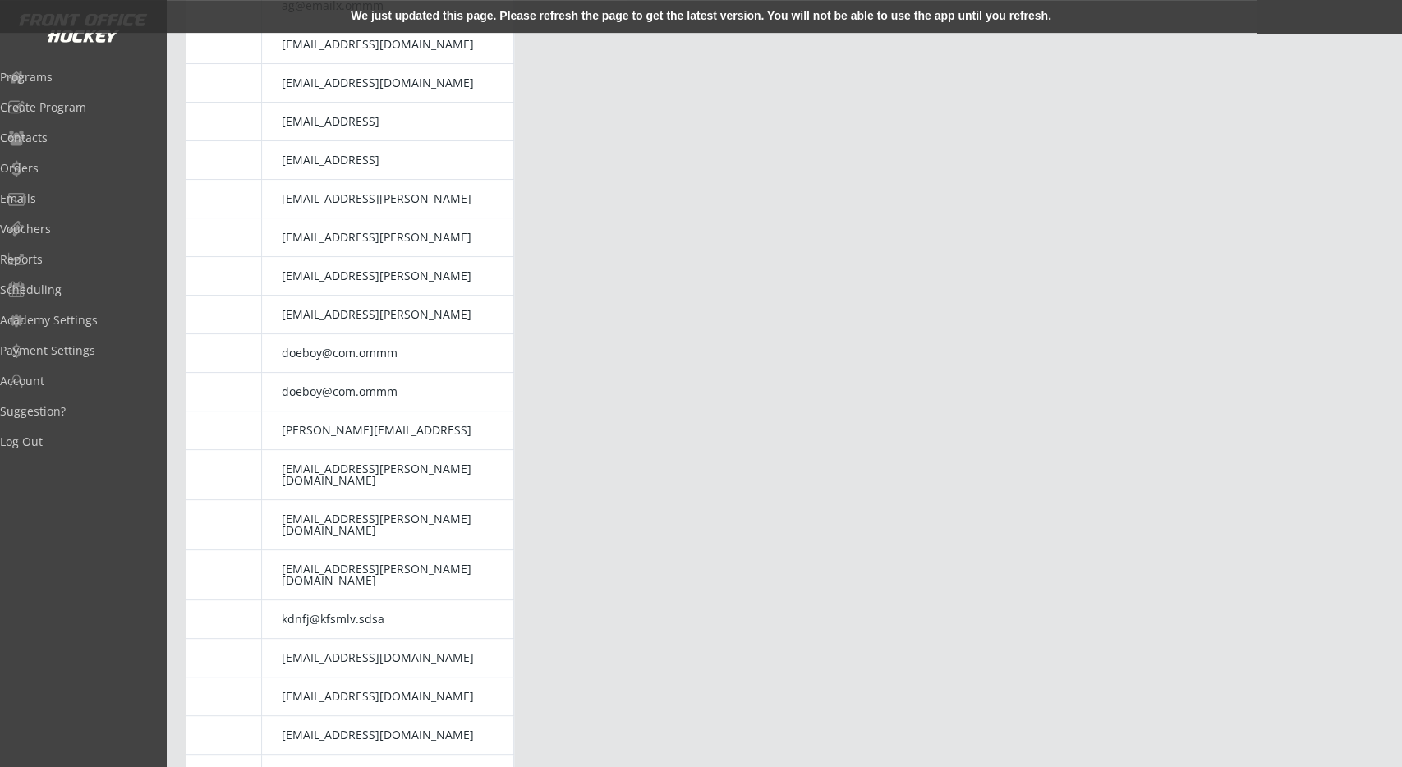
scroll to position [0, 0]
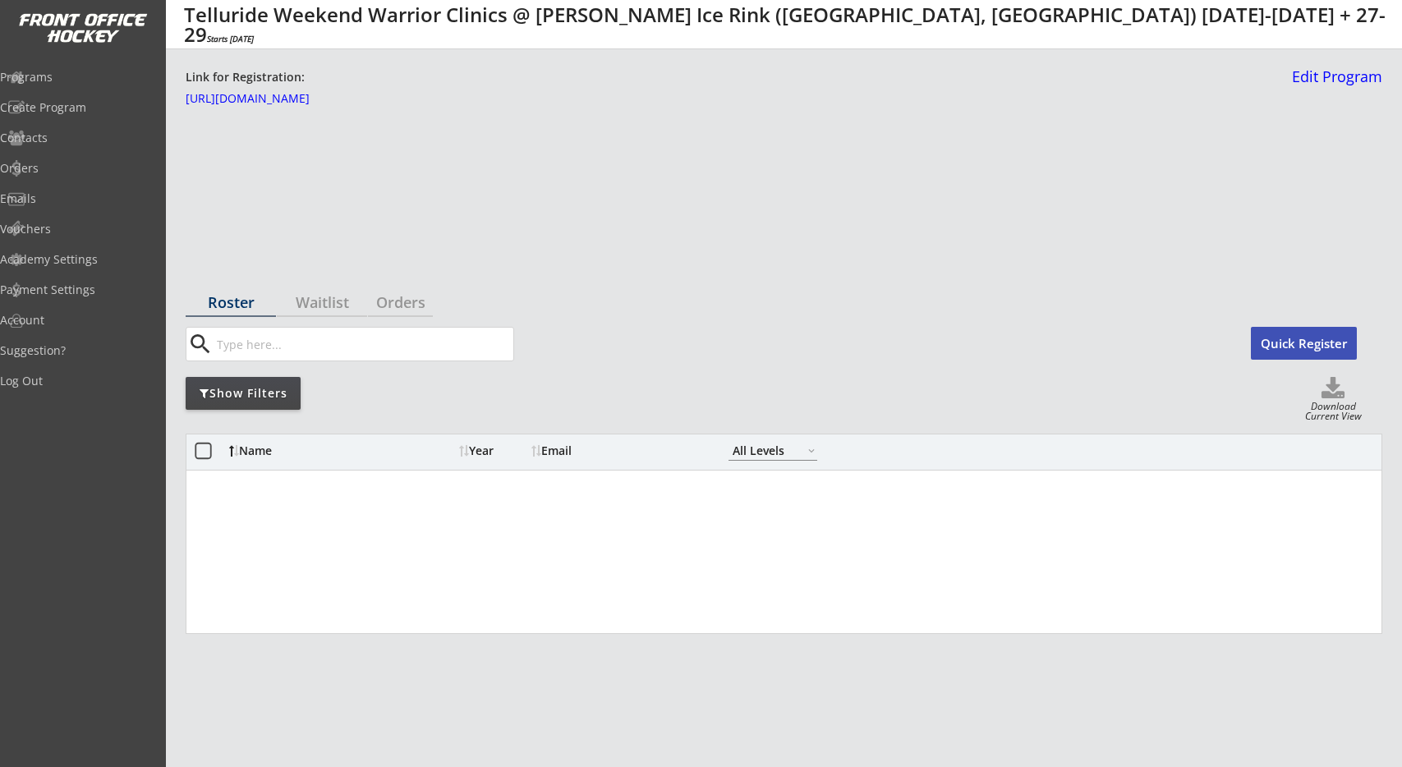
select select ""All Levels""
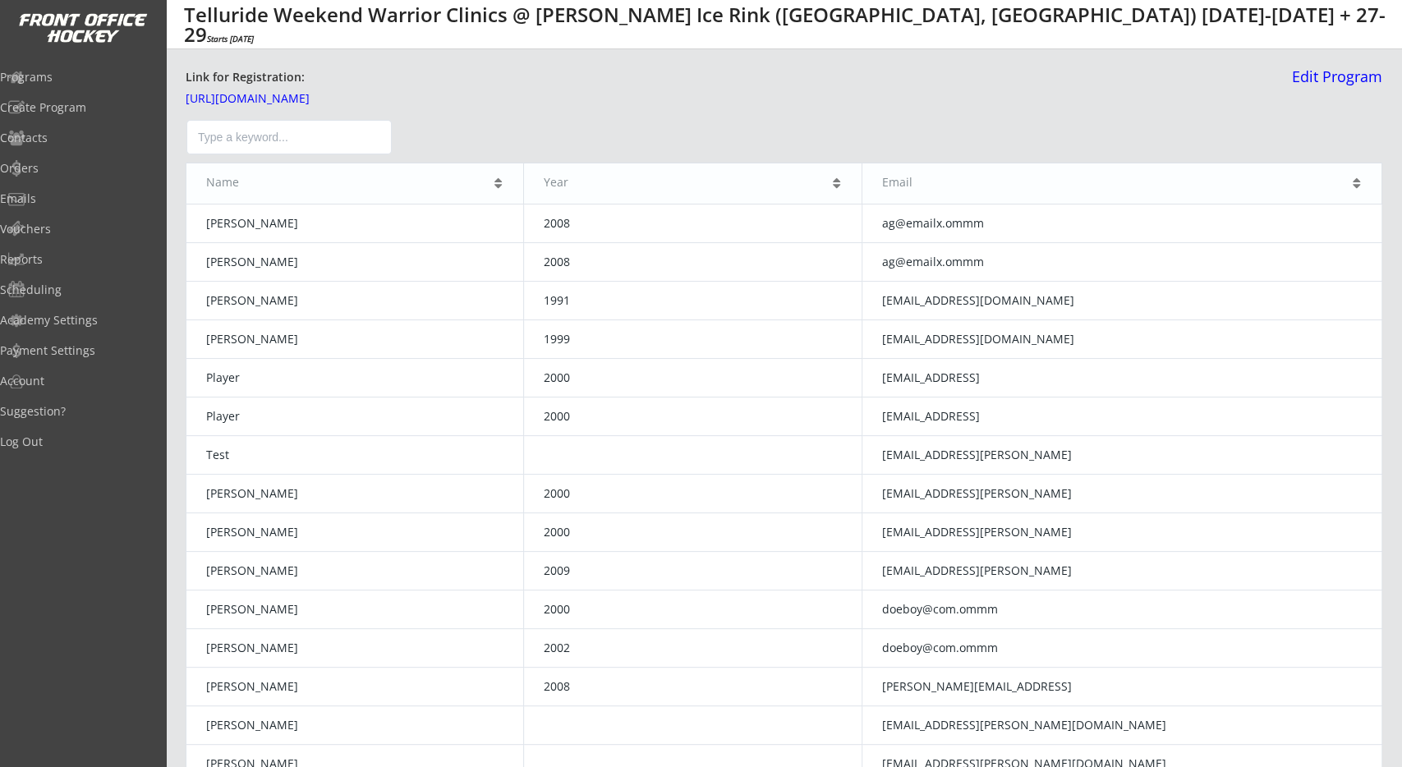
click at [1020, 170] on th "Email" at bounding box center [1121, 183] width 520 height 41
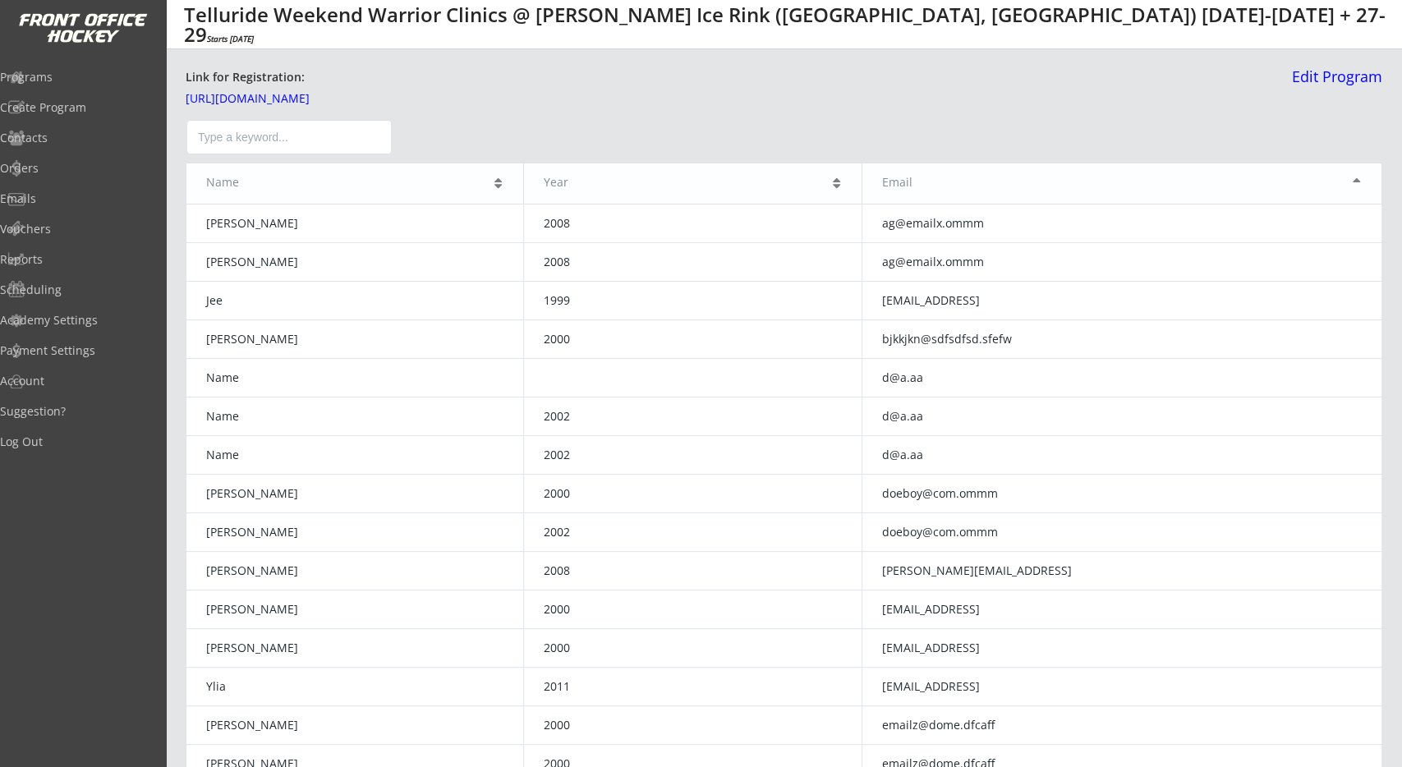
click at [989, 168] on th "Email" at bounding box center [1121, 183] width 520 height 41
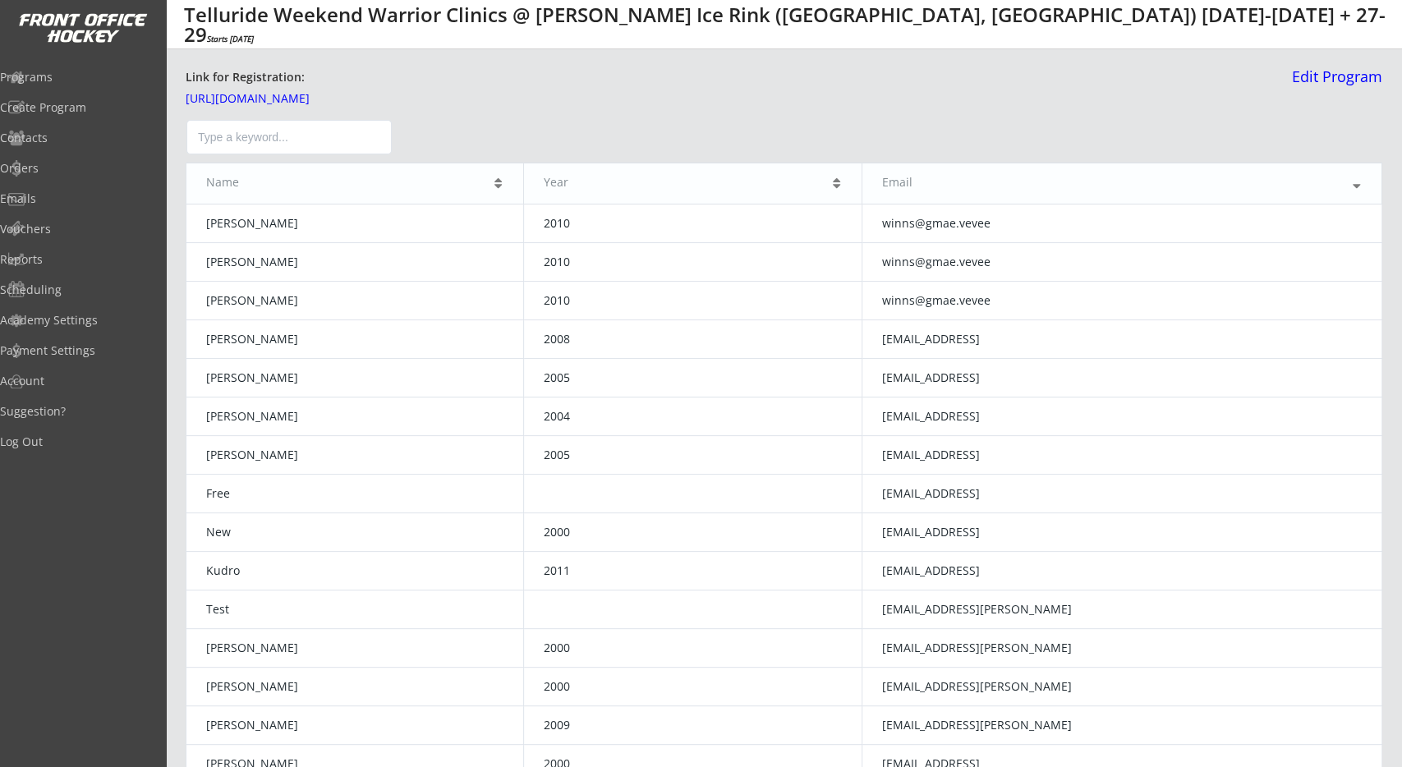
click at [987, 172] on th "Email" at bounding box center [1121, 183] width 520 height 41
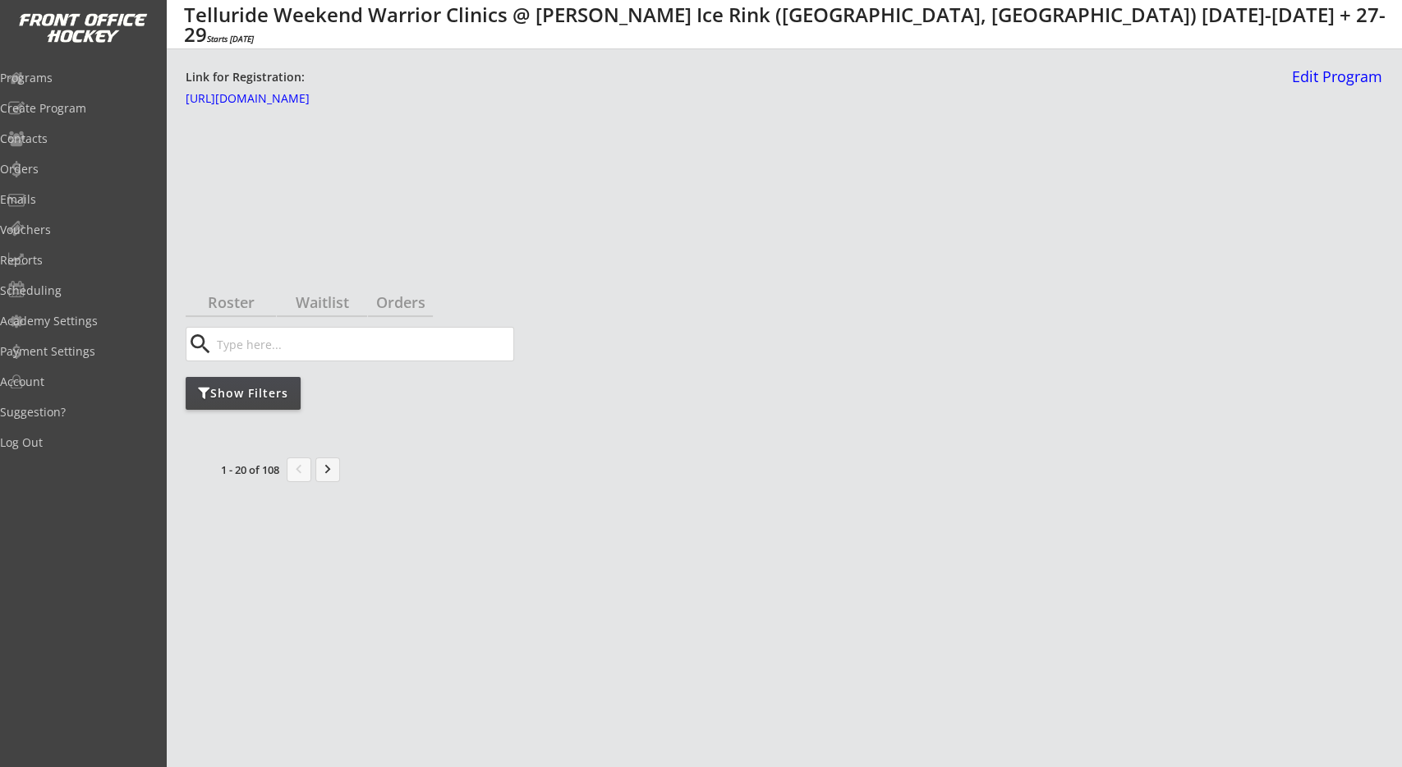
select select ""All Levels""
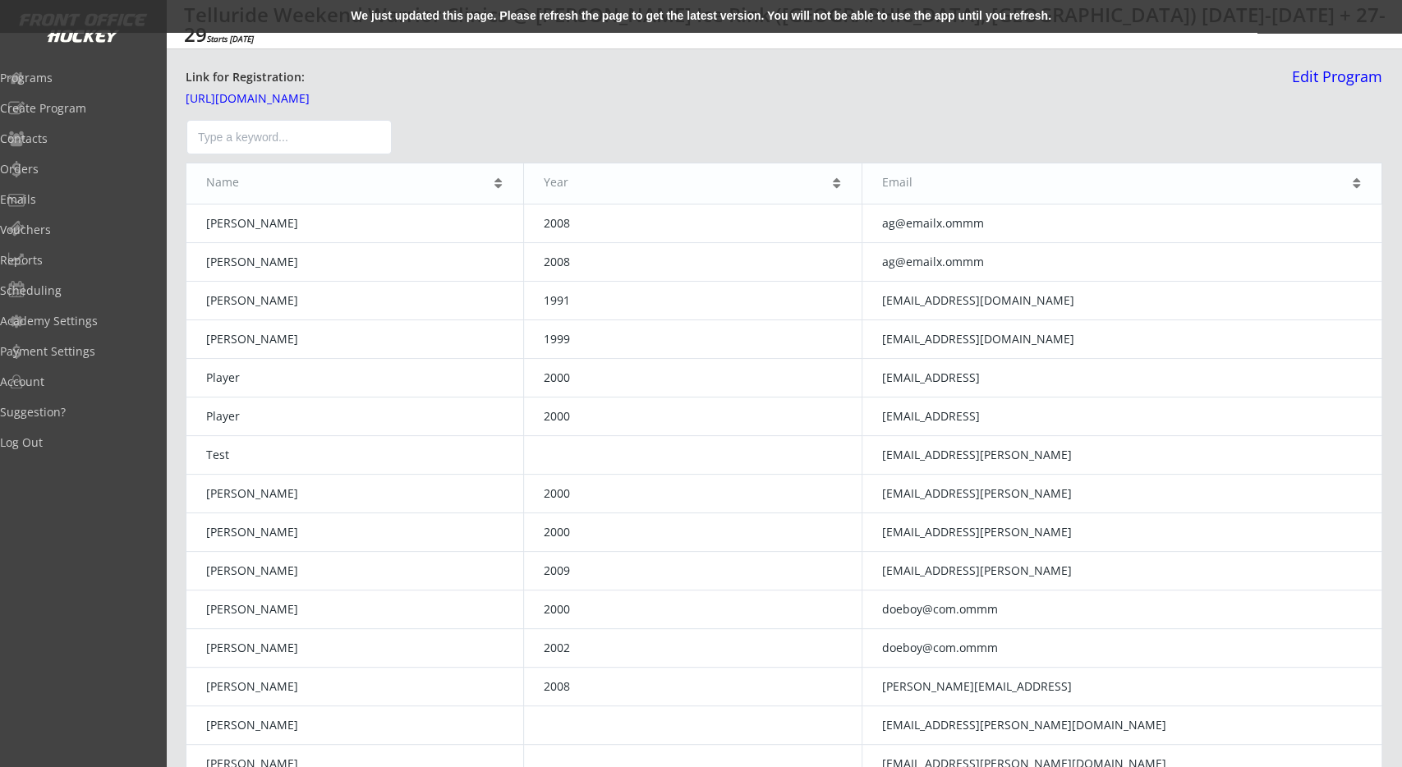
click at [608, 129] on div at bounding box center [784, 137] width 1197 height 43
click at [1267, 155] on div at bounding box center [784, 137] width 1197 height 43
click at [526, 20] on div "We just updated this page. Please refresh the page to get the latest version. Y…" at bounding box center [701, 16] width 1402 height 33
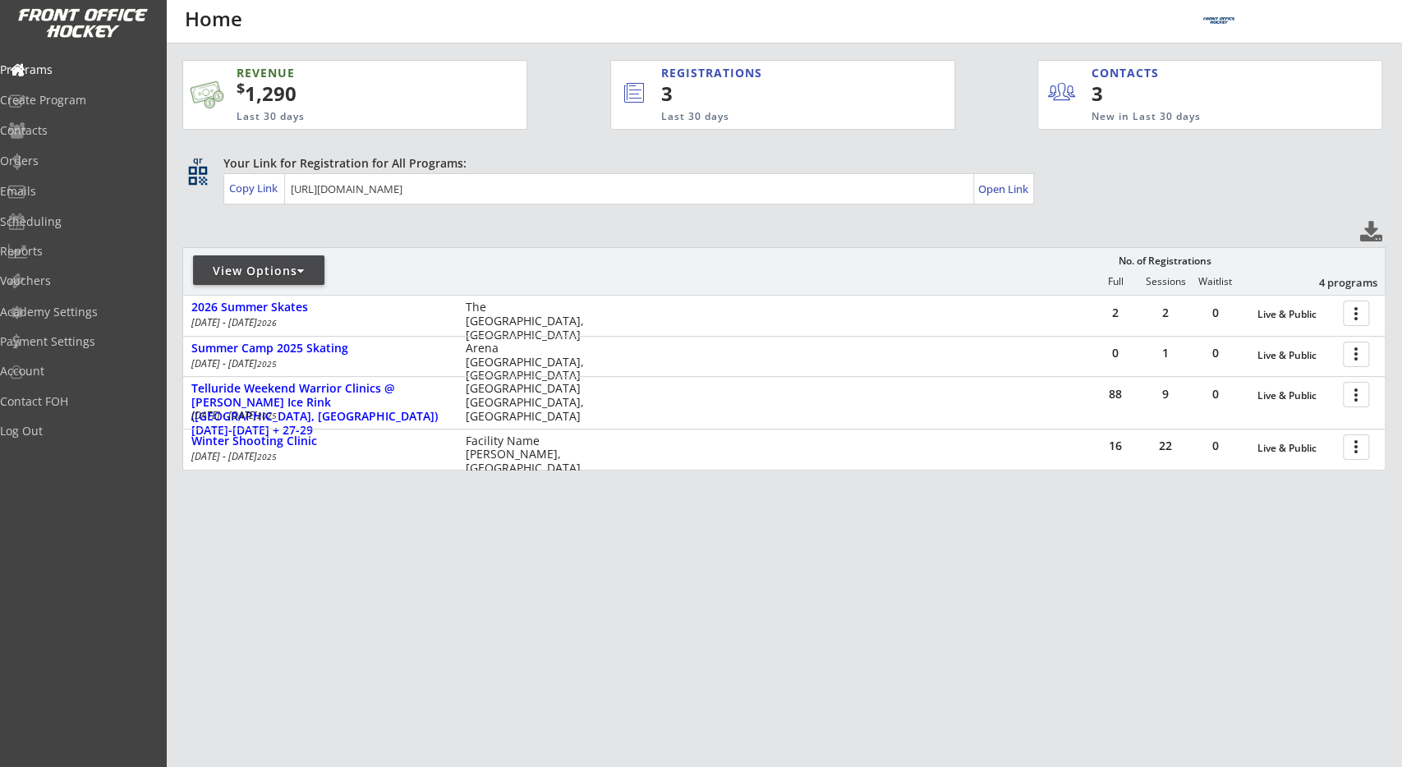
click at [183, 227] on div "REVENUE $ 1,290 Last 30 days REGISTRATIONS 3 Last 30 days CONTACTS 3 New in Las…" at bounding box center [783, 343] width 1203 height 599
click at [113, 132] on div "Contacts" at bounding box center [78, 130] width 156 height 11
select select ""Players""
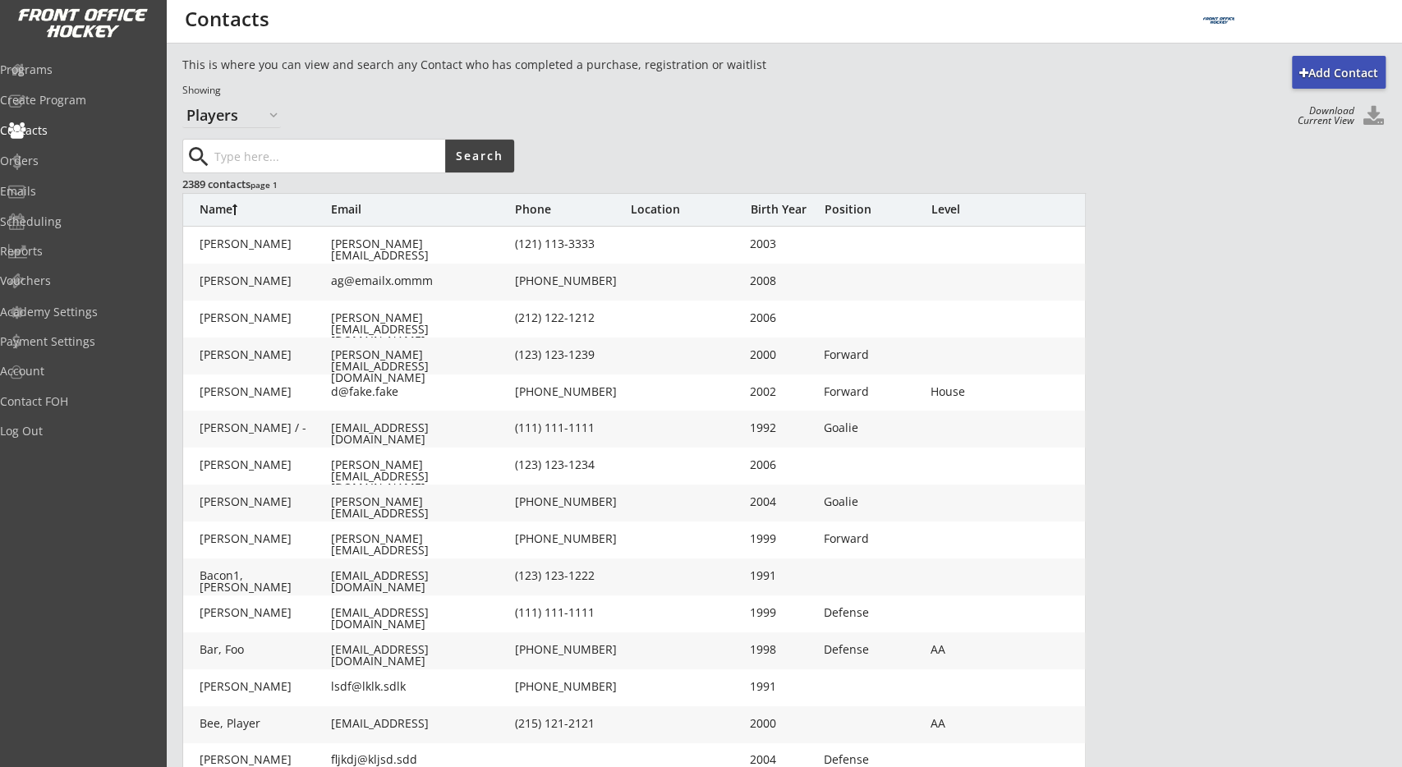
click at [198, 180] on div "2389 contacts page 1" at bounding box center [346, 184] width 329 height 15
click at [704, 131] on div "Add Contact This is where you can view and search any Contact who has completed…" at bounding box center [783, 535] width 1203 height 958
click at [661, 213] on div "Location" at bounding box center [688, 209] width 115 height 11
click at [641, 277] on div at bounding box center [688, 281] width 115 height 13
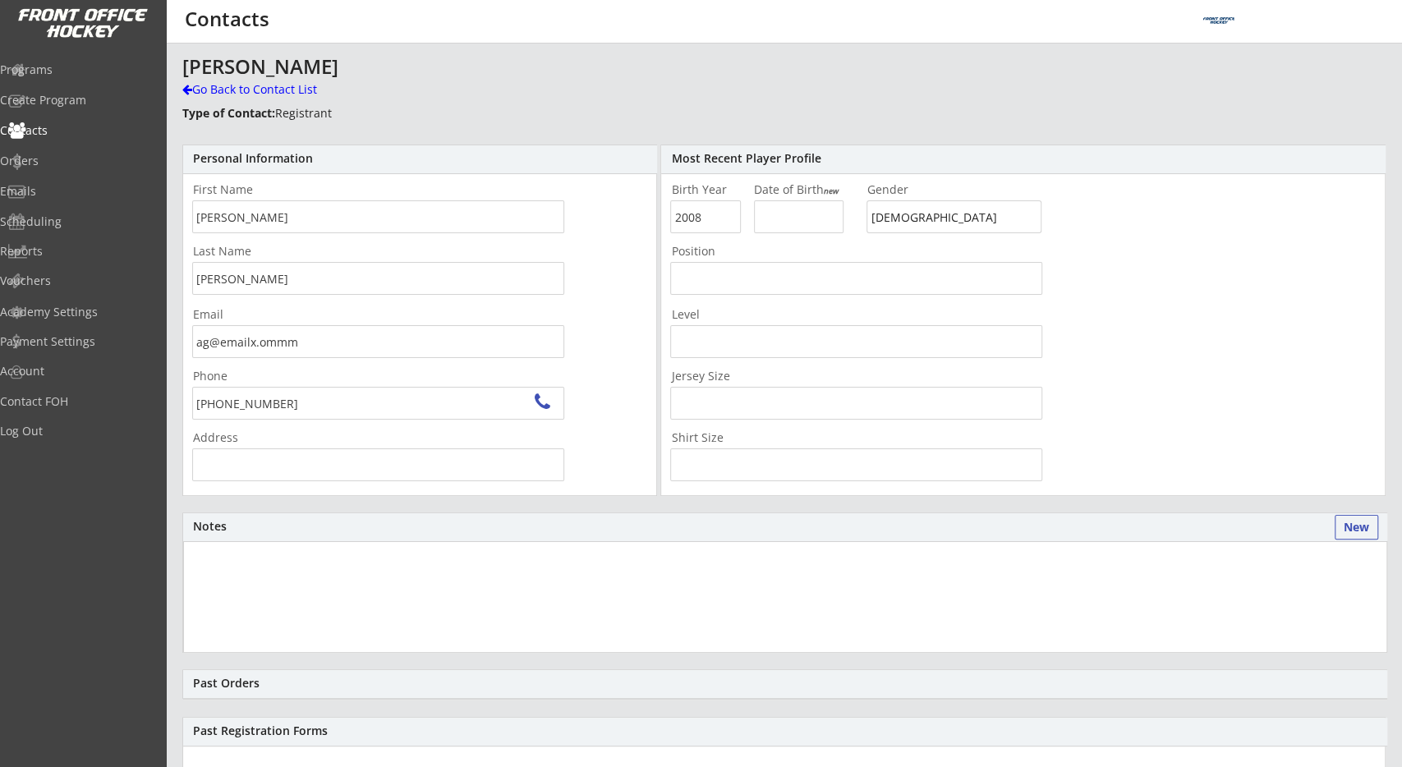
type input "[GEOGRAPHIC_DATA], [GEOGRAPHIC_DATA], [GEOGRAPHIC_DATA]"
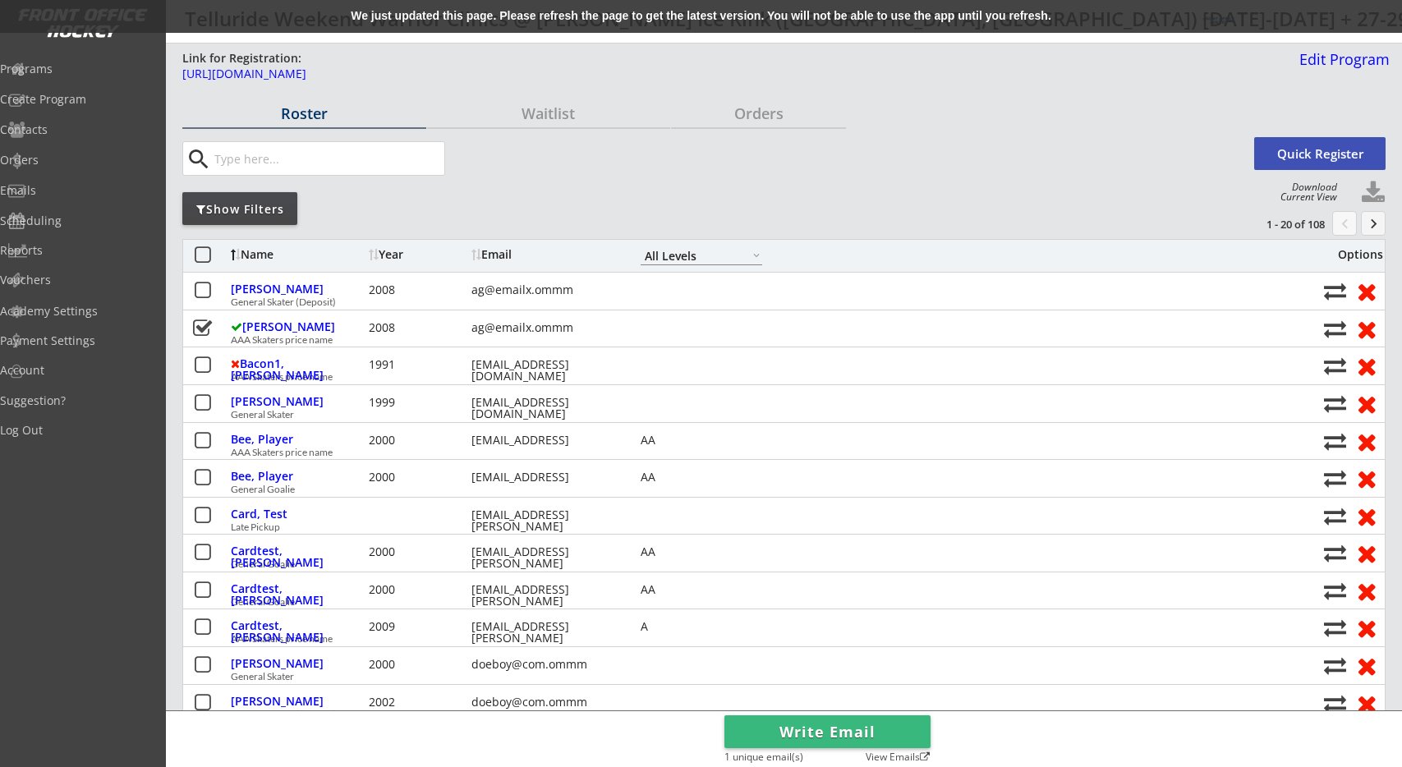
select select ""All Levels""
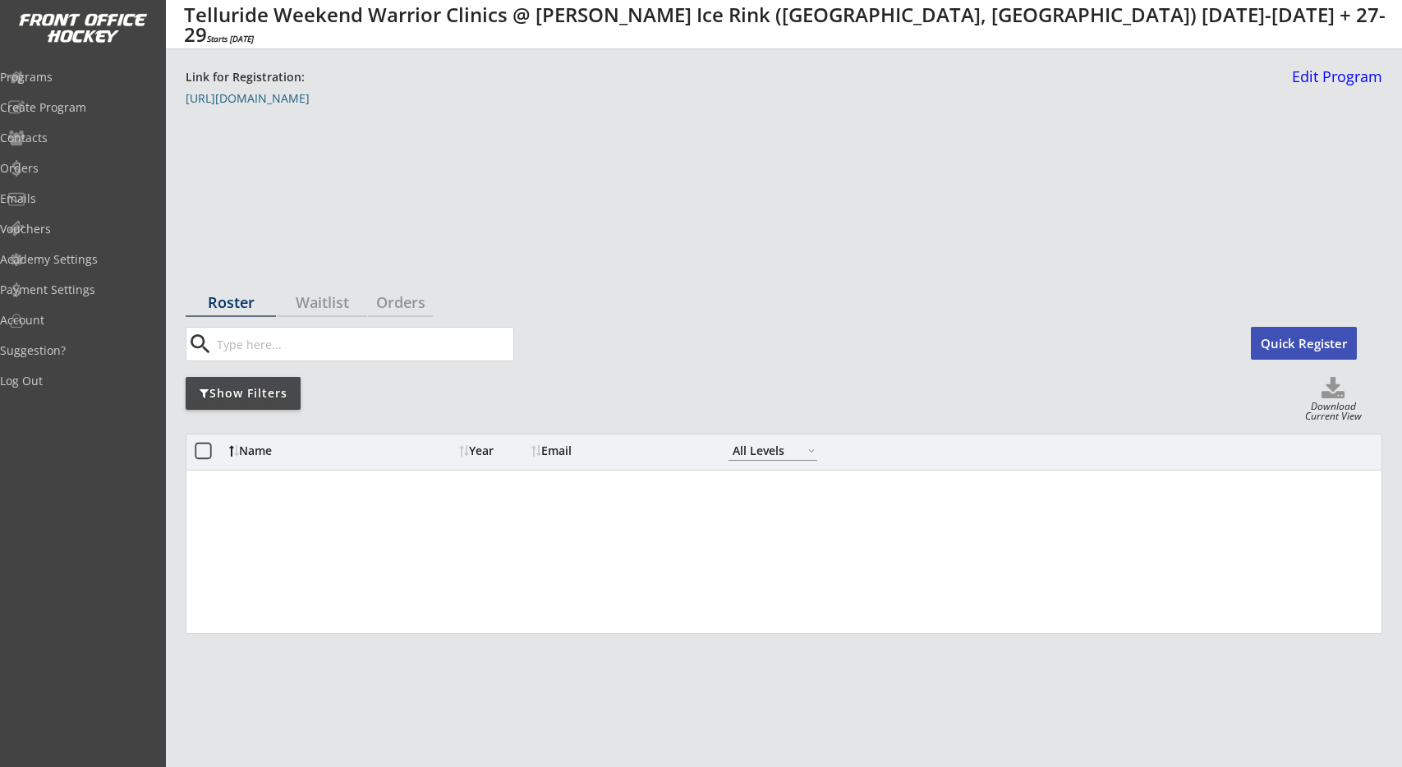
select select ""All Levels""
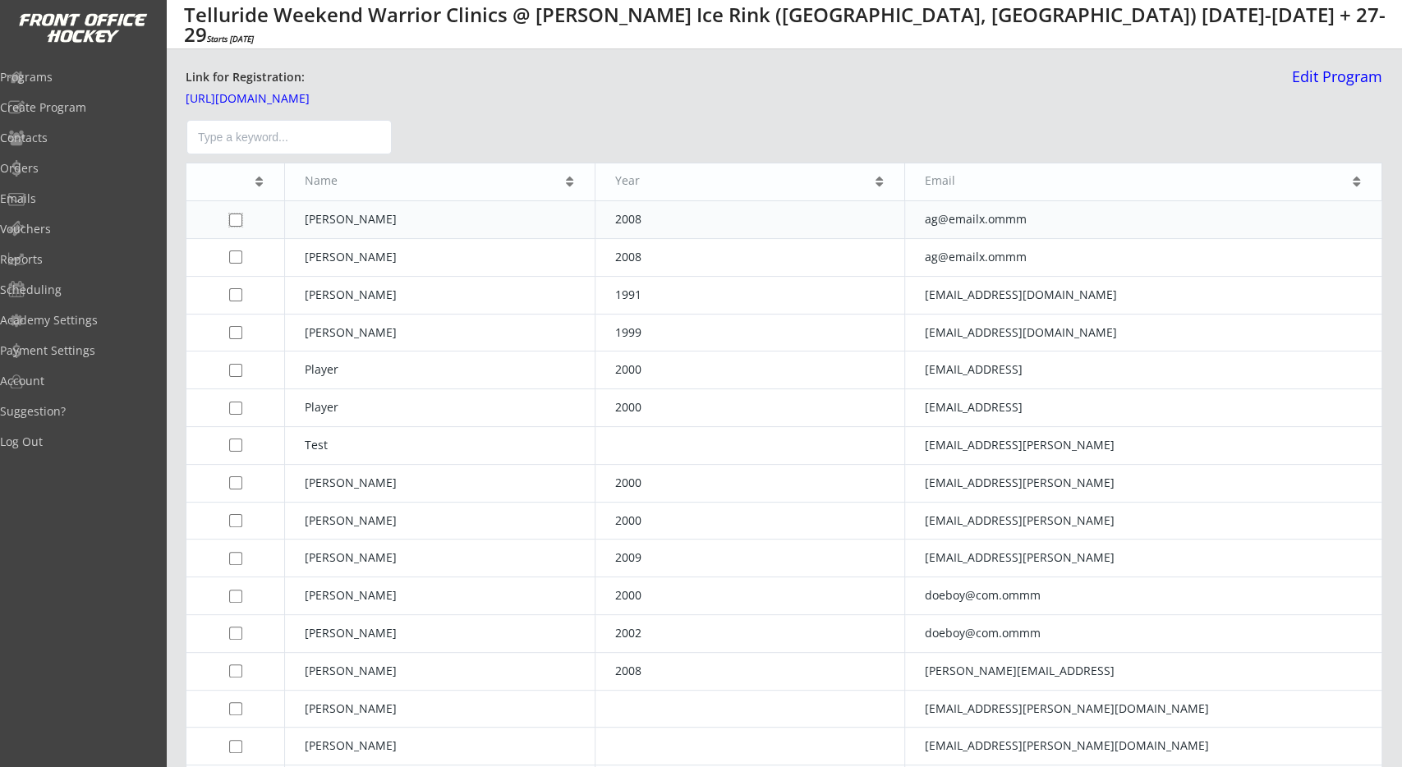
click at [232, 223] on input "checkbox" at bounding box center [235, 220] width 13 height 13
checkbox input "true"
drag, startPoint x: 238, startPoint y: 254, endPoint x: 238, endPoint y: 266, distance: 12.3
click at [238, 255] on input "checkbox" at bounding box center [235, 256] width 13 height 13
checkbox input "true"
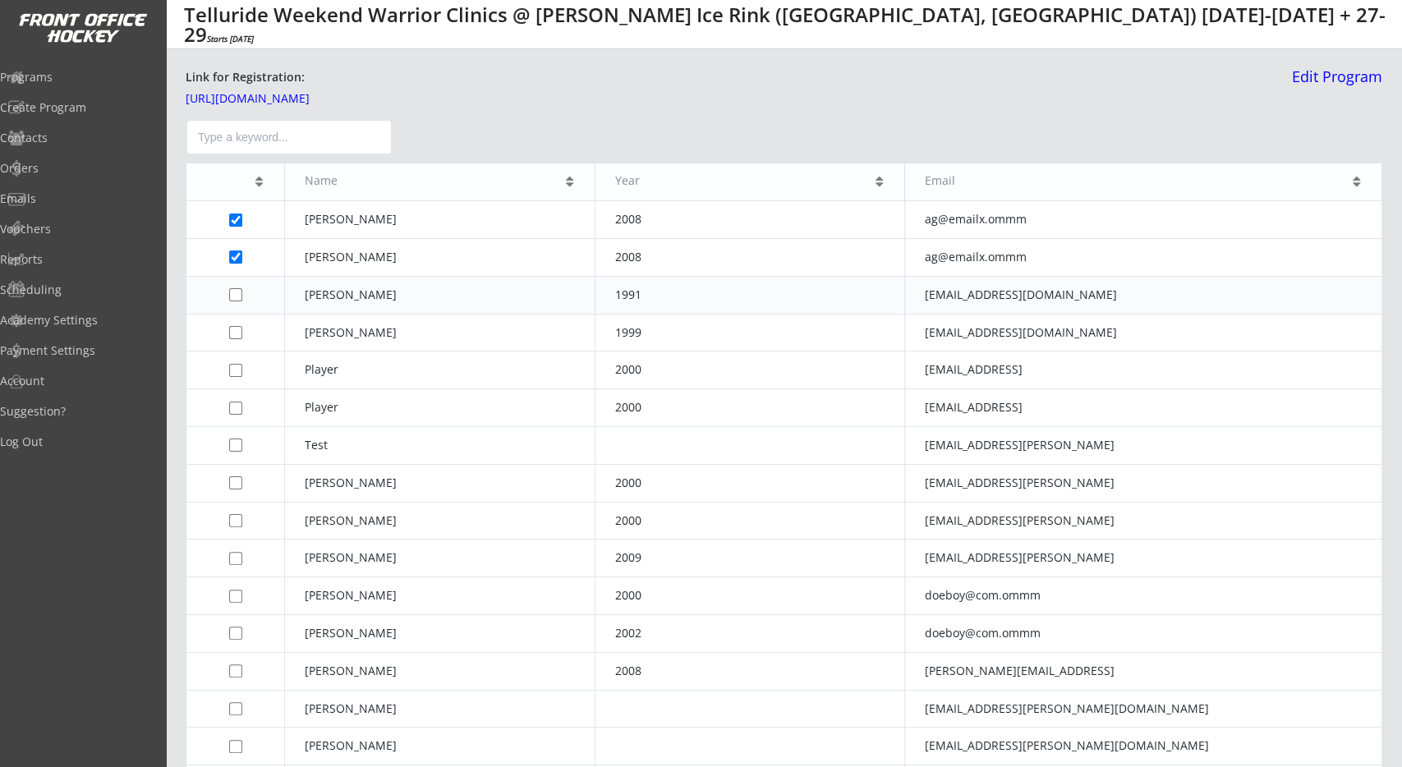
click at [239, 301] on td at bounding box center [235, 295] width 99 height 38
click at [237, 407] on input "checkbox" at bounding box center [235, 408] width 13 height 13
checkbox input "true"
click at [336, 261] on td "Lloyd" at bounding box center [440, 258] width 310 height 38
click at [236, 218] on input "checkbox" at bounding box center [235, 220] width 13 height 13
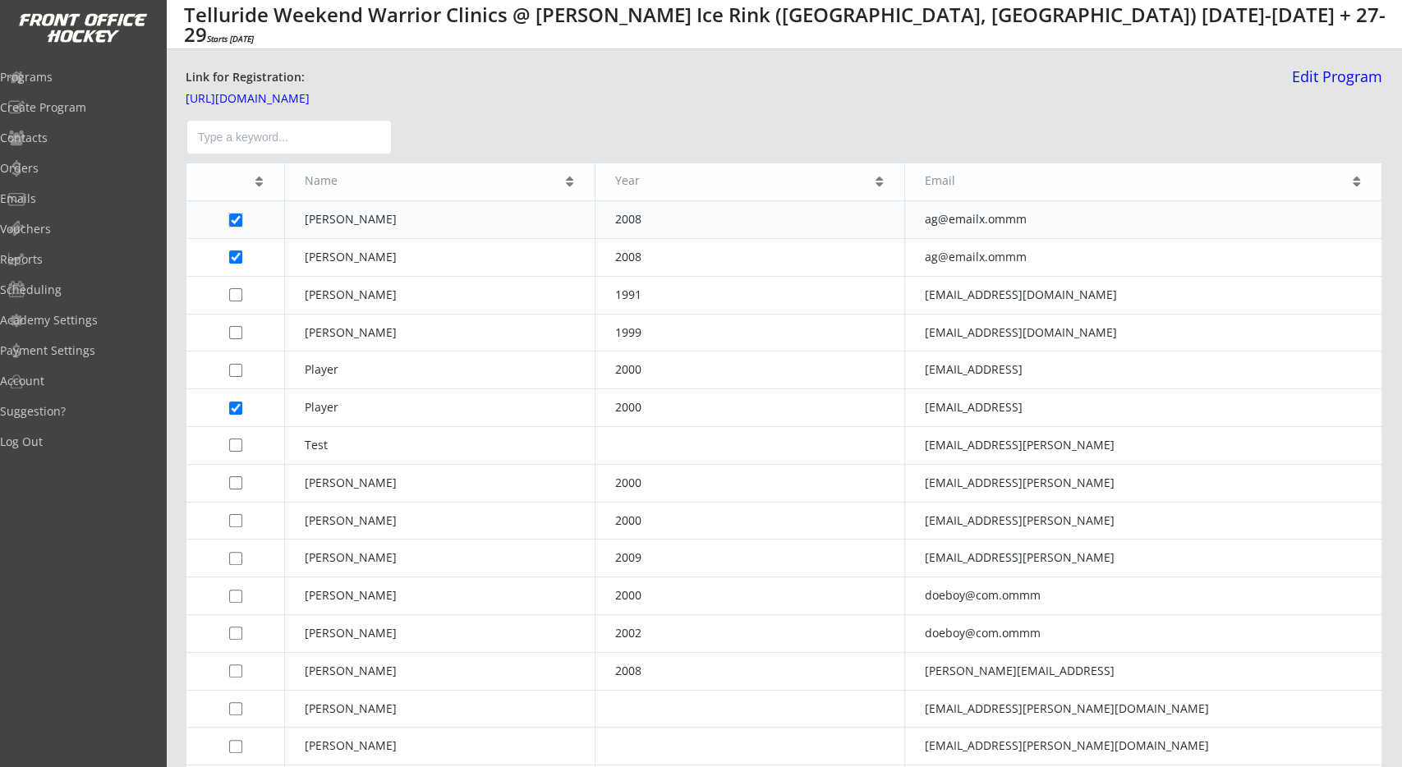
checkbox input "false"
drag, startPoint x: 237, startPoint y: 252, endPoint x: 246, endPoint y: 253, distance: 8.3
click at [238, 252] on input "checkbox" at bounding box center [235, 256] width 13 height 13
checkbox input "false"
drag, startPoint x: 594, startPoint y: 184, endPoint x: 511, endPoint y: 201, distance: 84.7
